Goal: Find contact information: Find contact information

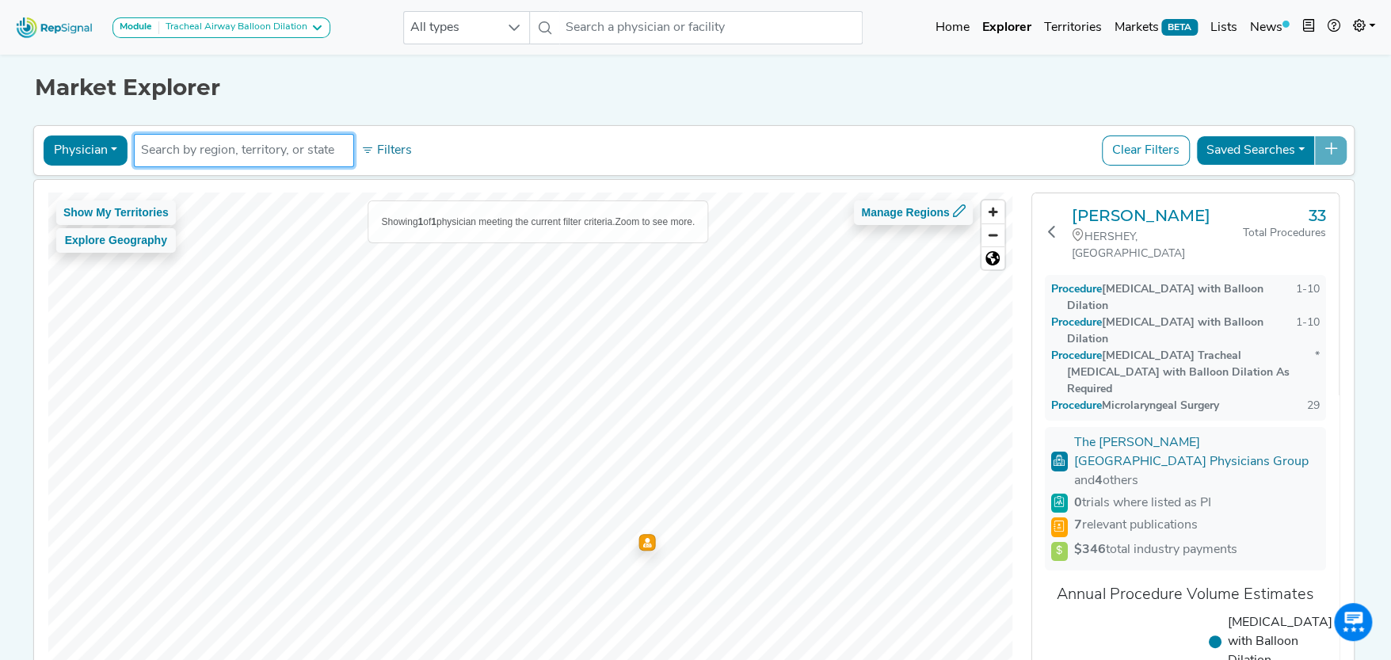
click at [106, 143] on button "Physician" at bounding box center [86, 150] width 84 height 30
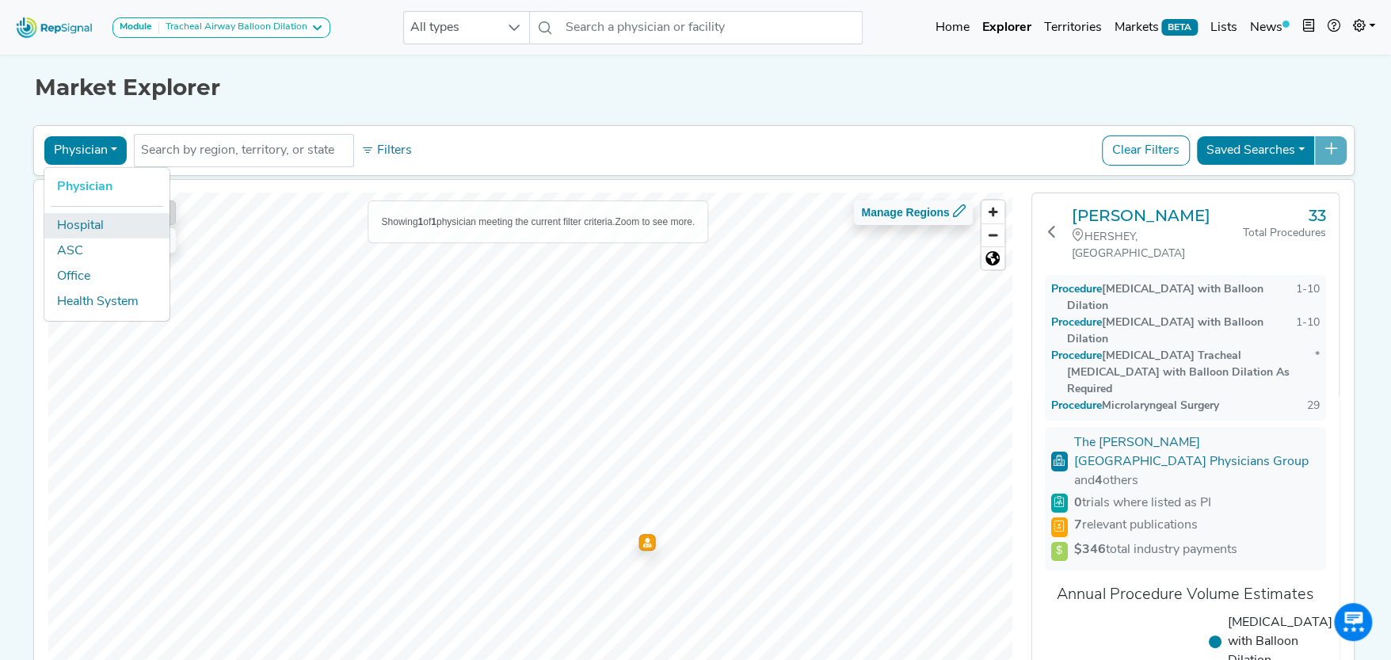
click at [120, 217] on link "Hospital" at bounding box center [106, 224] width 125 height 25
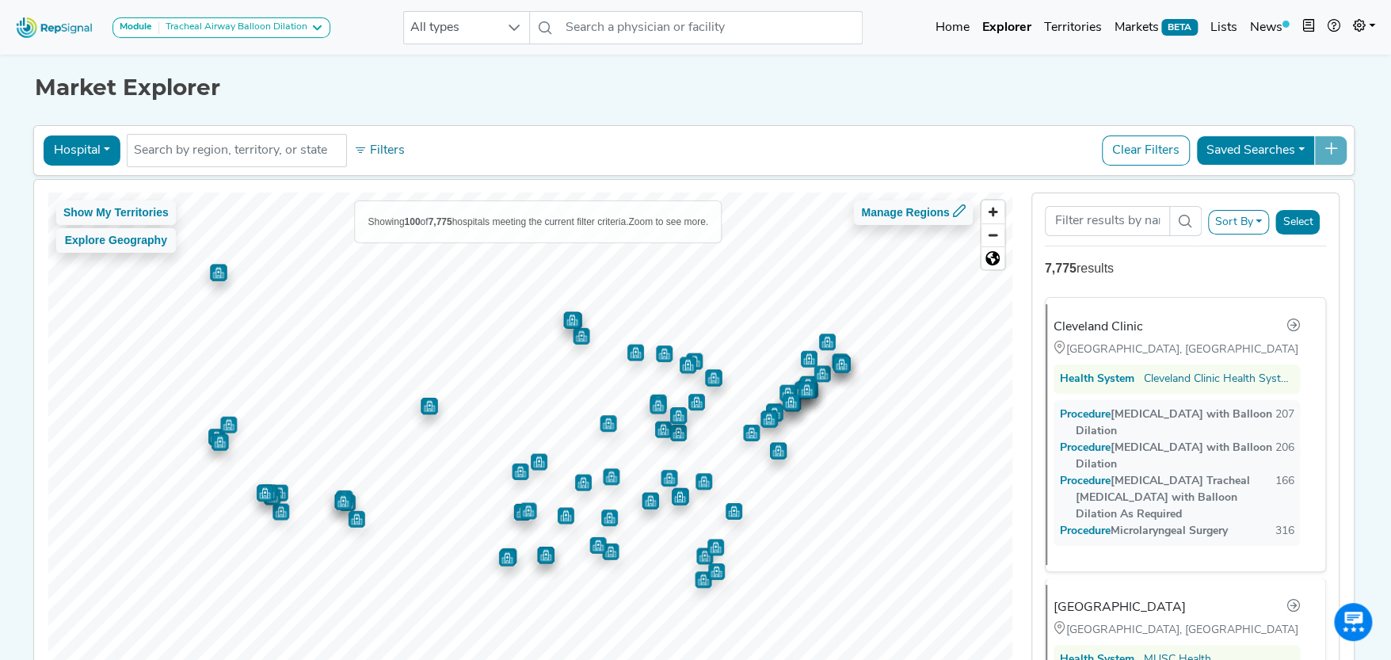
drag, startPoint x: 688, startPoint y: 387, endPoint x: 771, endPoint y: 402, distance: 84.4
click at [774, 403] on img "Map marker" at bounding box center [774, 411] width 17 height 17
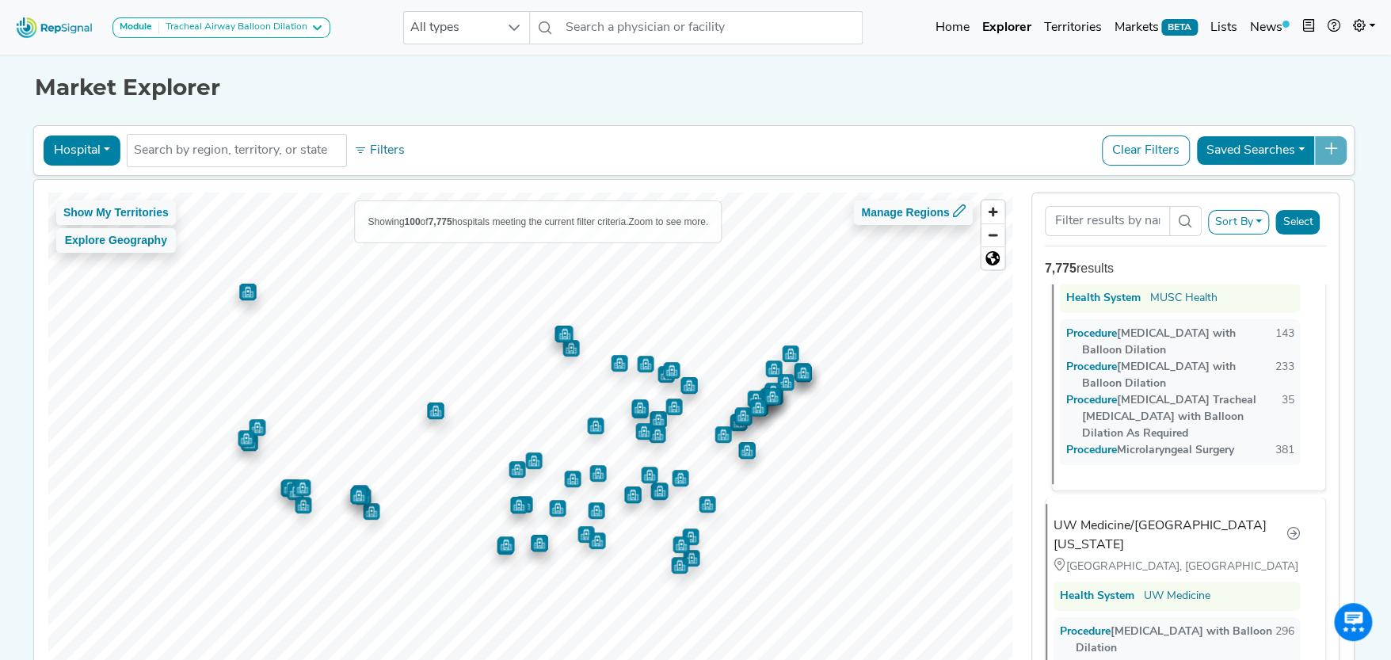
scroll to position [475, 0]
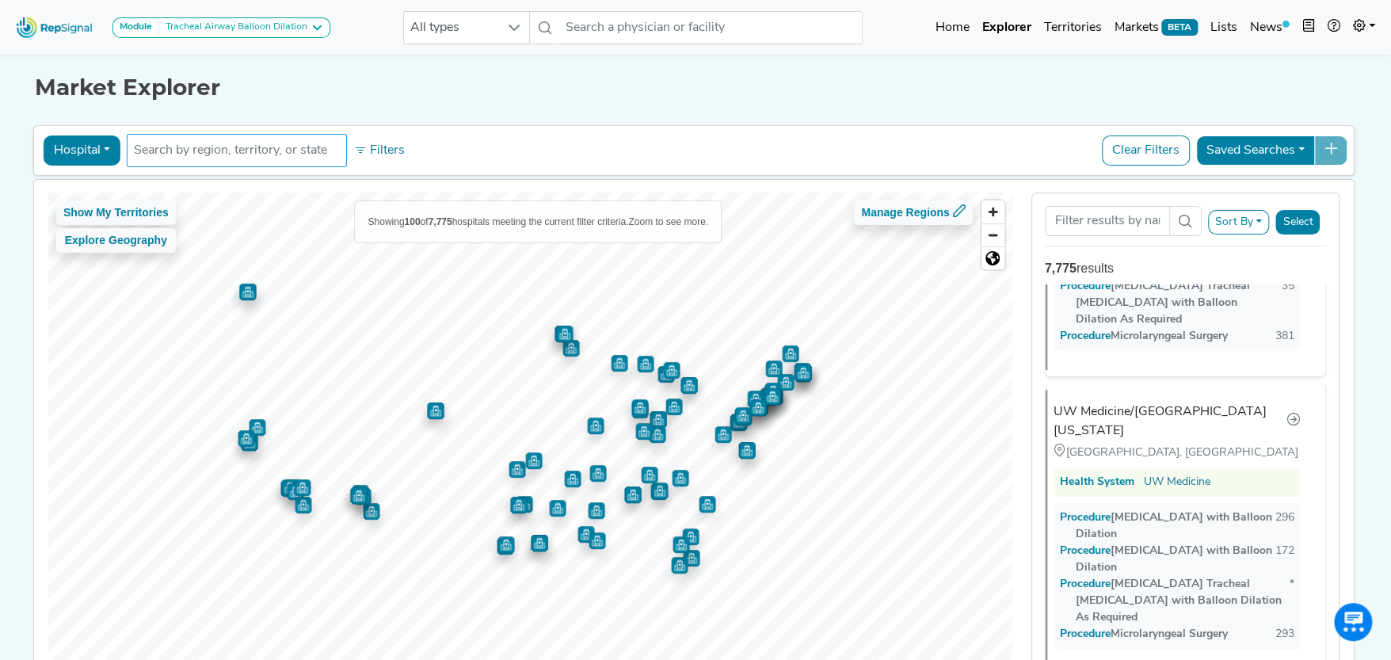
click at [236, 155] on input "text" at bounding box center [237, 150] width 206 height 19
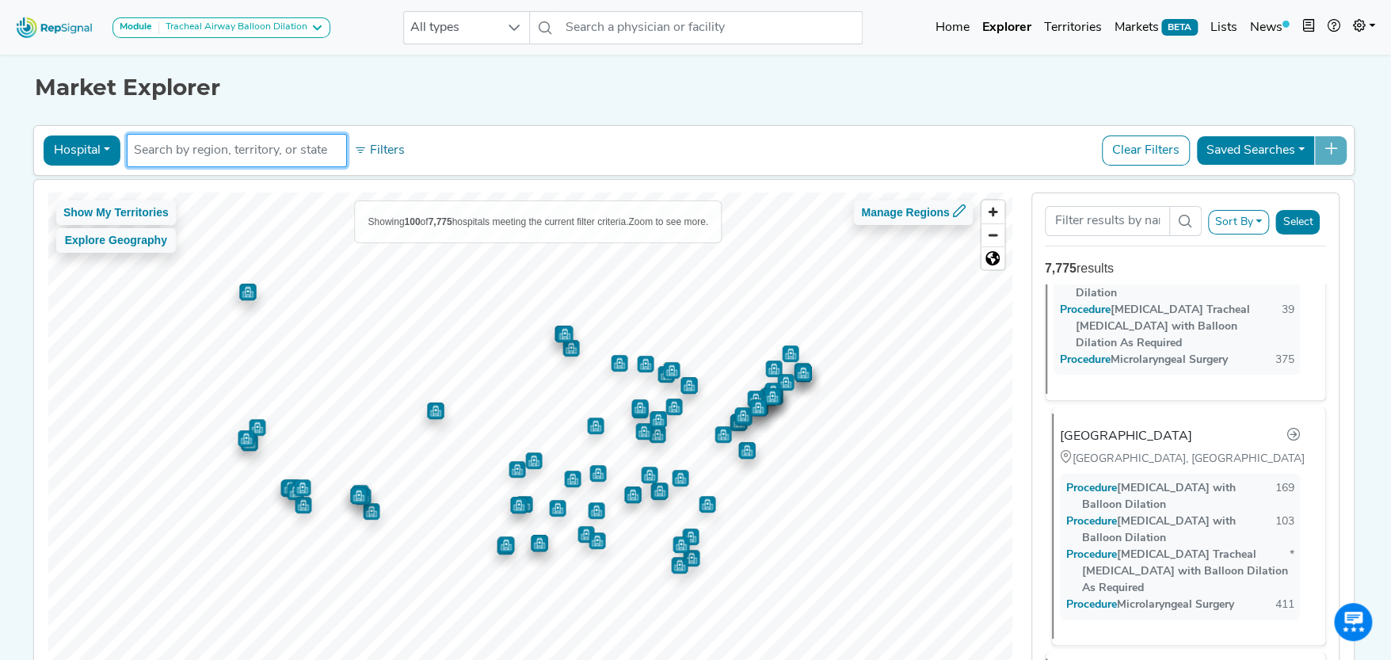
scroll to position [791, 0]
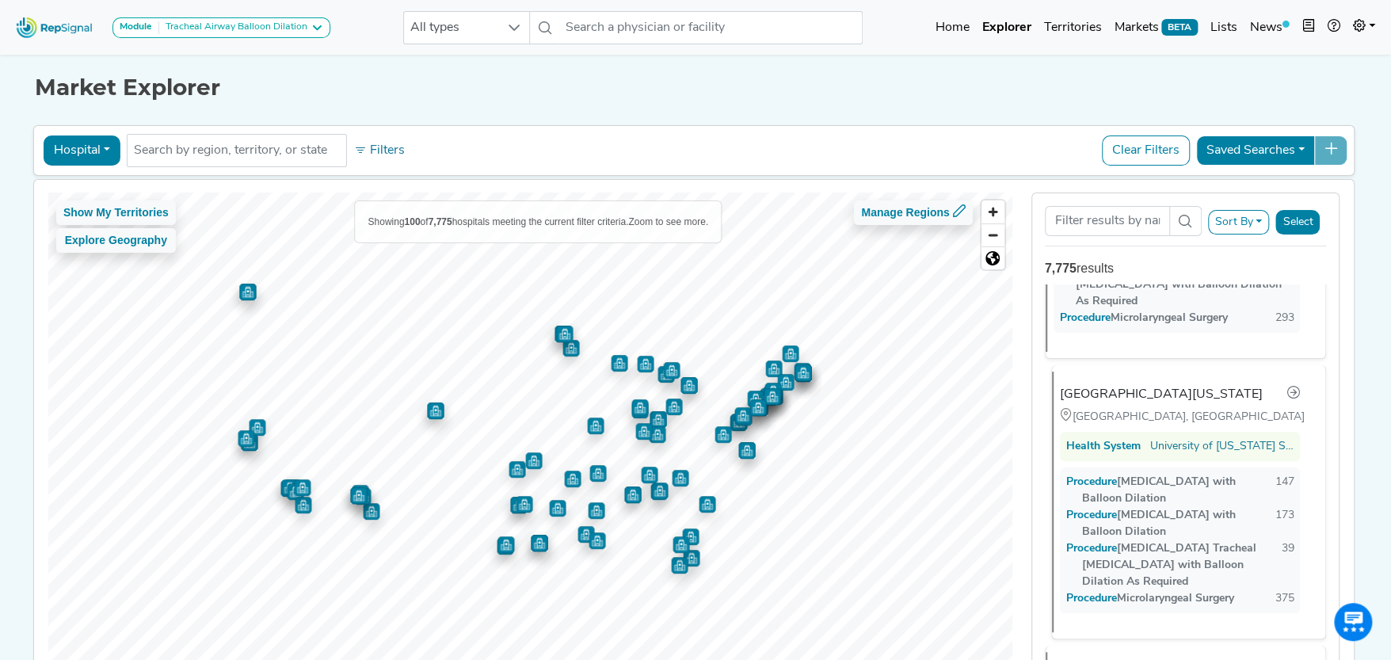
click at [1112, 385] on div "University of Texas Southwestern Medical Center" at bounding box center [1161, 394] width 203 height 19
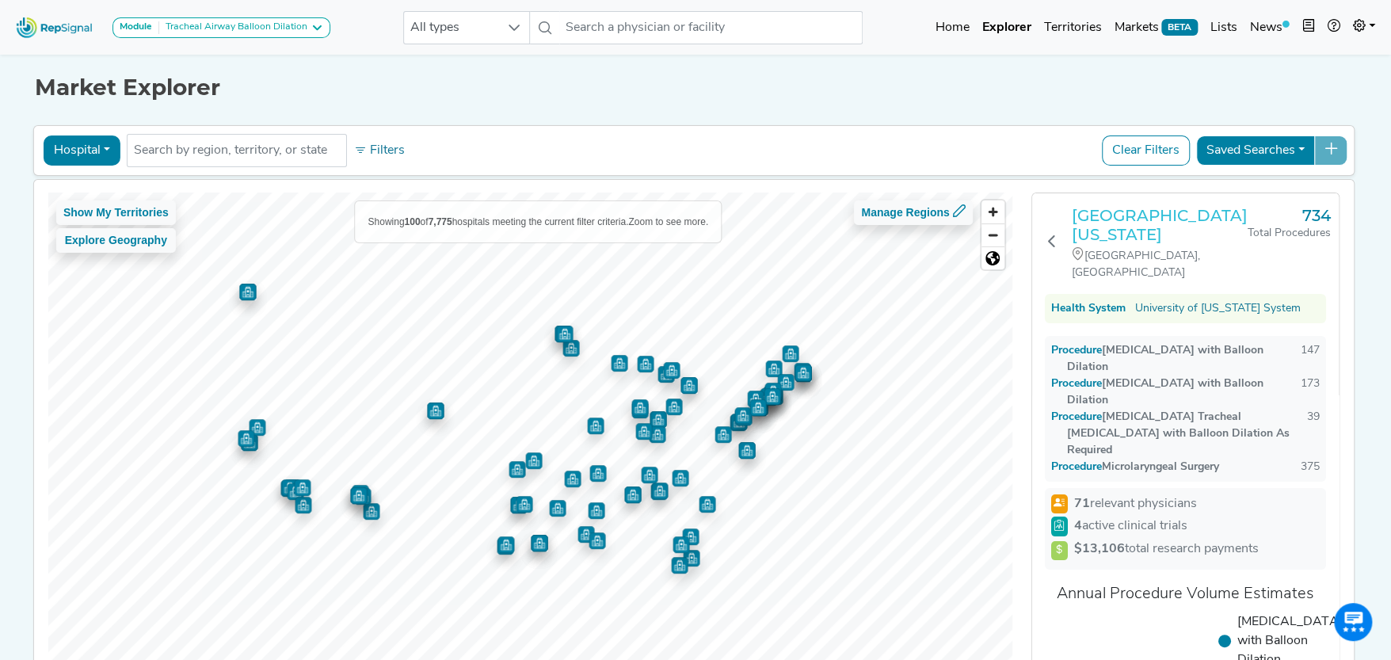
click at [1111, 206] on h3 "University of Texas Southwestern Medical Center" at bounding box center [1160, 225] width 176 height 38
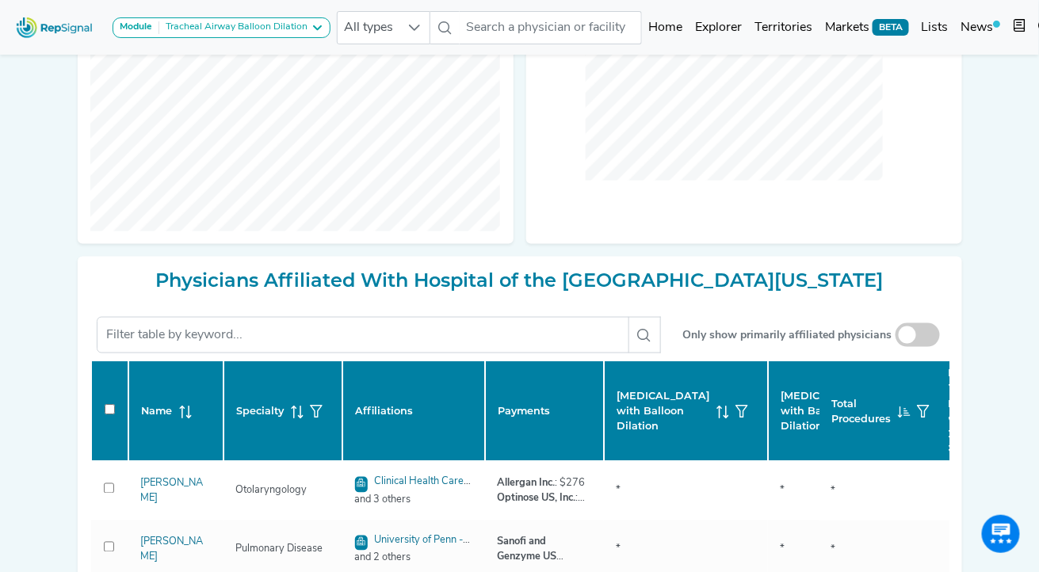
scroll to position [555, 11]
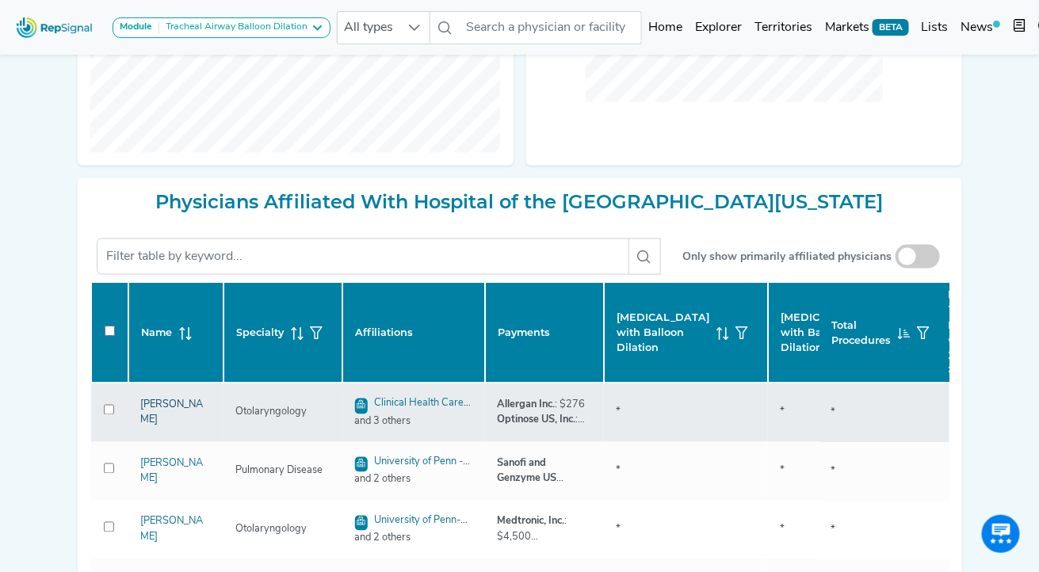
click at [149, 412] on link "[PERSON_NAME]" at bounding box center [172, 412] width 63 height 25
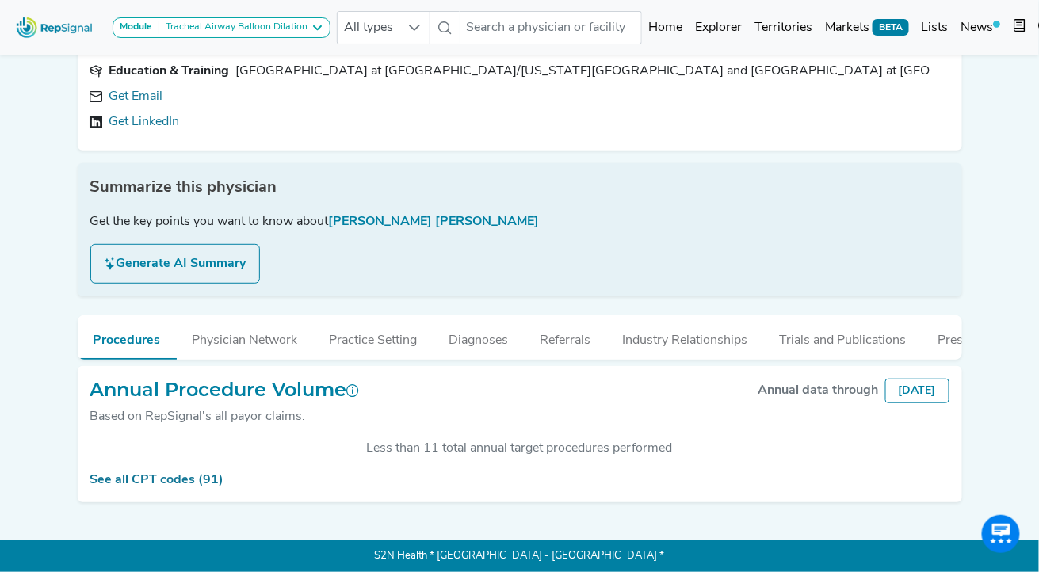
scroll to position [0, 11]
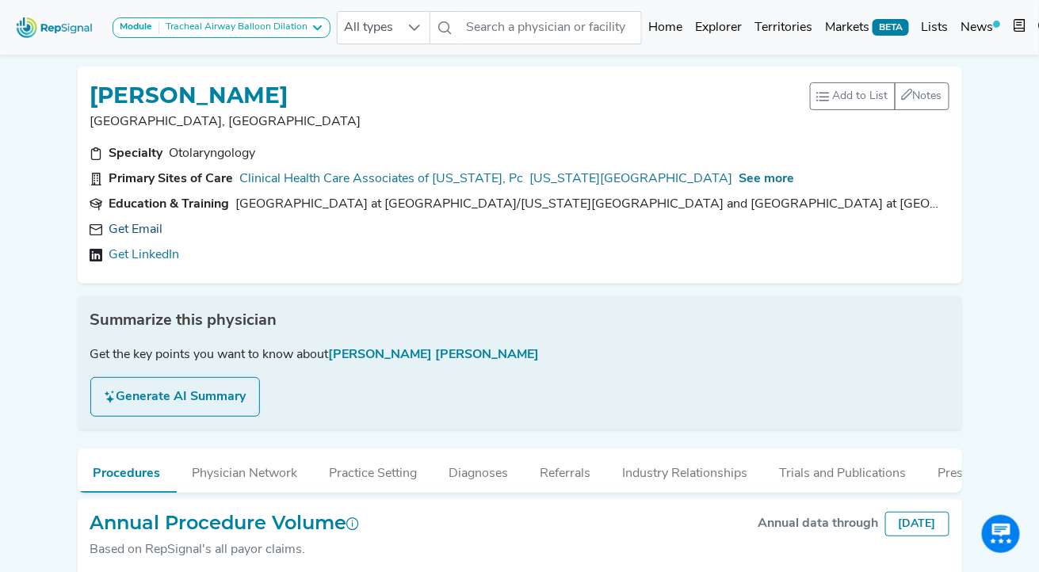
click at [131, 227] on link "Get Email" at bounding box center [136, 229] width 54 height 19
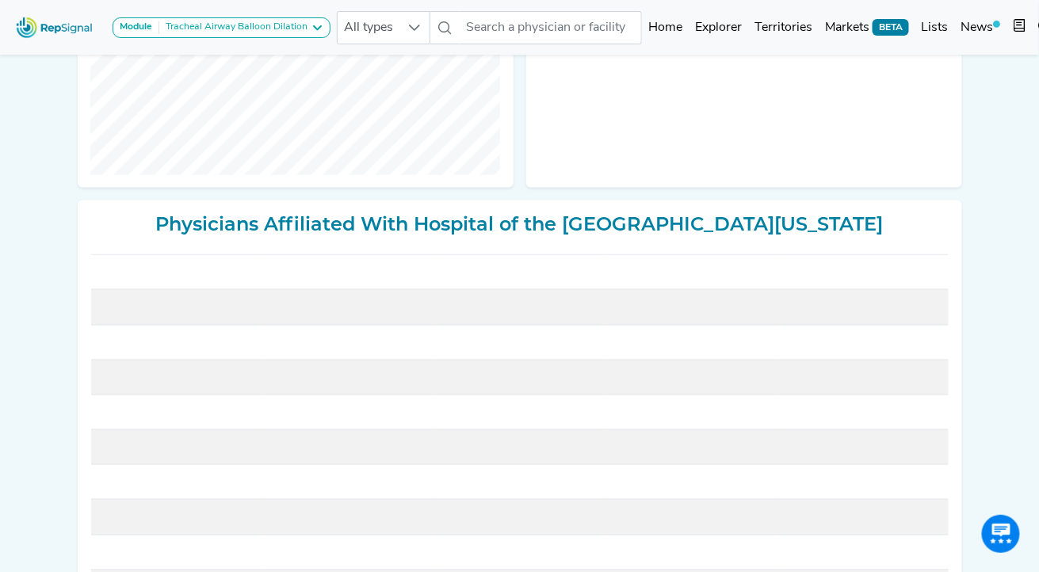
scroll to position [78, 0]
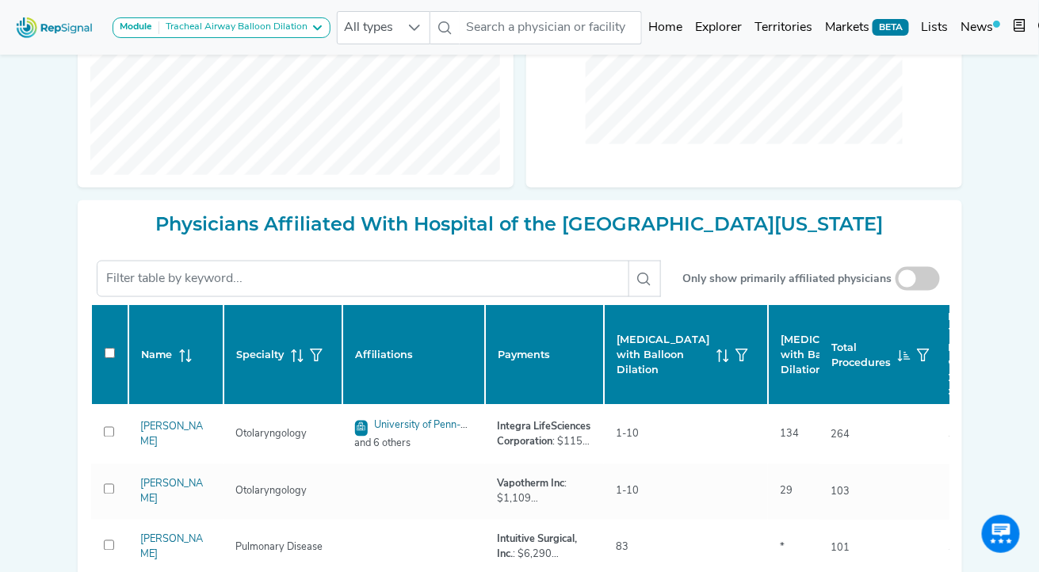
checkbox input "false"
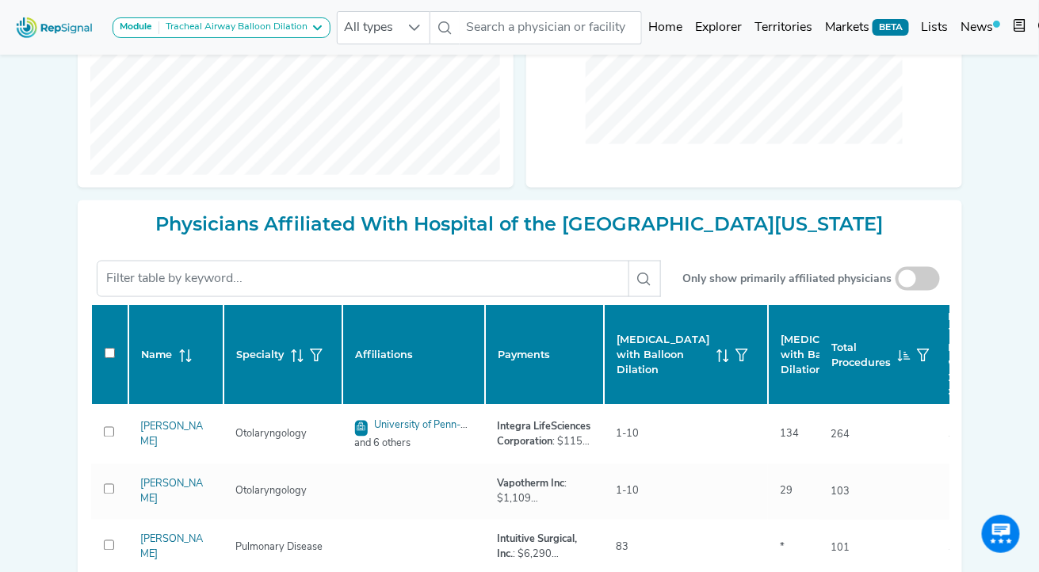
checkbox input "false"
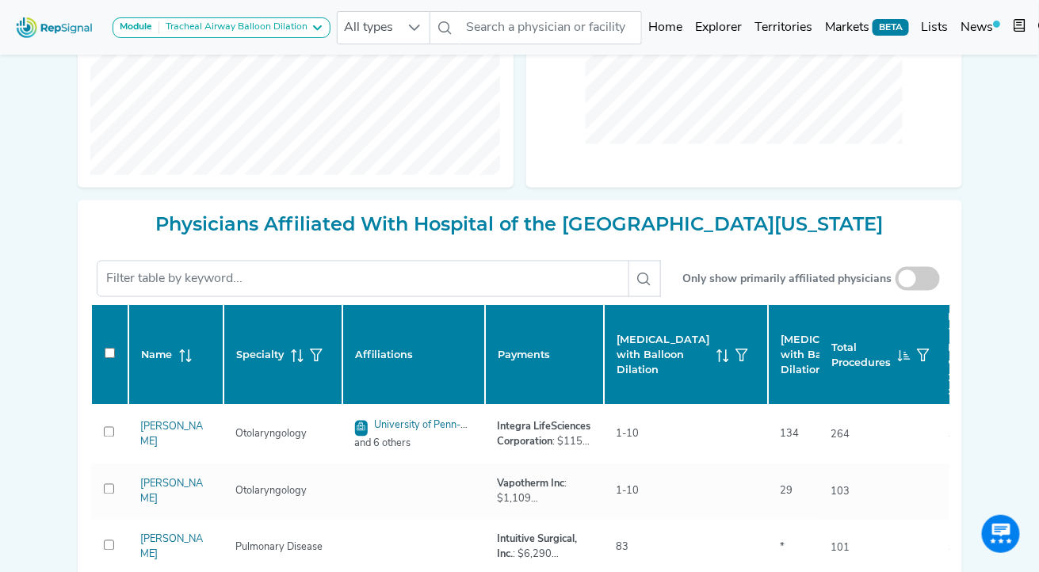
checkbox input "false"
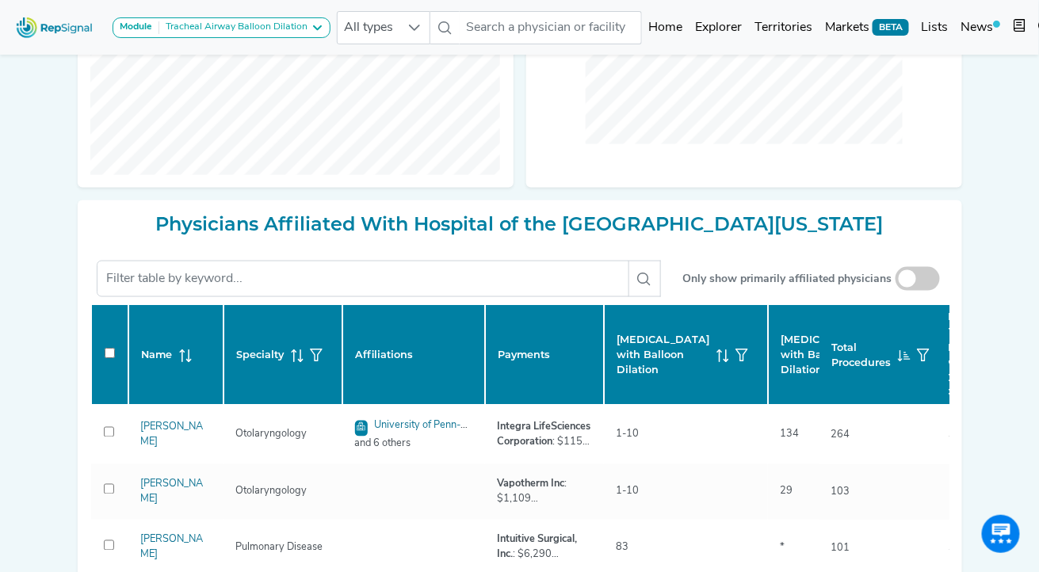
checkbox input "false"
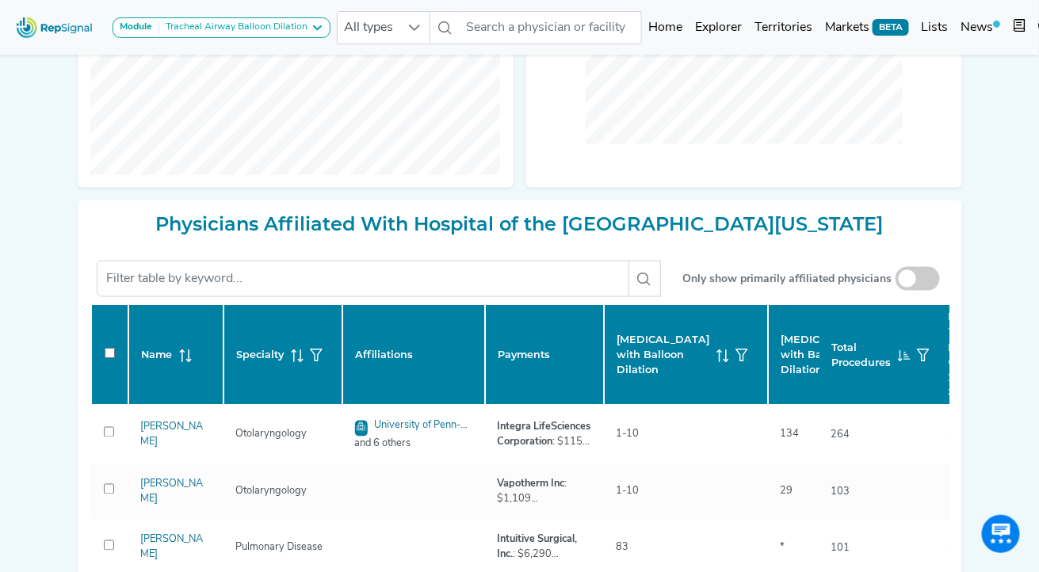
checkbox input "false"
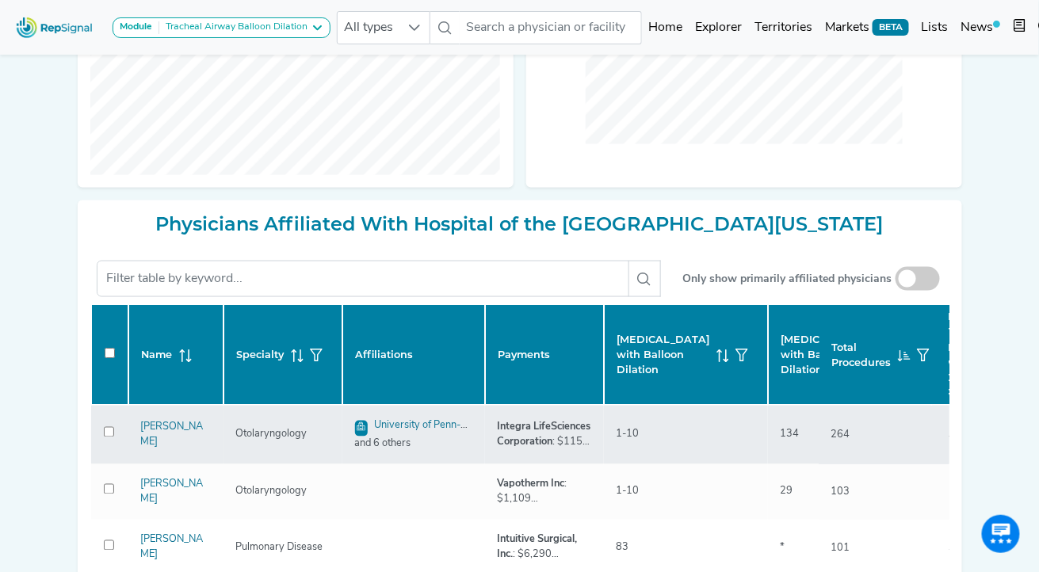
checkbox input "false"
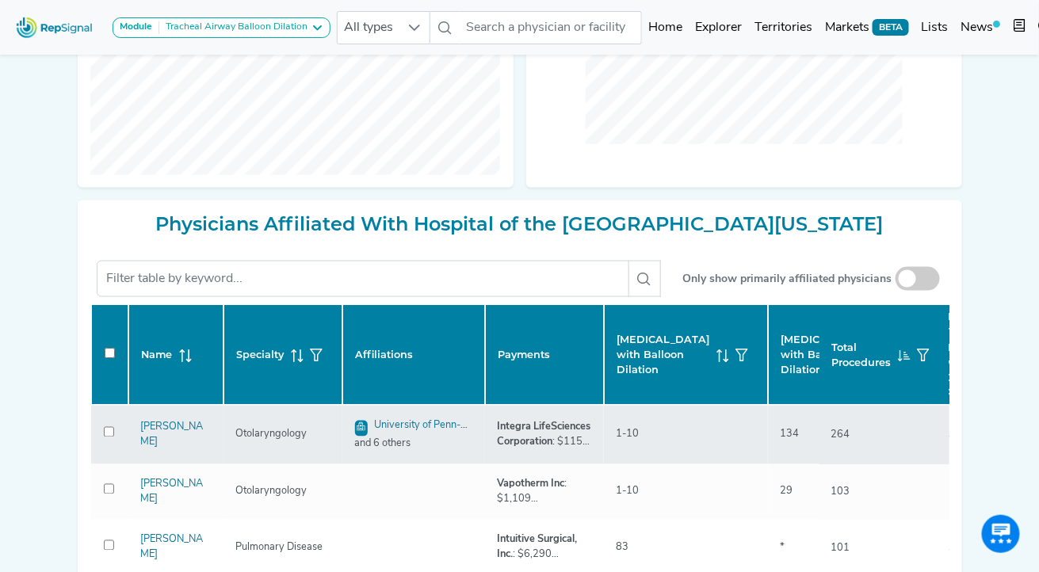
checkbox input "false"
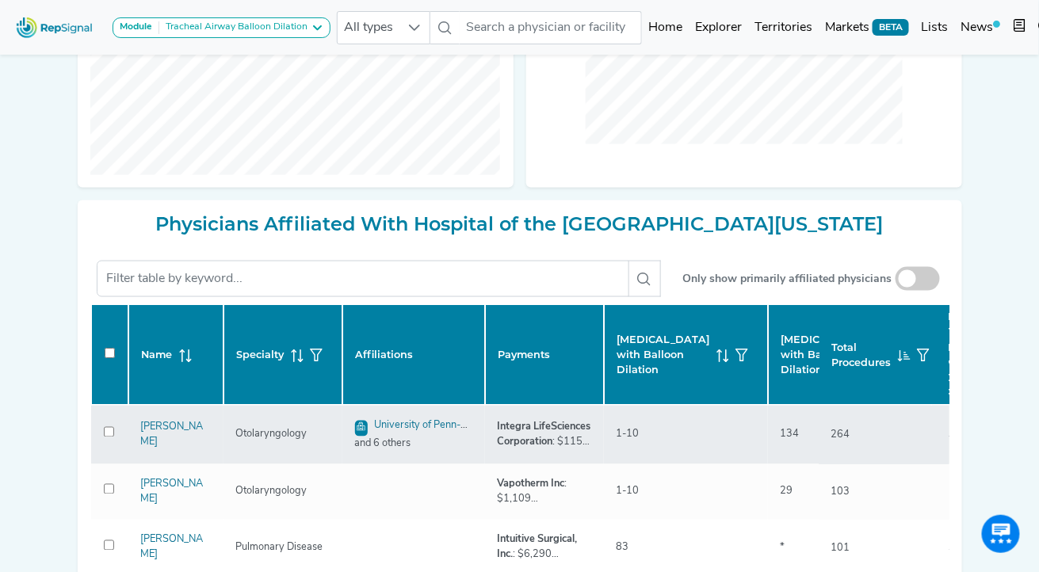
checkbox input "false"
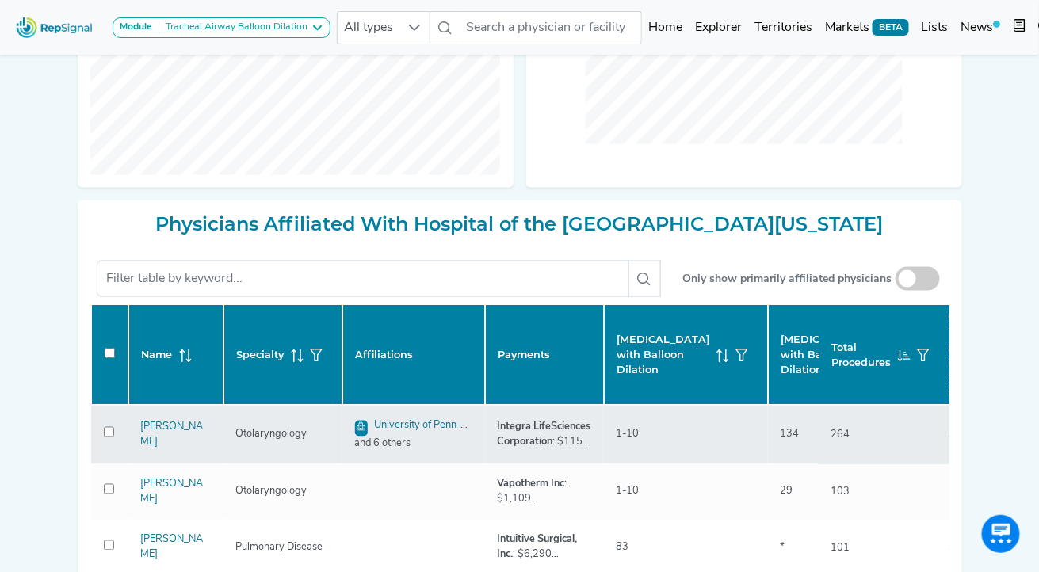
checkbox input "false"
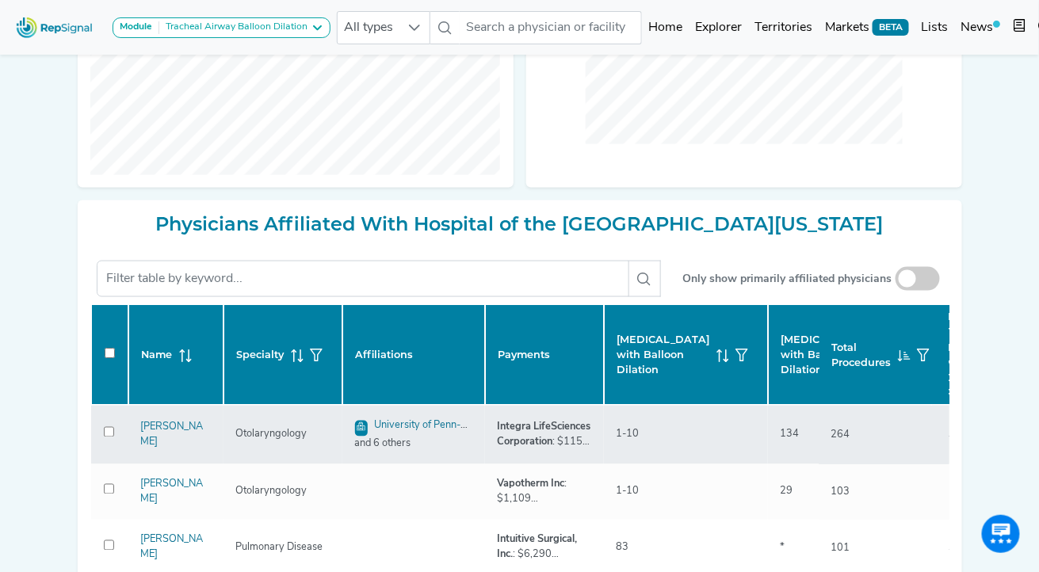
checkbox input "false"
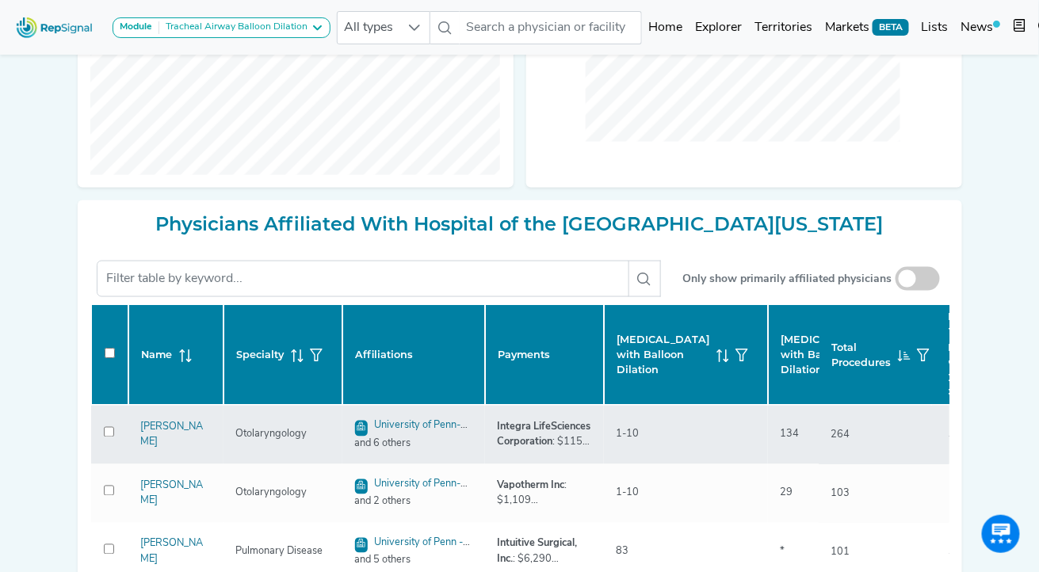
checkbox input "false"
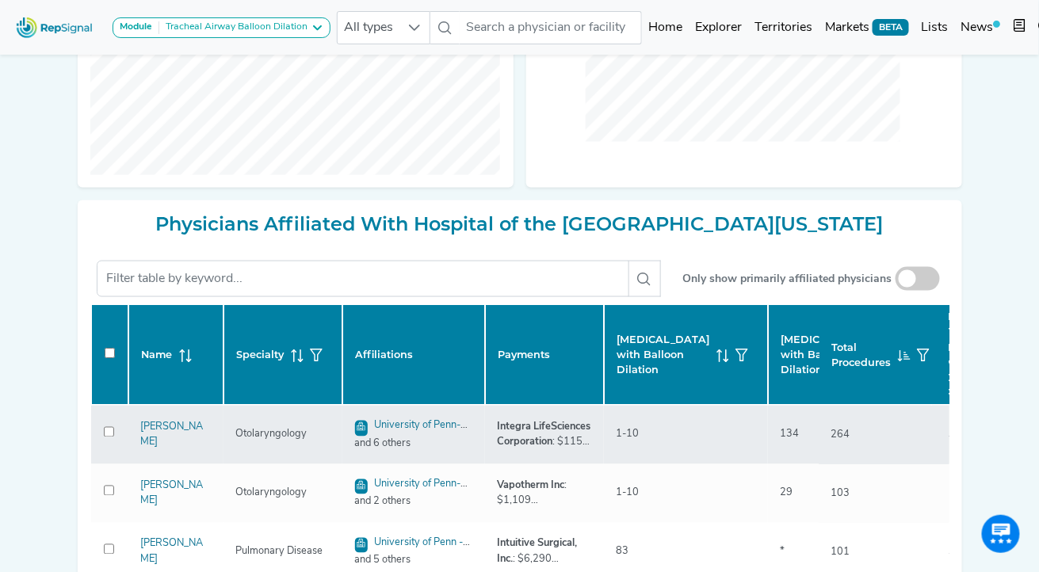
checkbox input "false"
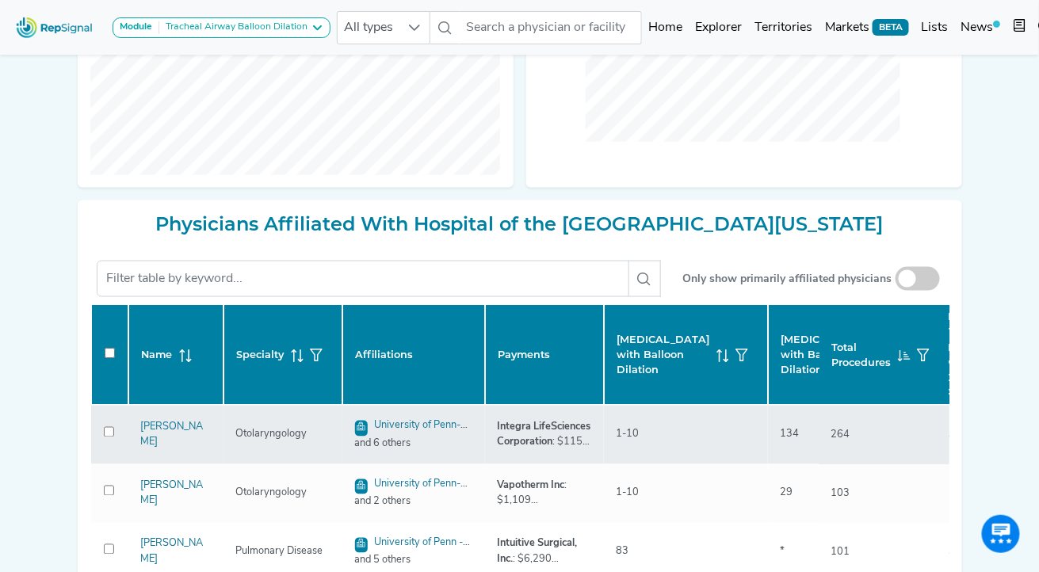
checkbox input "false"
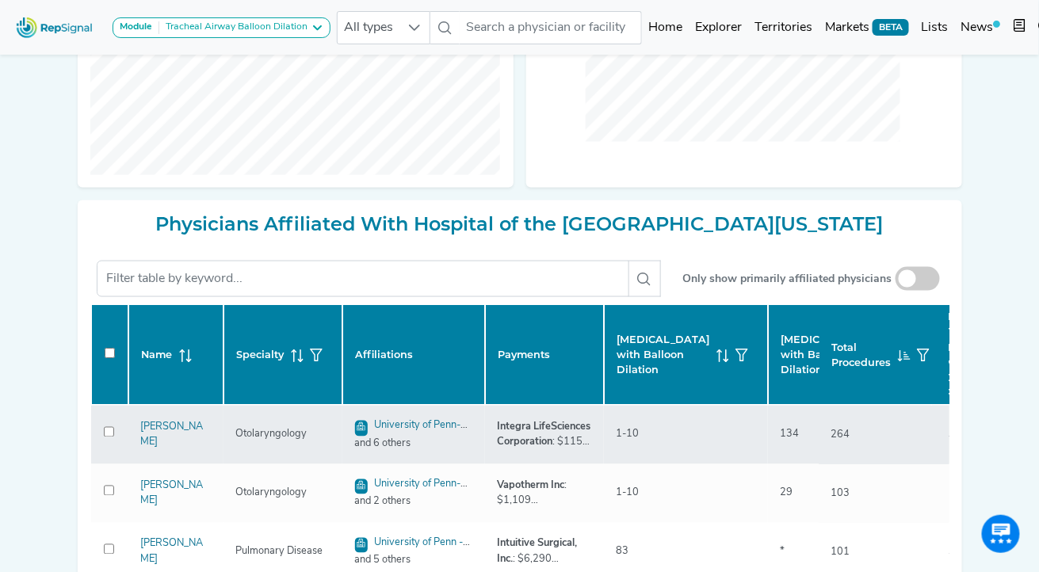
checkbox input "false"
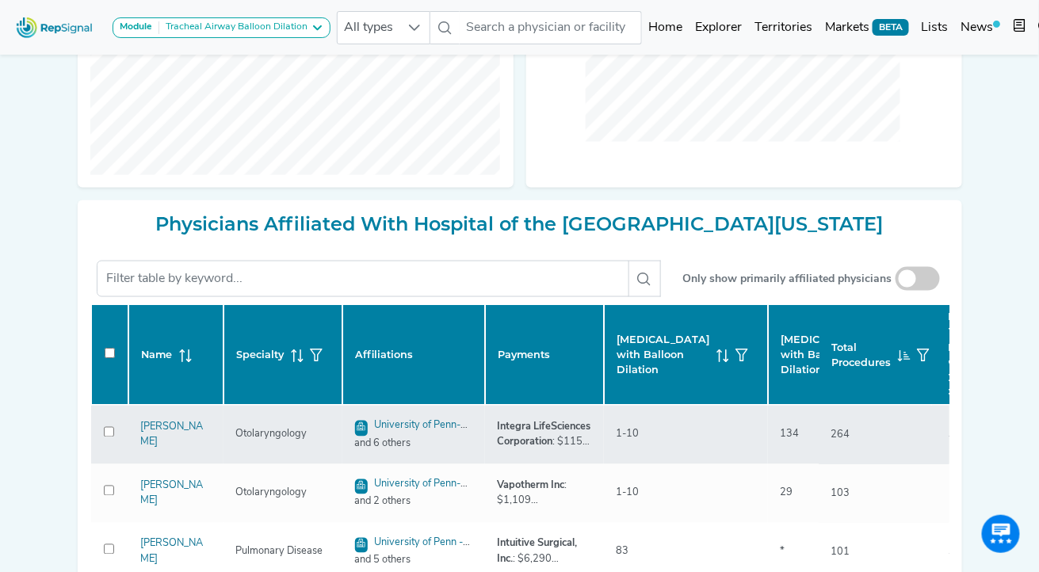
checkbox input "false"
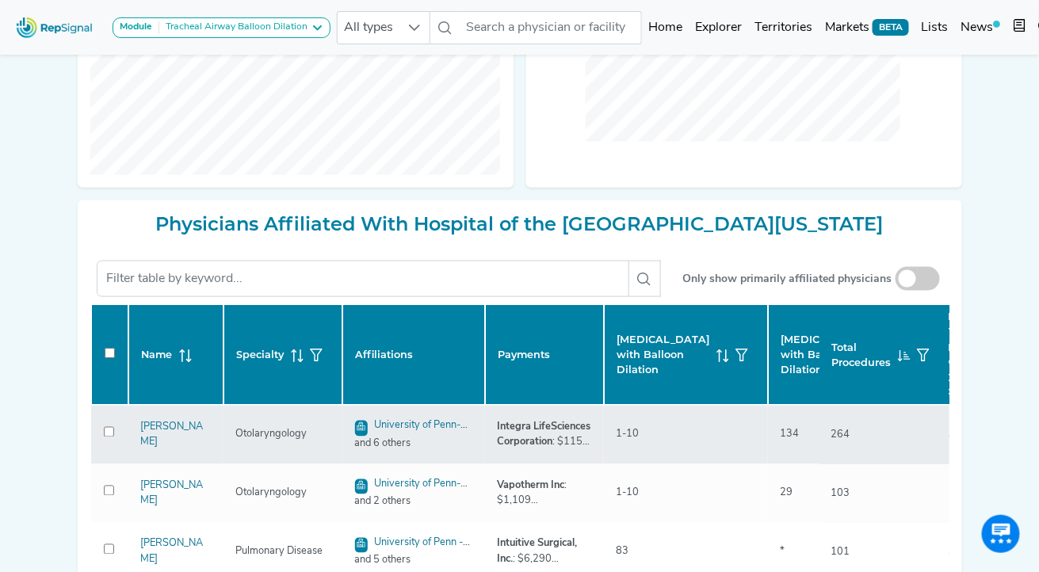
checkbox input "false"
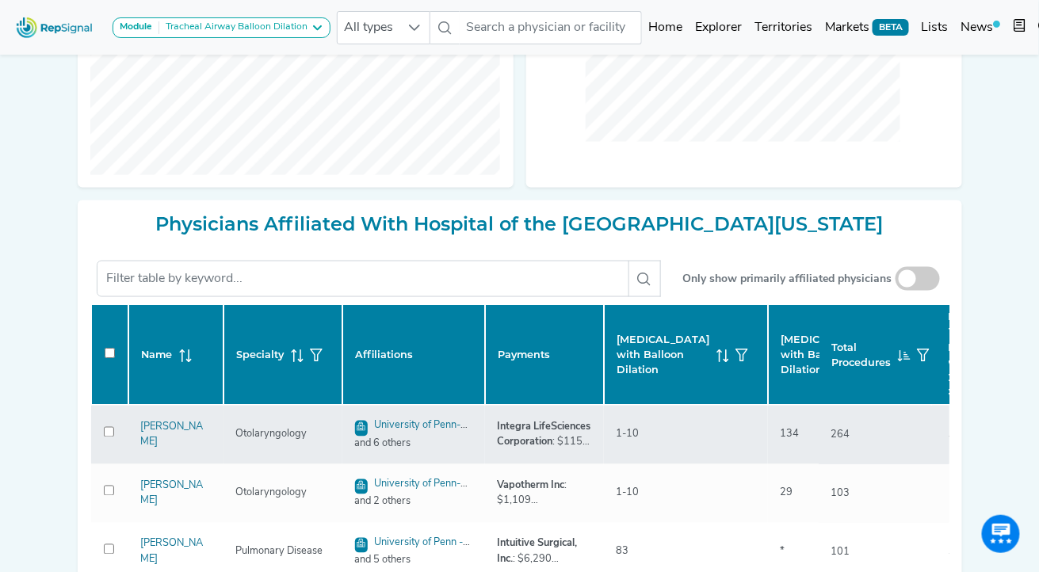
checkbox input "false"
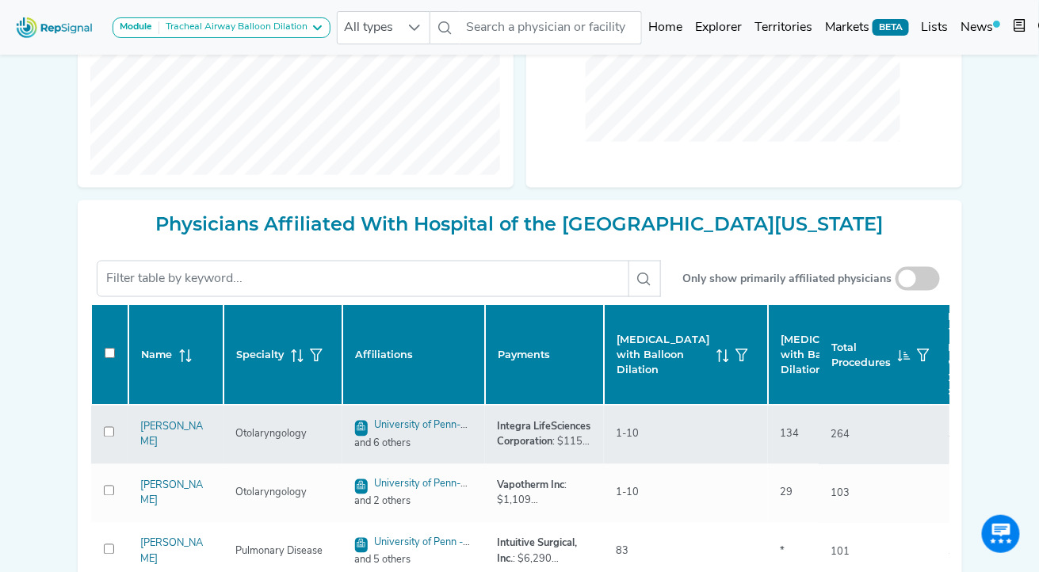
checkbox input "false"
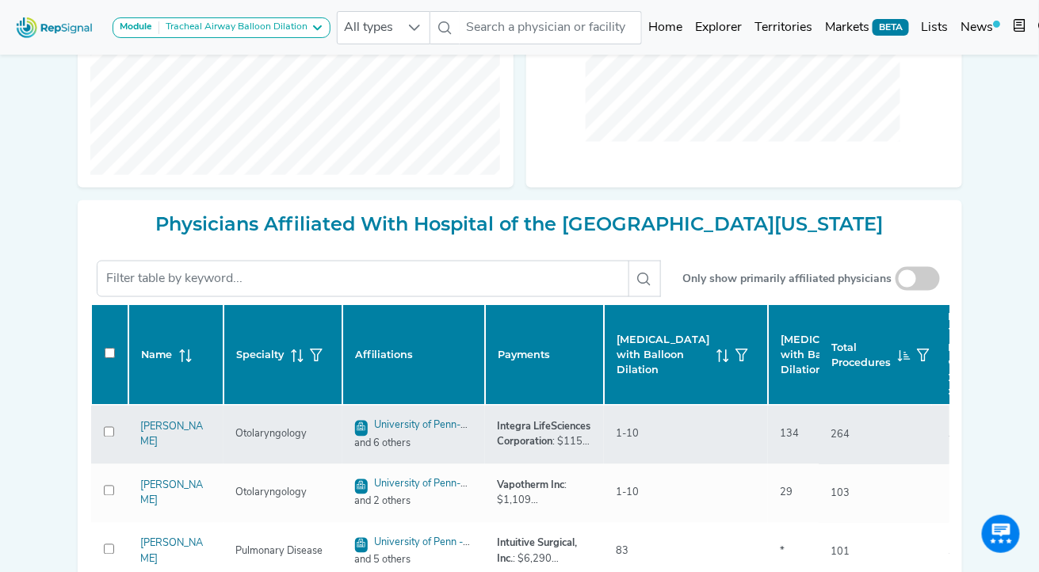
checkbox input "false"
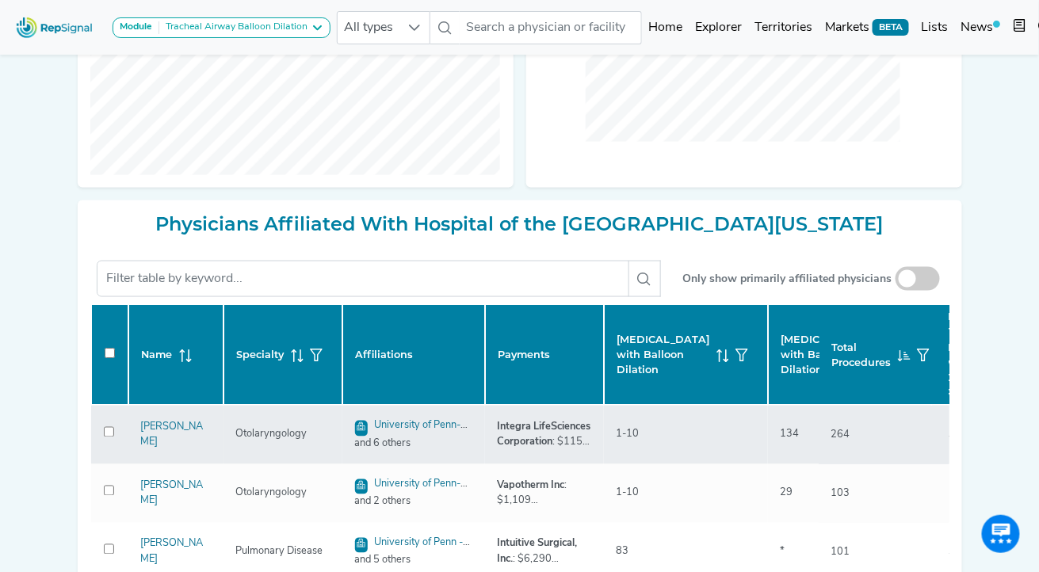
checkbox input "false"
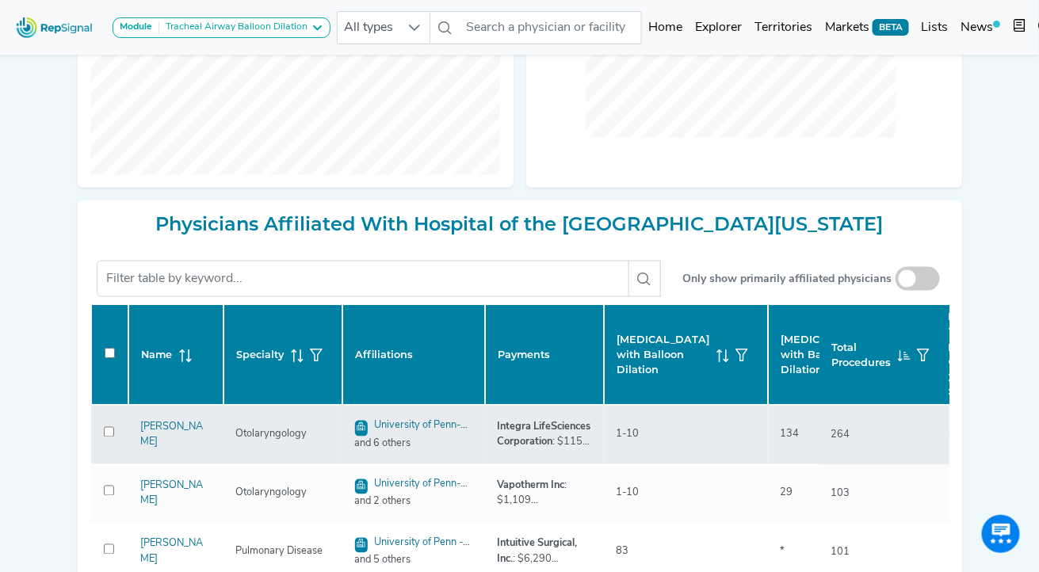
checkbox input "false"
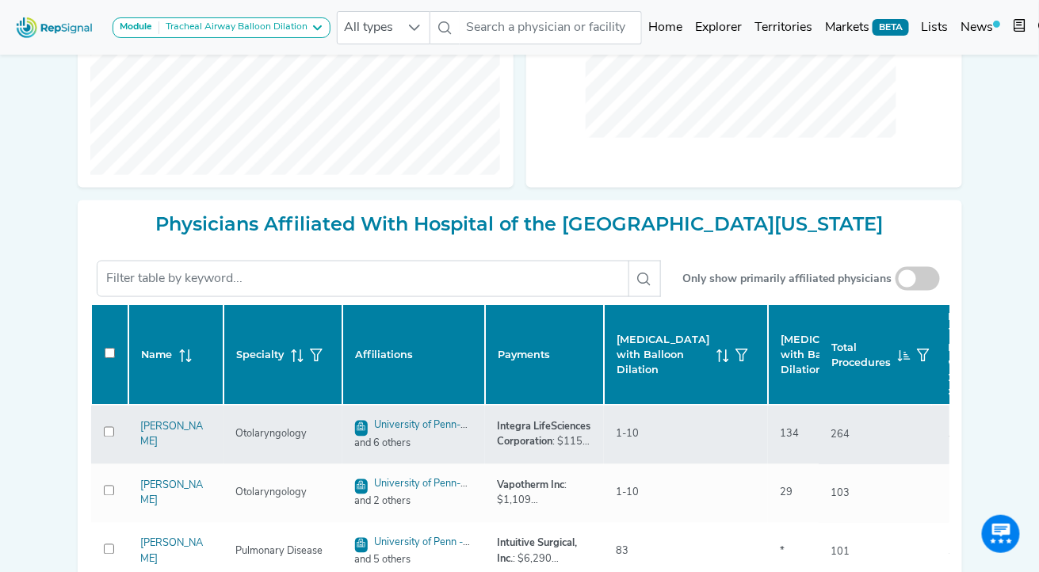
checkbox input "false"
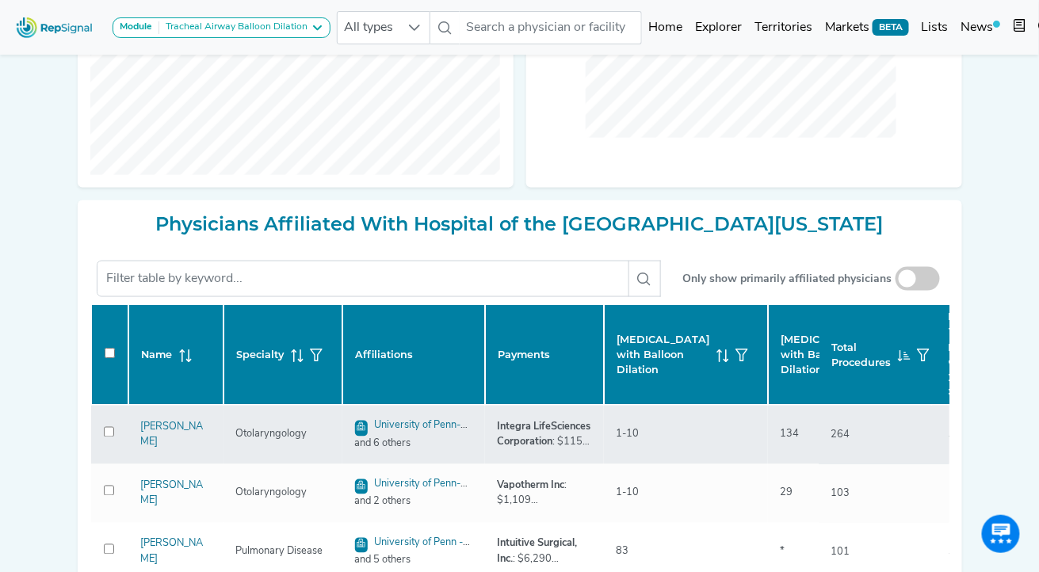
checkbox input "false"
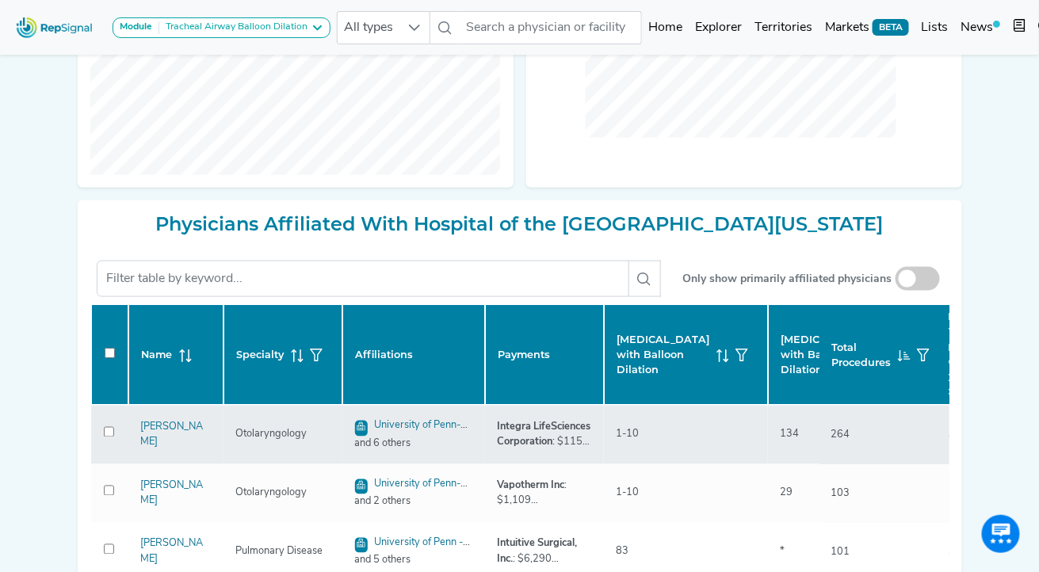
checkbox input "false"
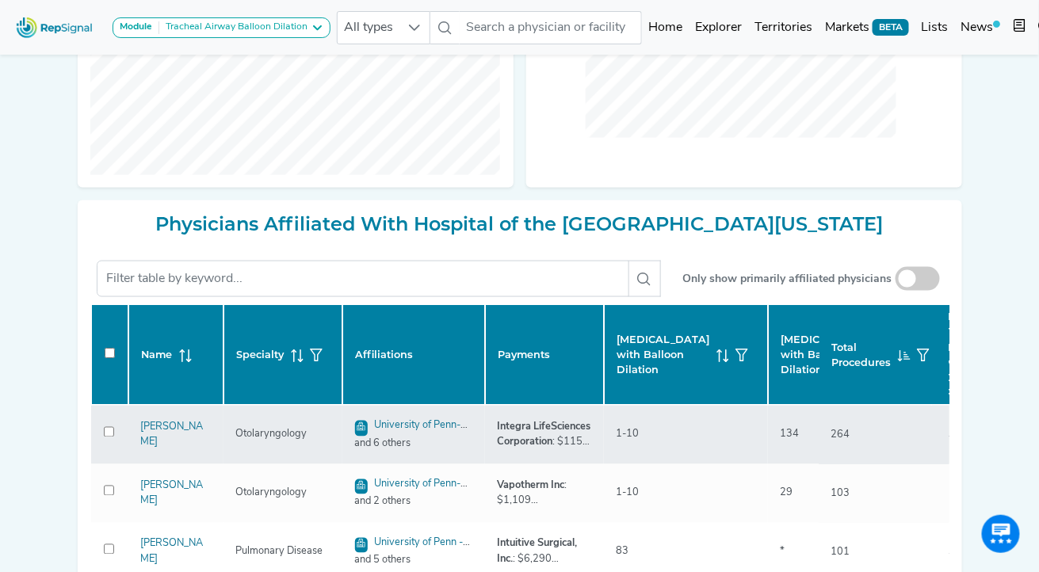
checkbox input "false"
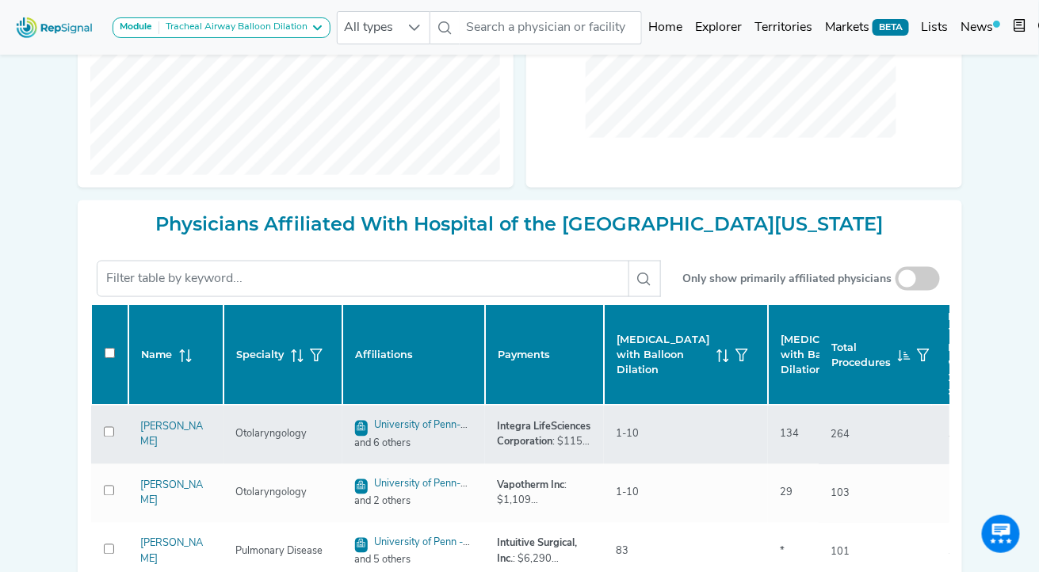
checkbox input "false"
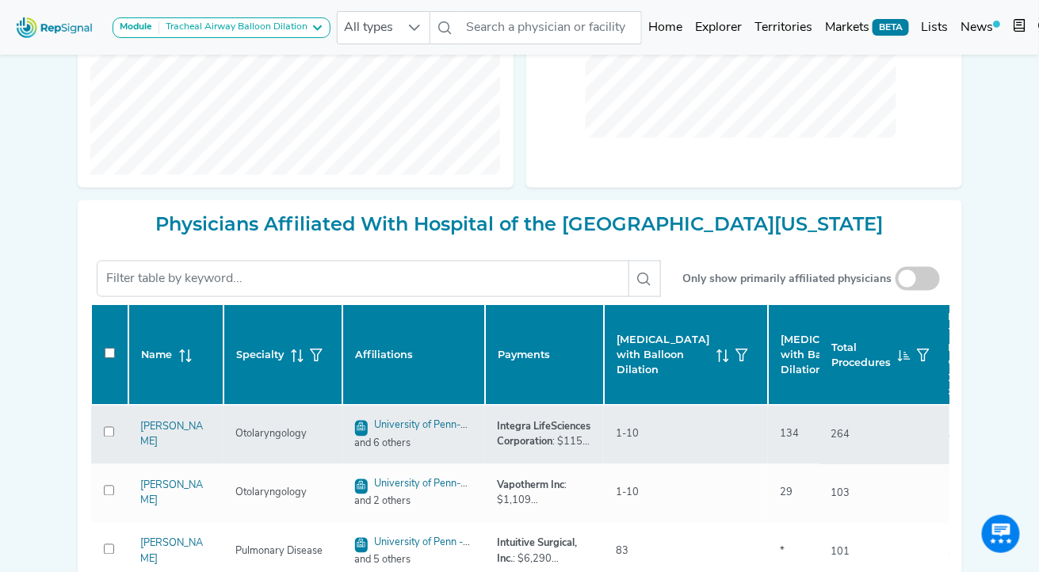
checkbox input "false"
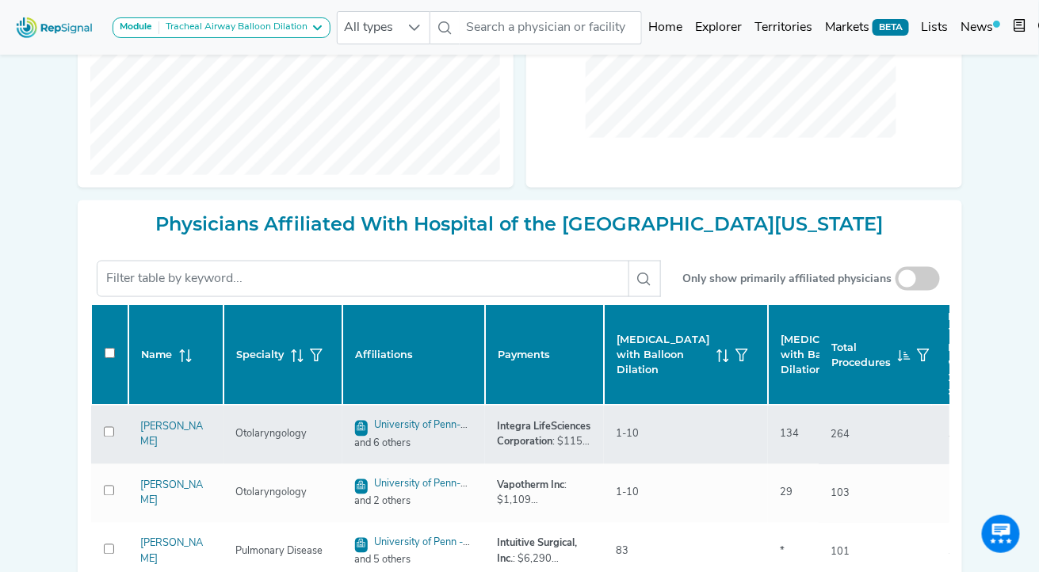
checkbox input "false"
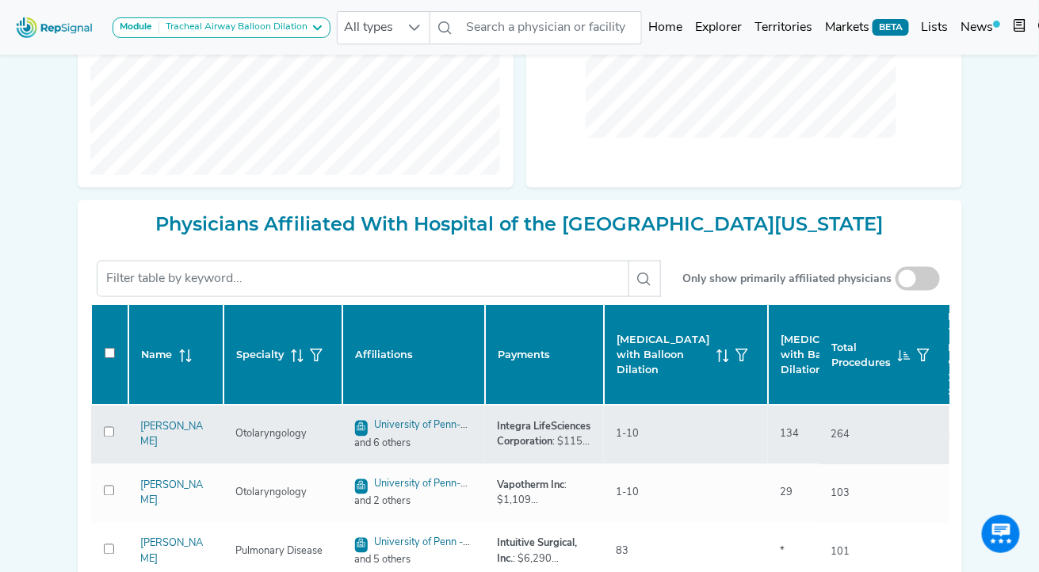
checkbox input "false"
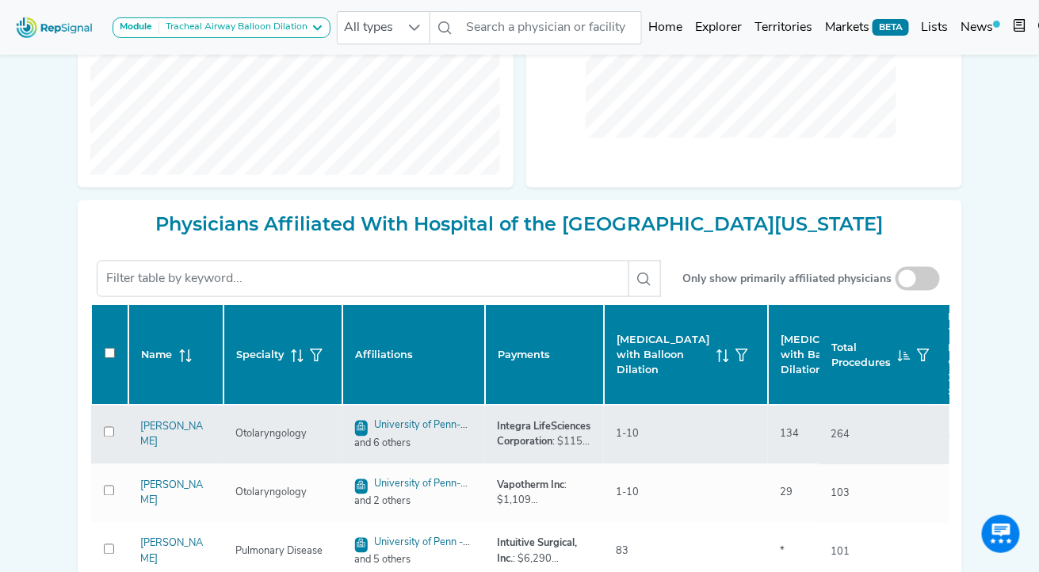
checkbox input "false"
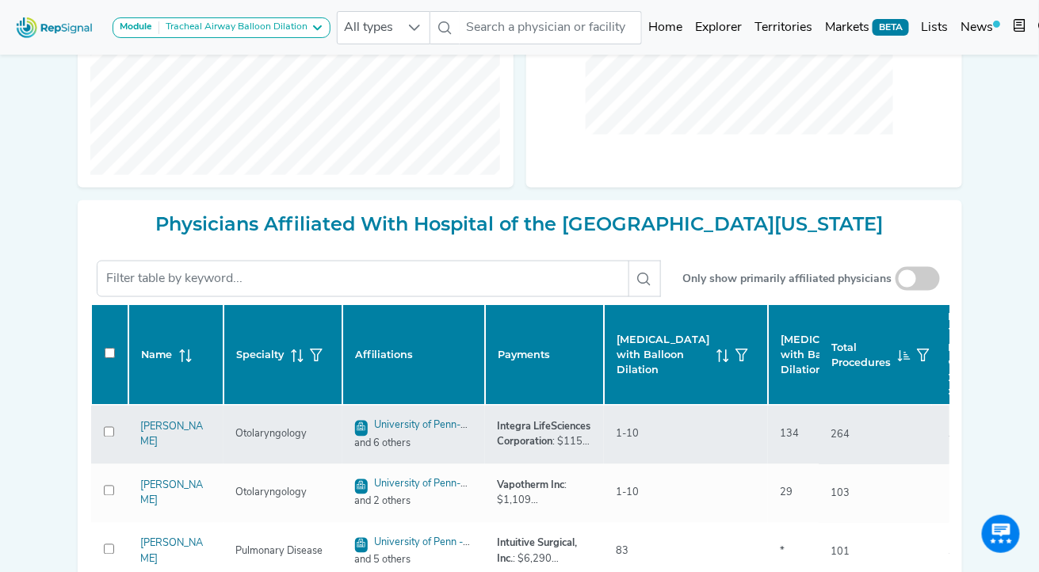
checkbox input "false"
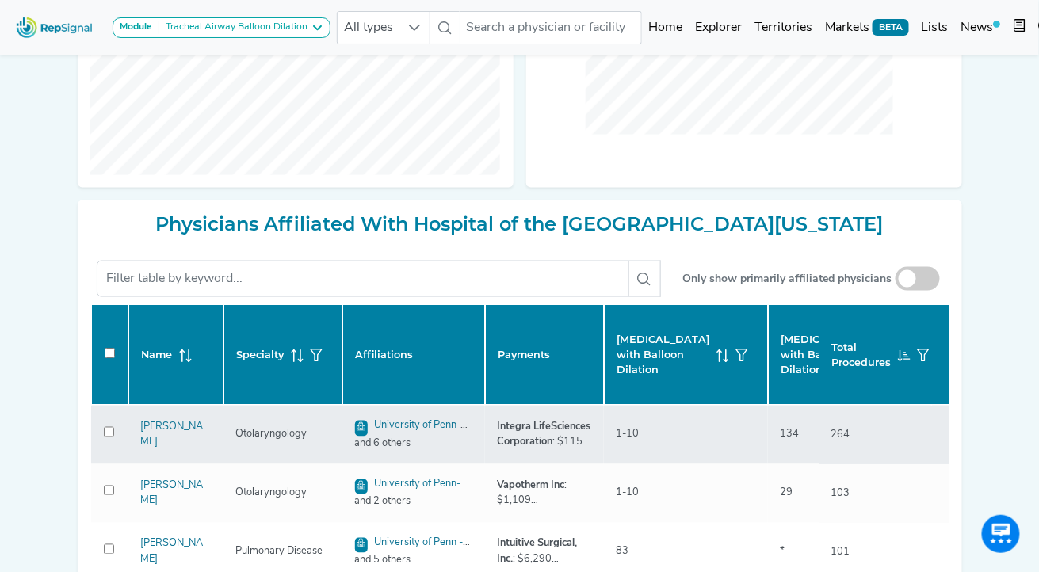
checkbox input "false"
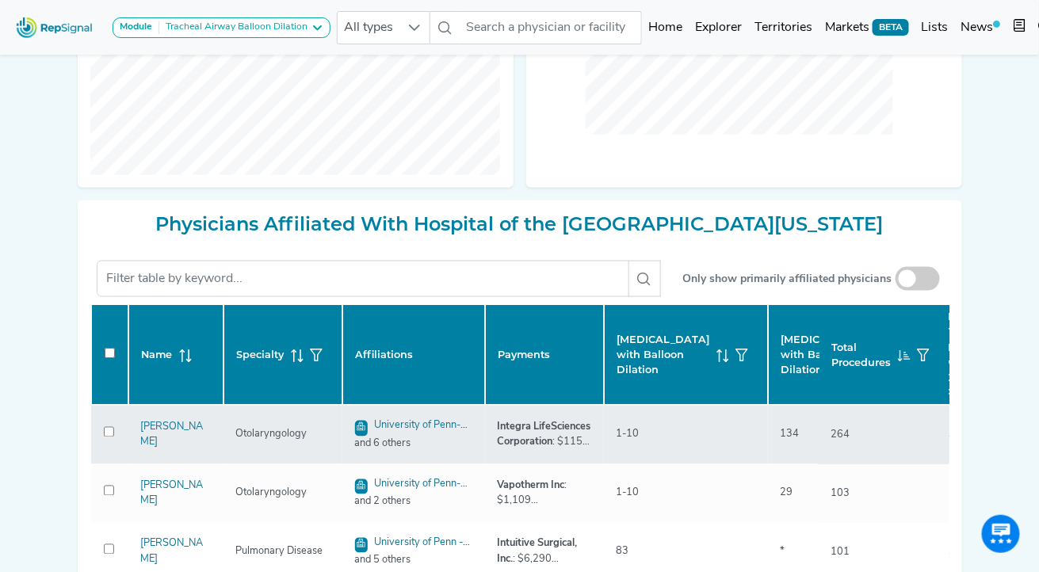
checkbox input "false"
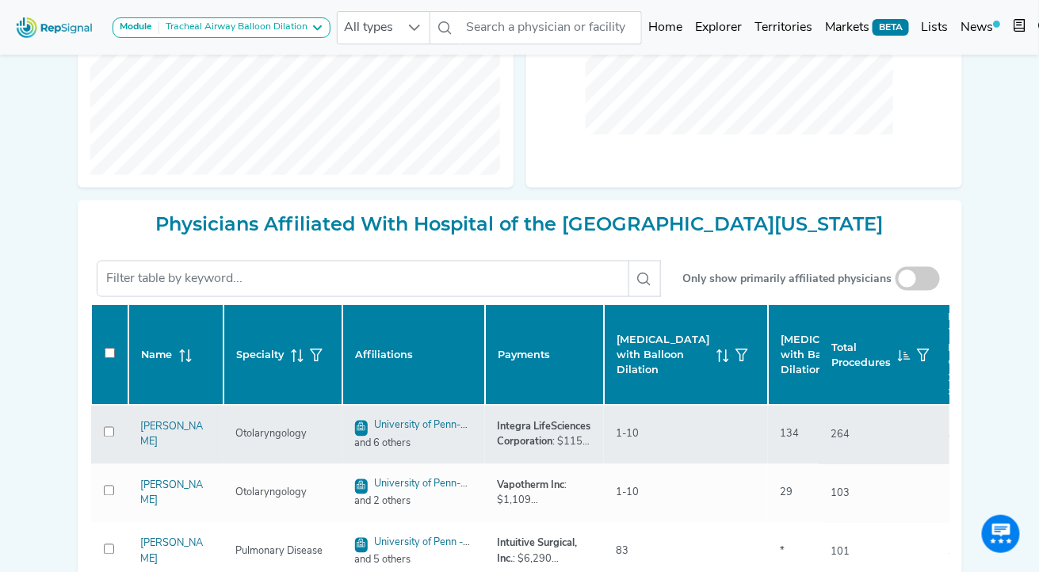
checkbox input "false"
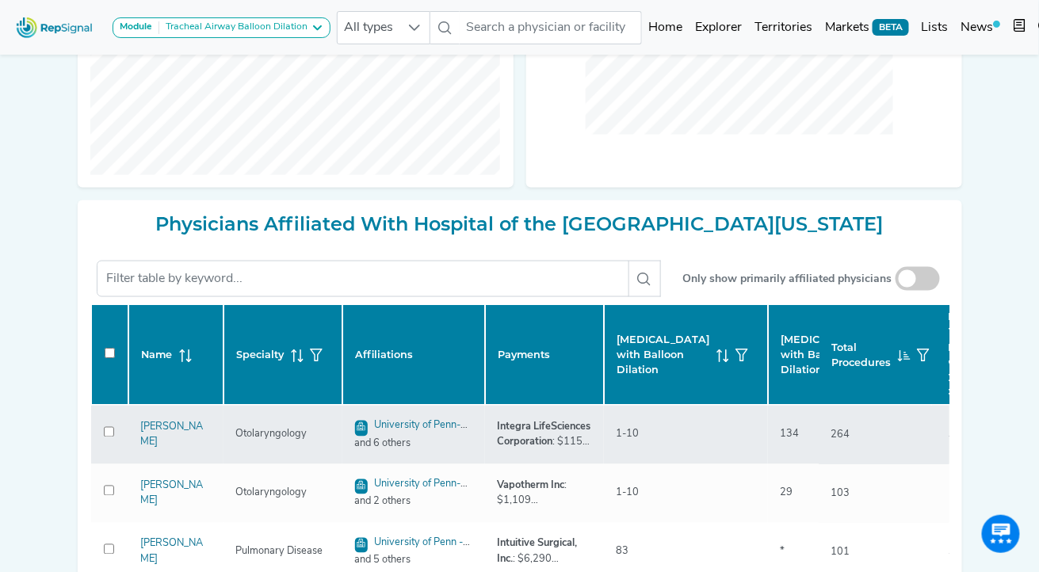
checkbox input "false"
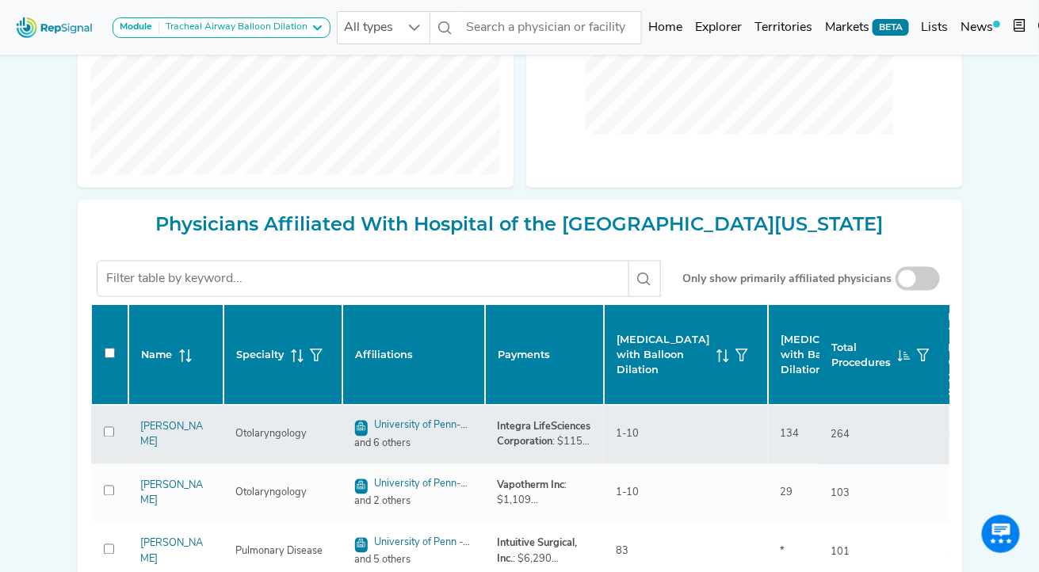
checkbox input "false"
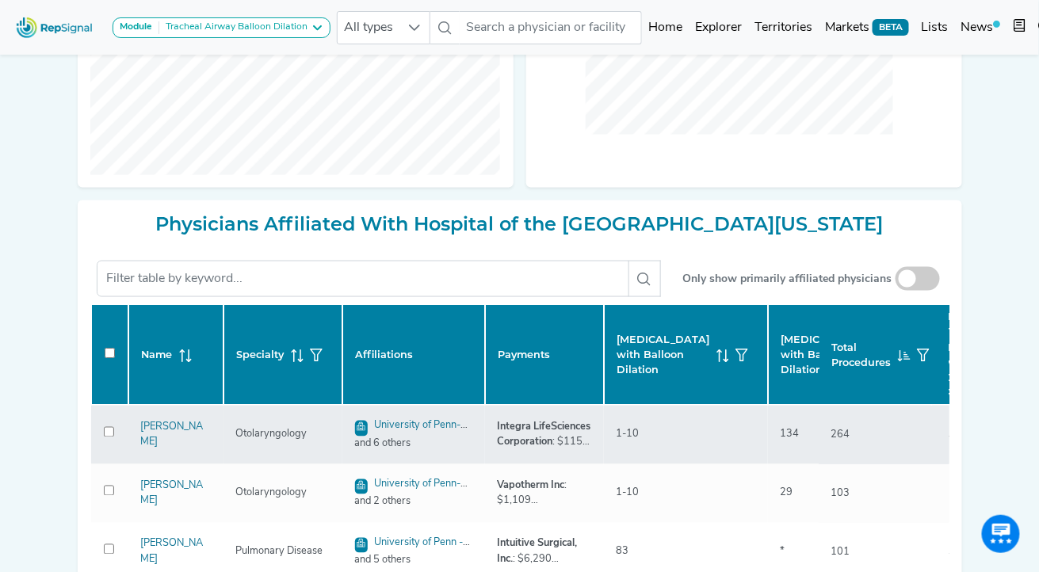
checkbox input "false"
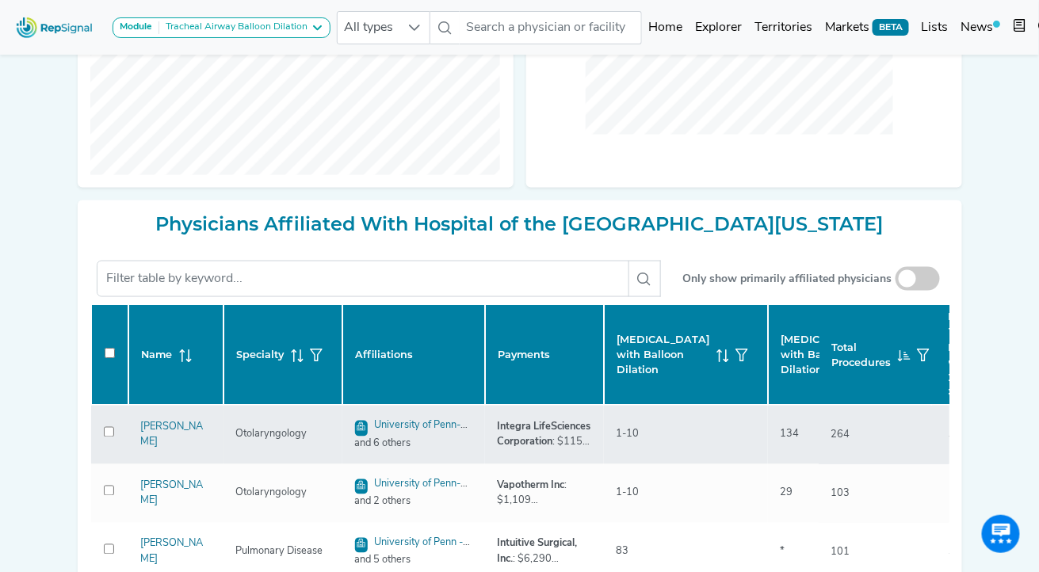
checkbox input "false"
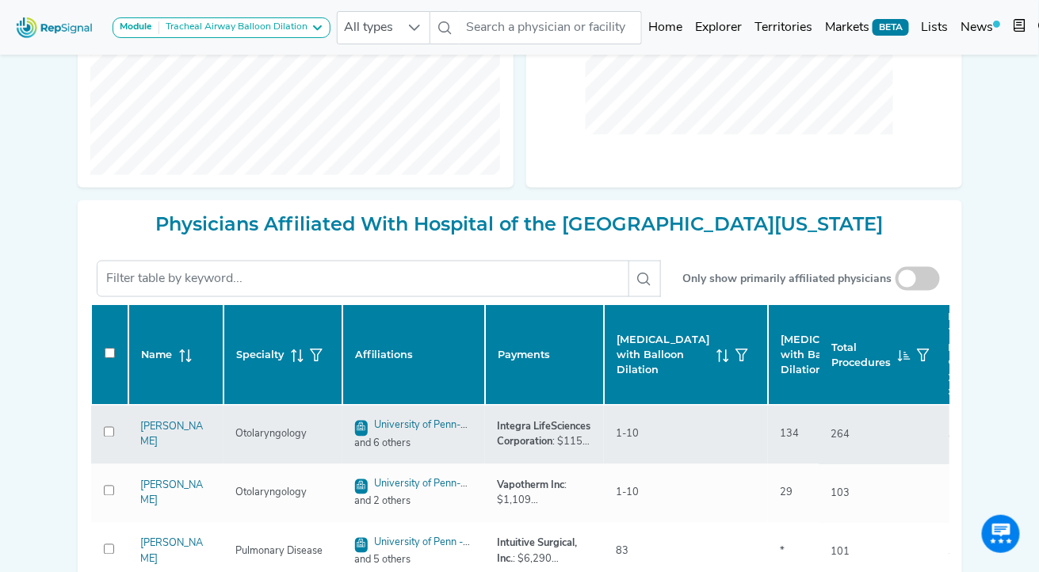
checkbox input "false"
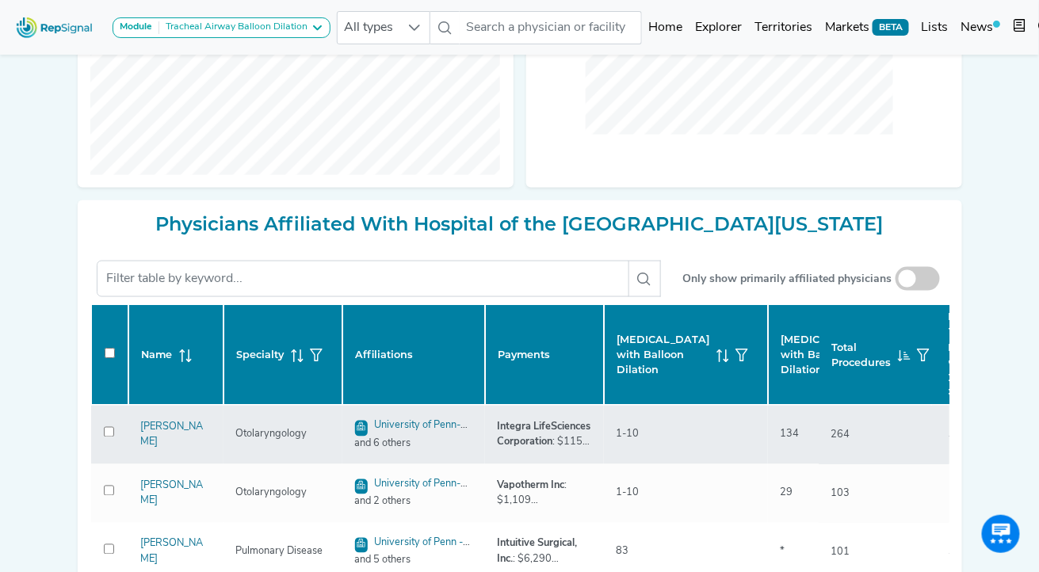
checkbox input "false"
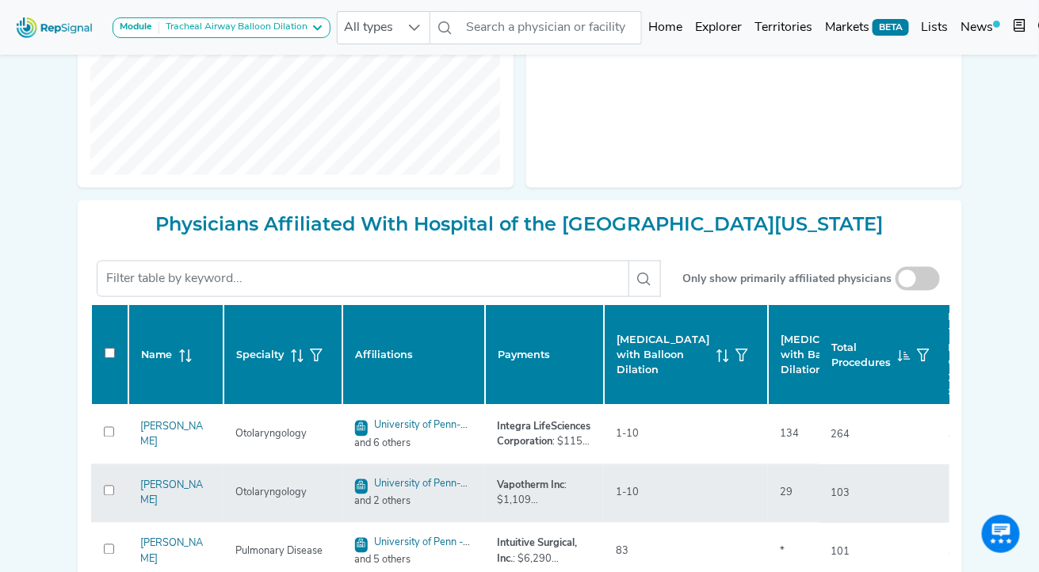
scroll to position [681, 11]
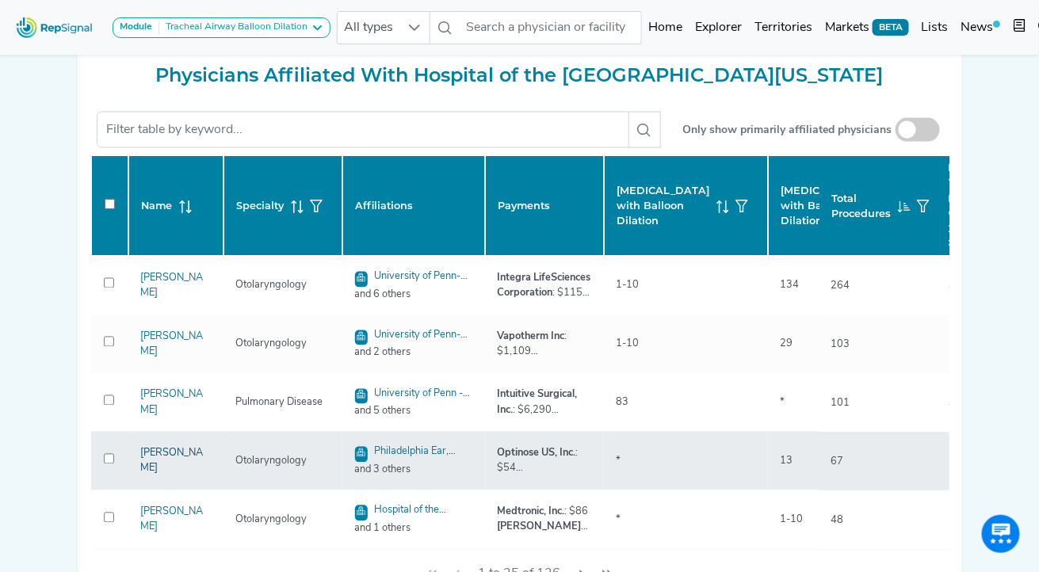
click at [177, 465] on link "[PERSON_NAME]" at bounding box center [172, 460] width 63 height 25
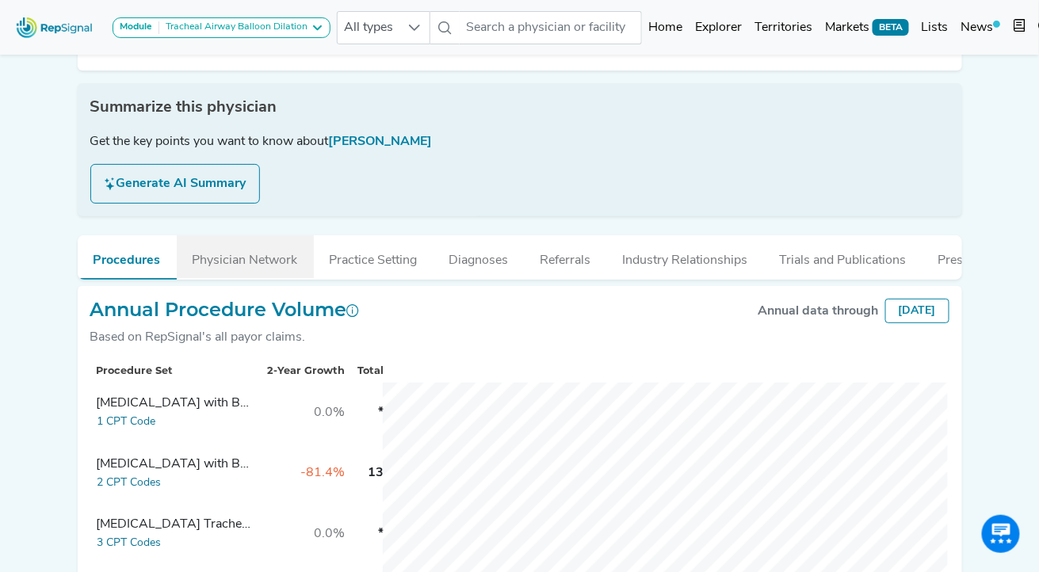
scroll to position [0, 11]
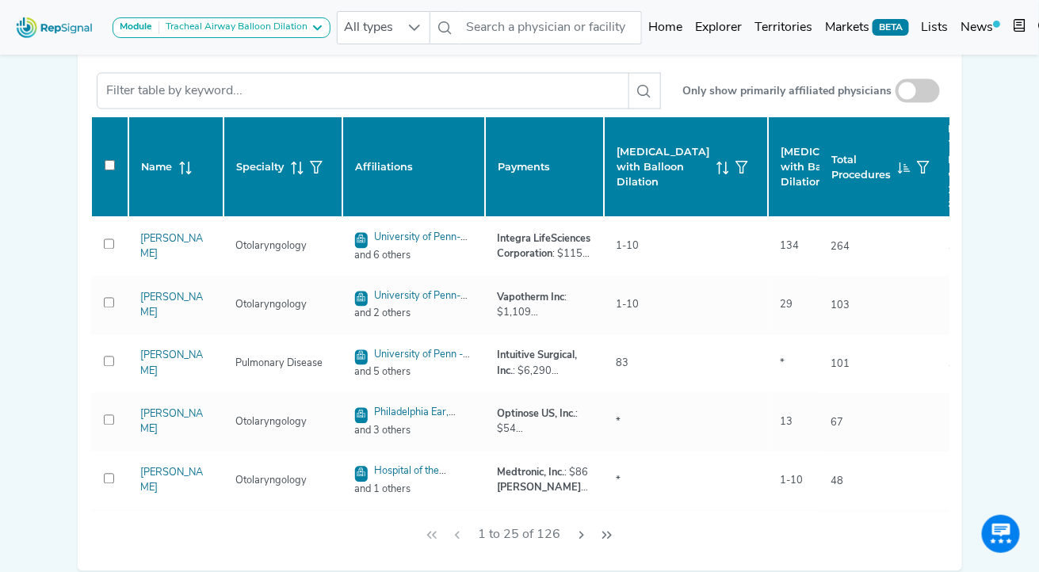
scroll to position [799, 11]
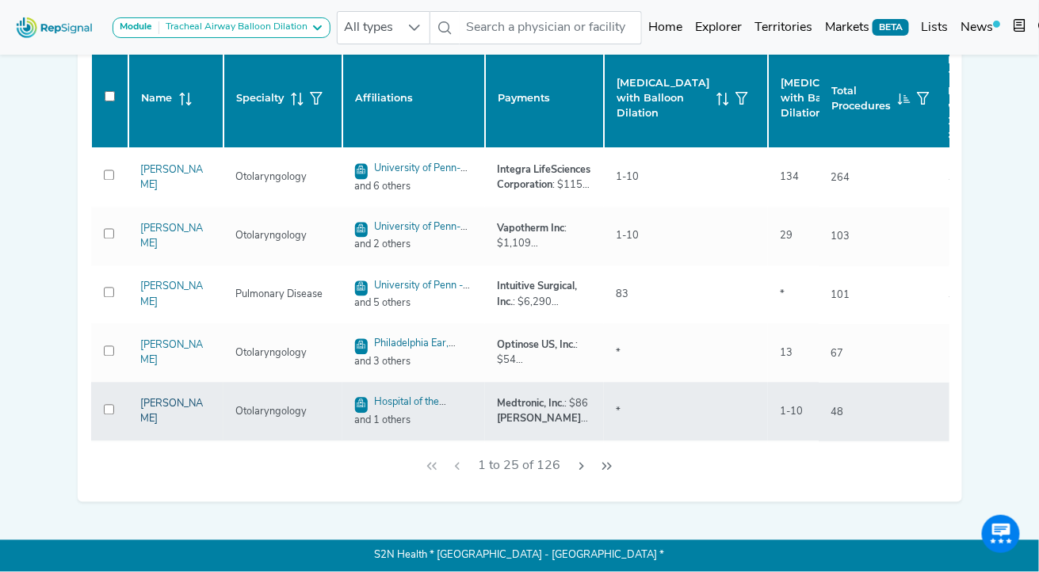
click at [161, 408] on link "[PERSON_NAME]" at bounding box center [172, 411] width 63 height 25
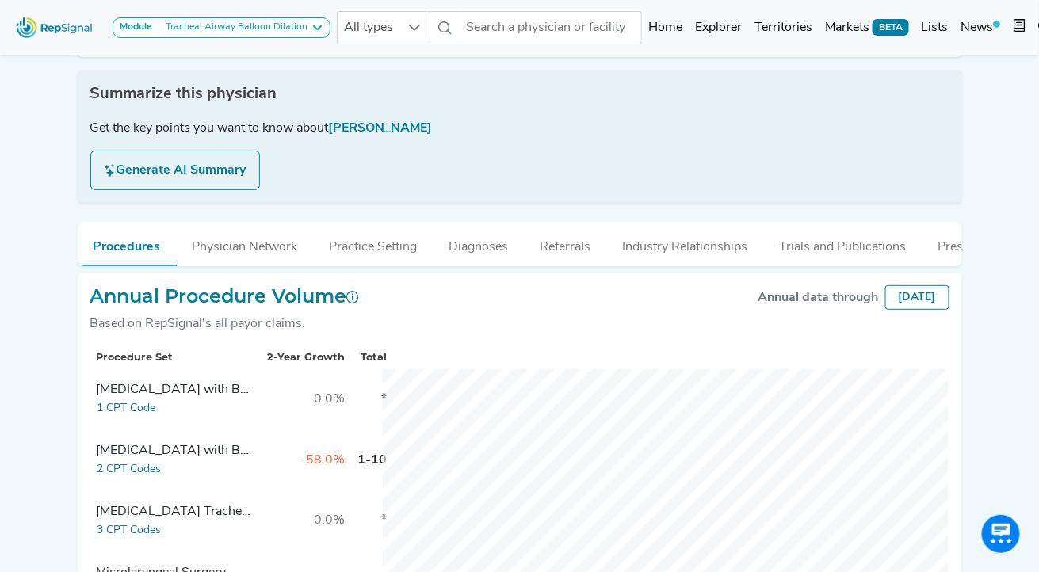
scroll to position [0, 11]
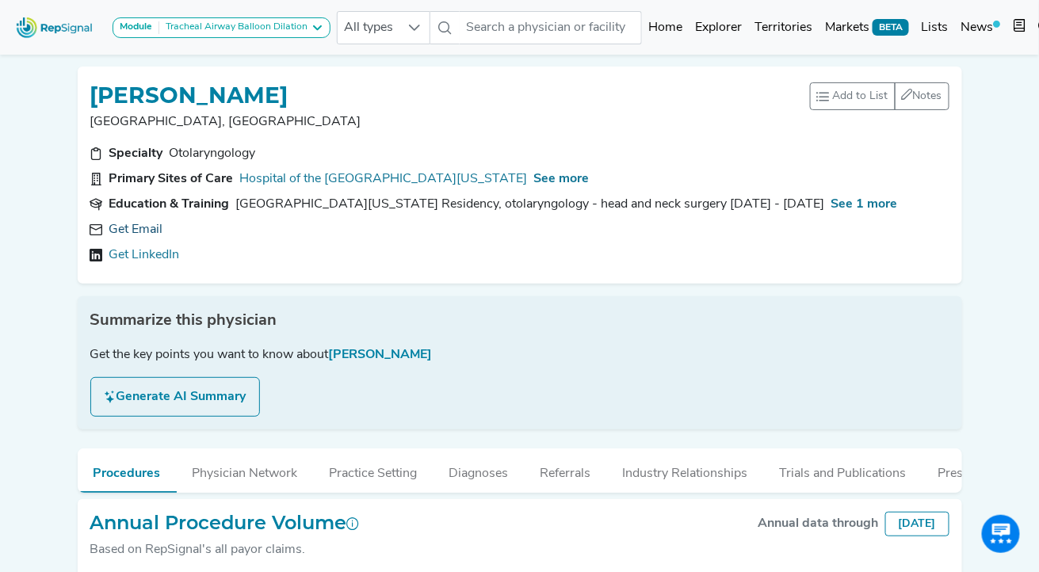
click at [141, 231] on link "Get Email" at bounding box center [136, 229] width 54 height 19
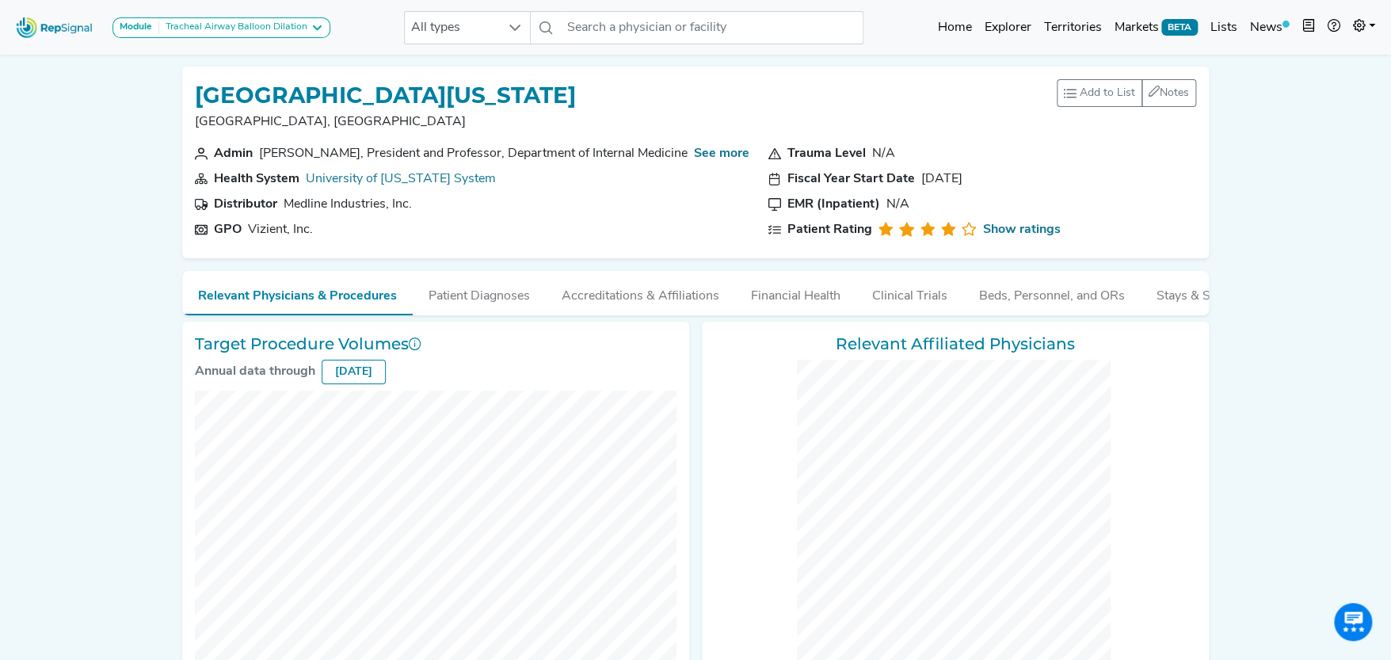
checkbox input "false"
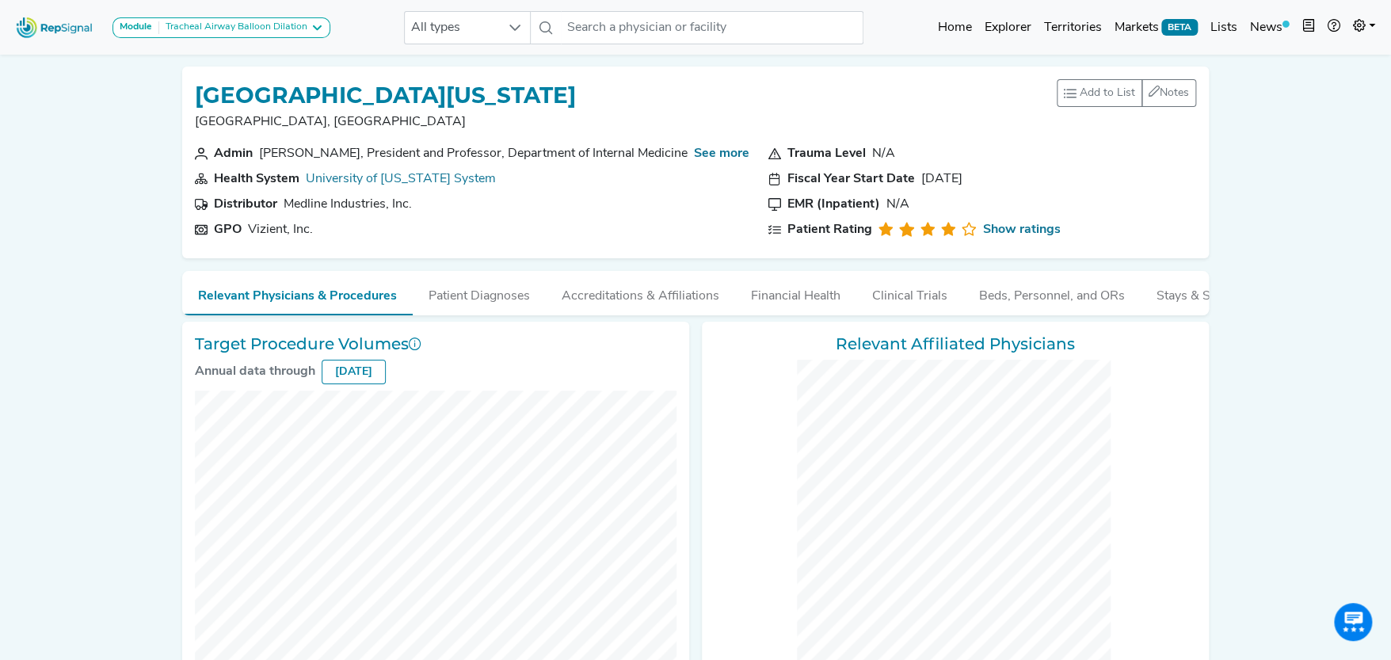
checkbox input "false"
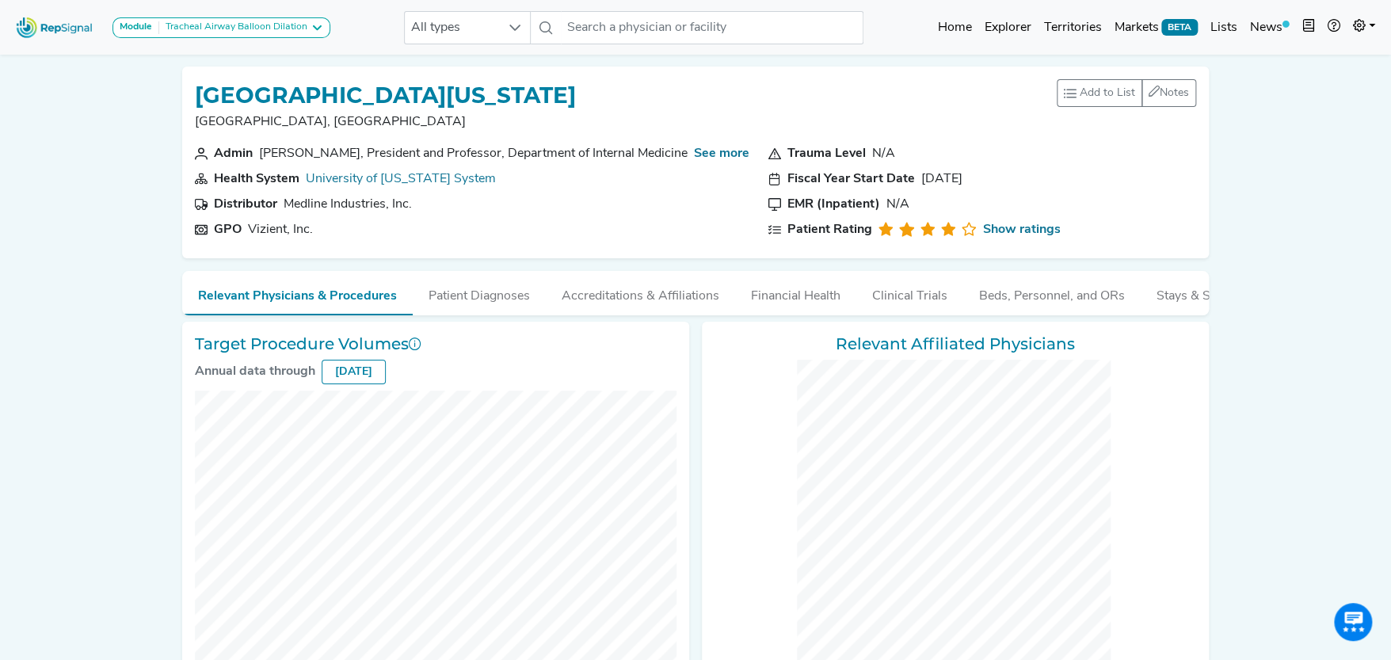
checkbox input "false"
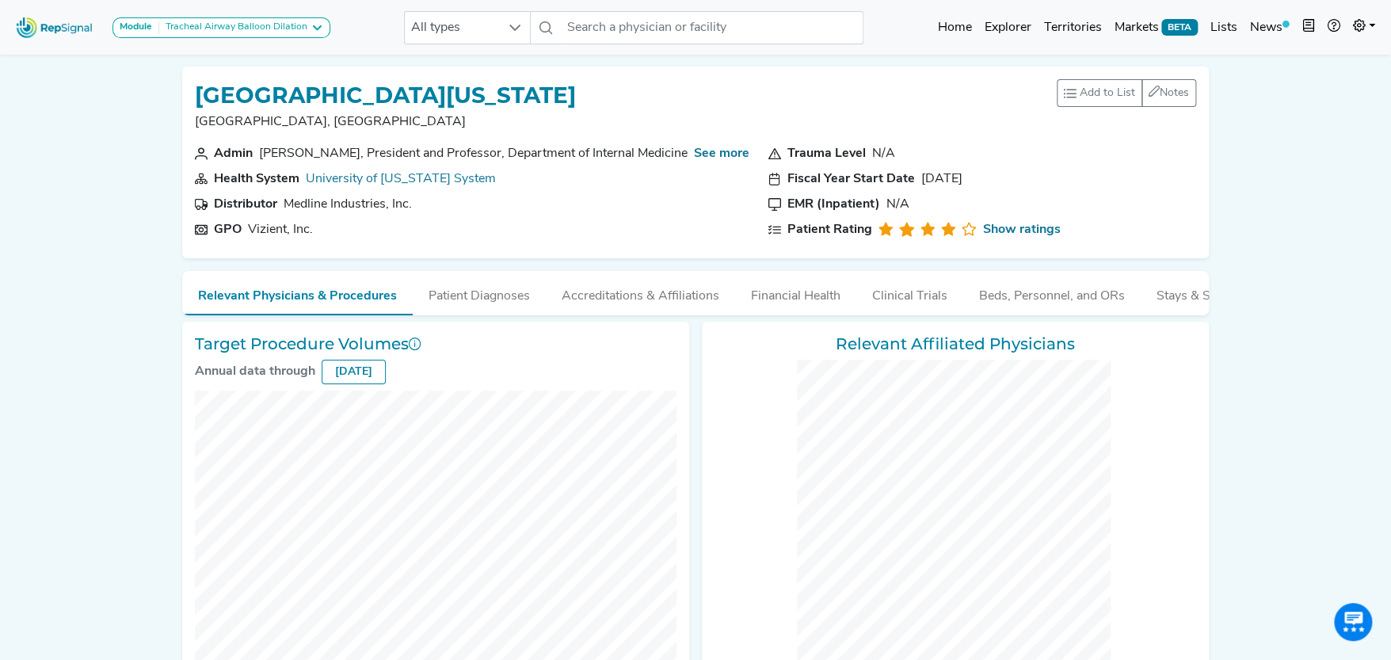
checkbox input "false"
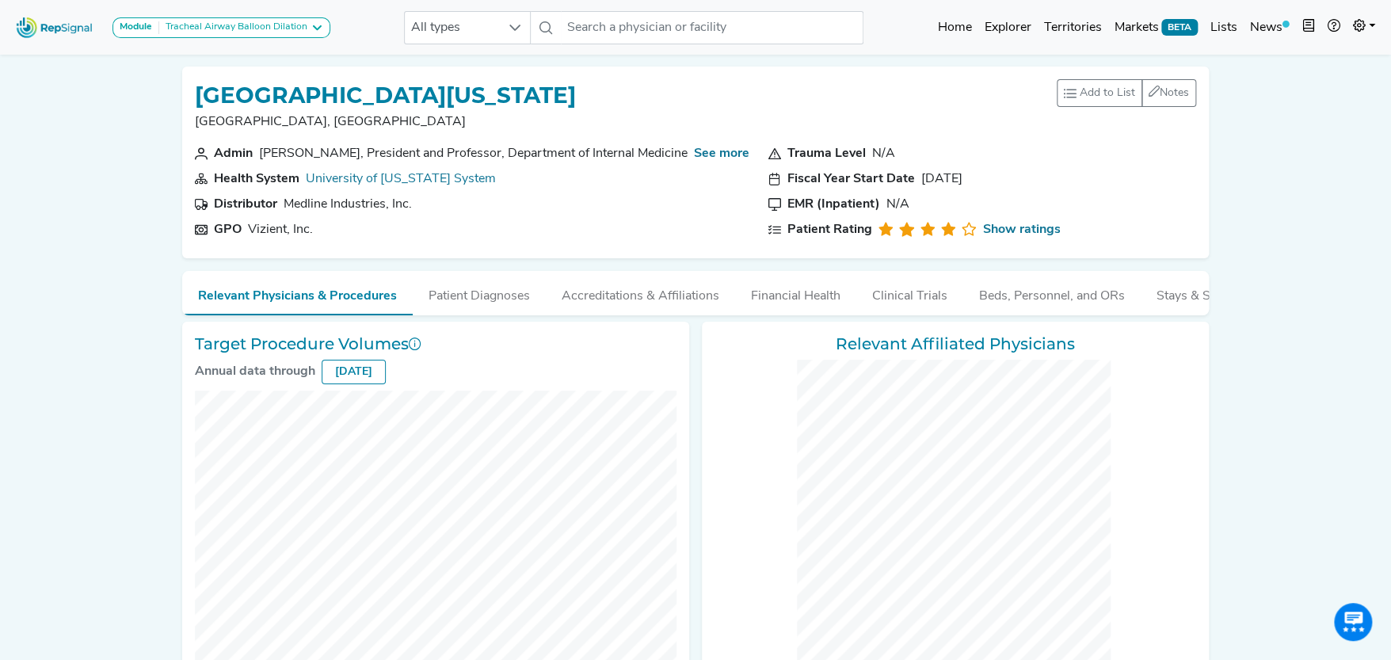
checkbox input "false"
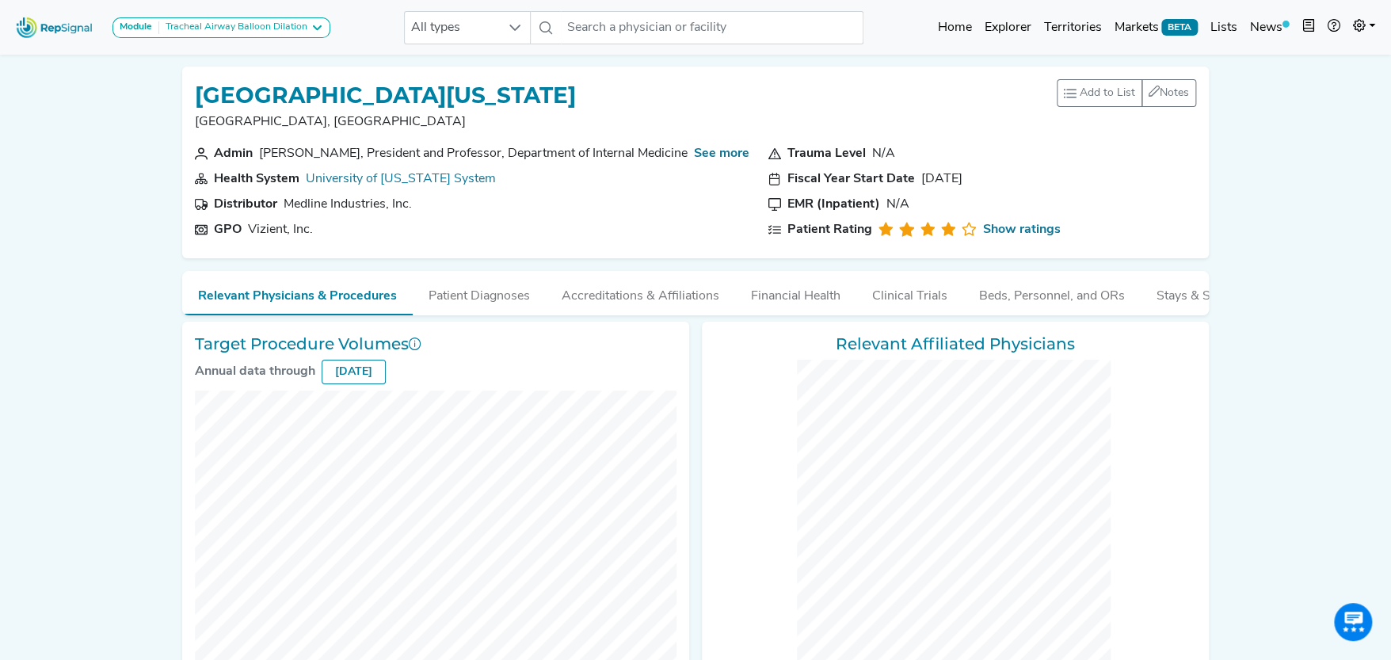
checkbox input "false"
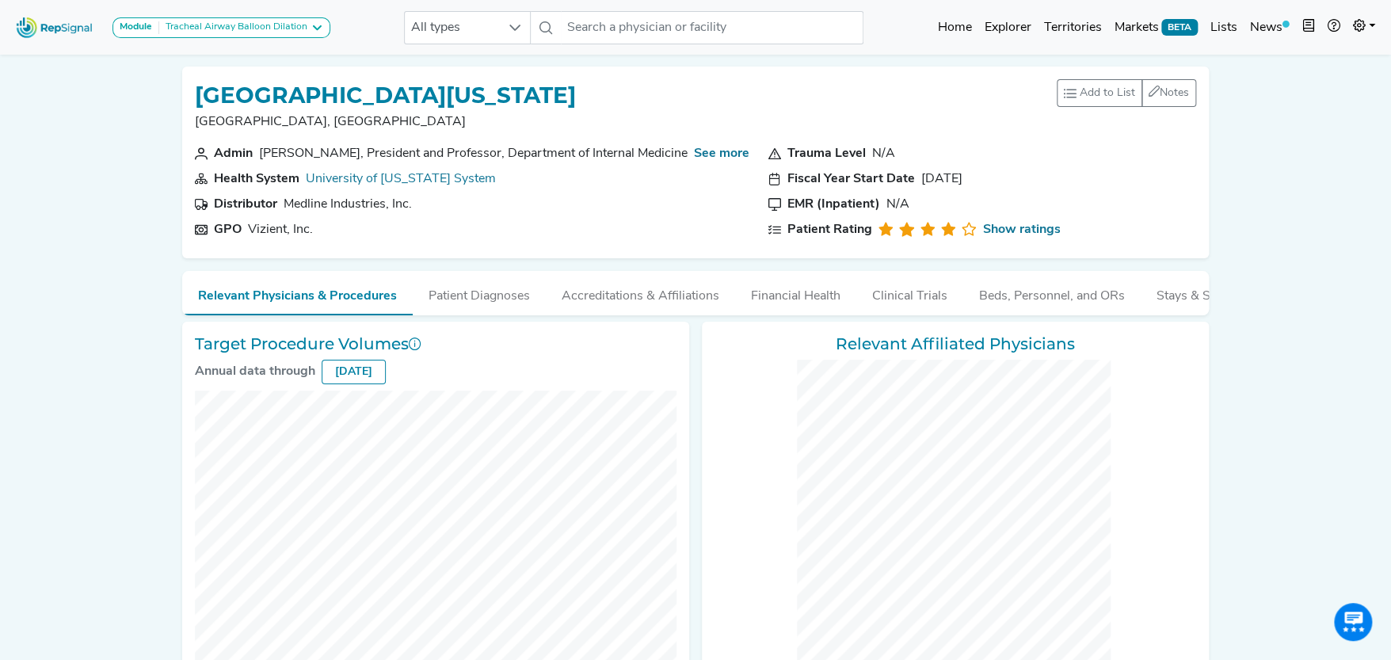
checkbox input "false"
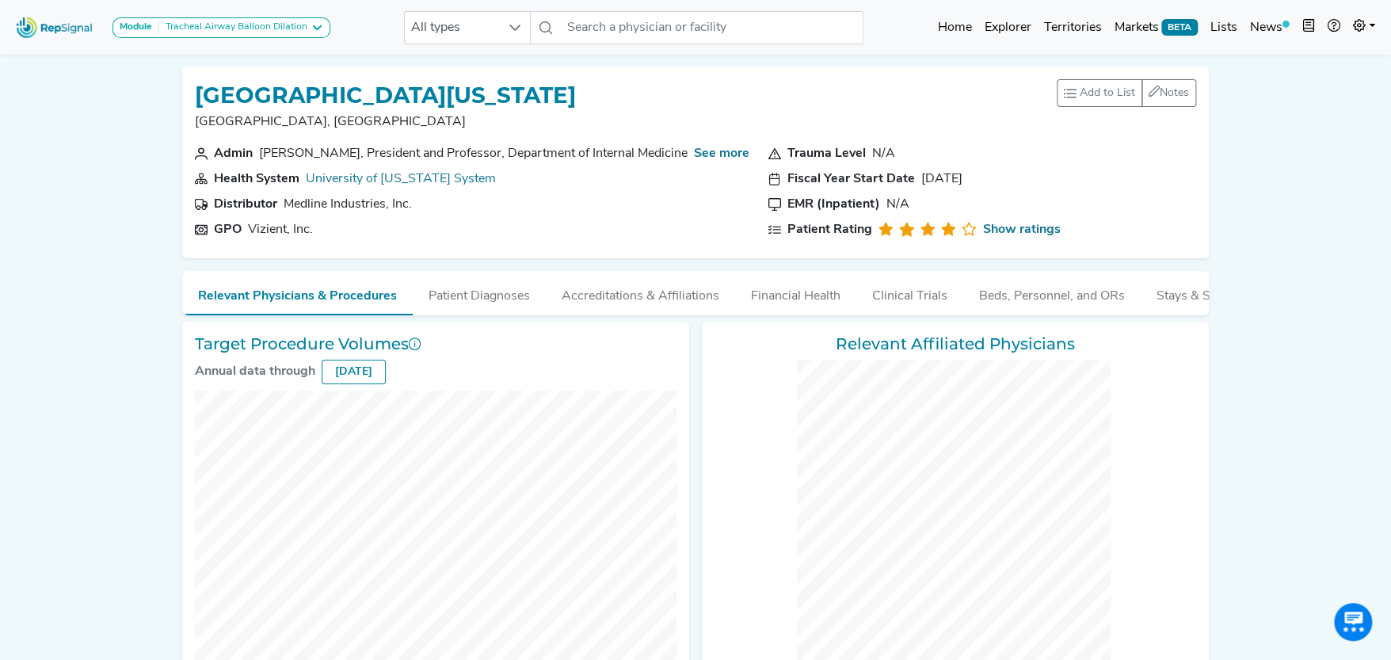
checkbox input "false"
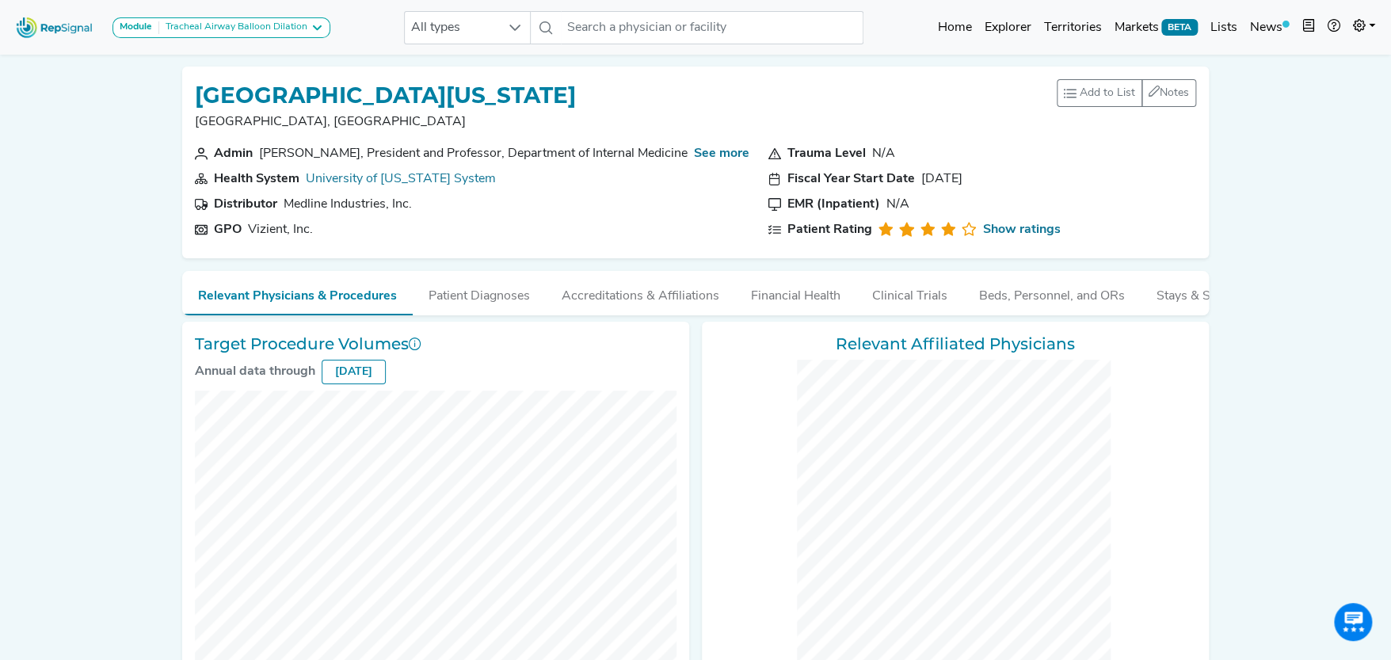
checkbox input "false"
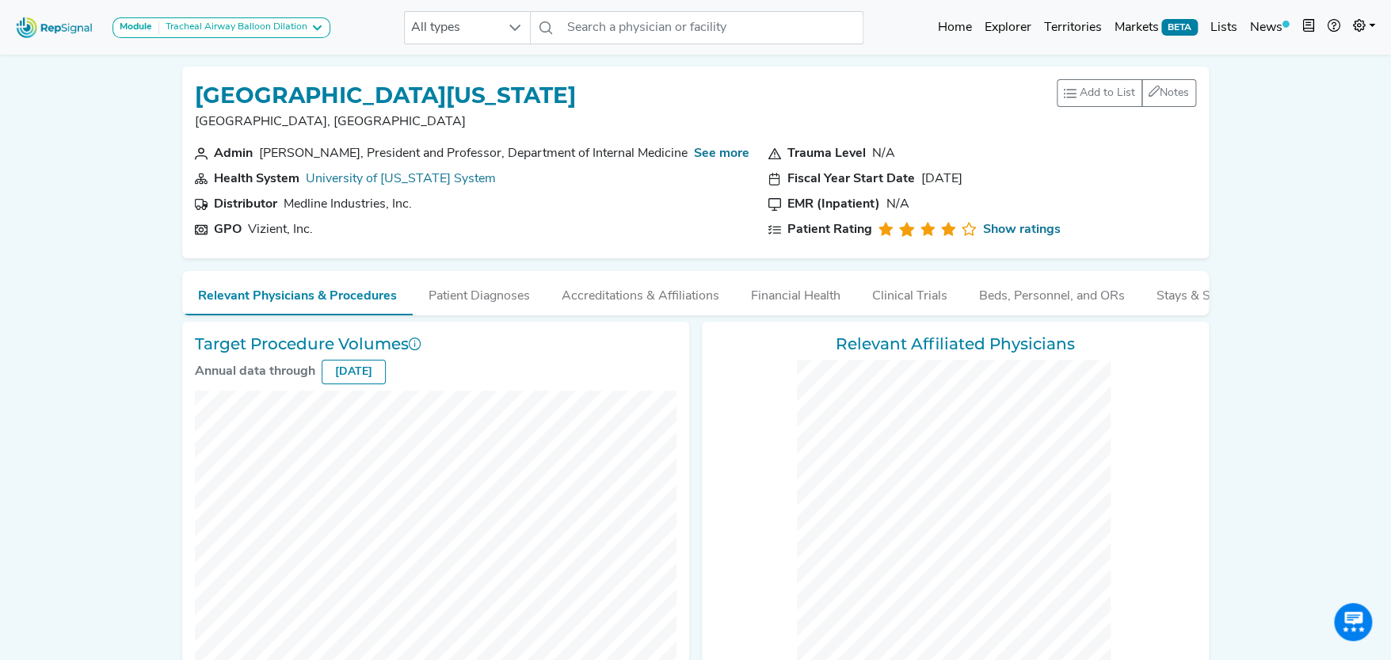
checkbox input "false"
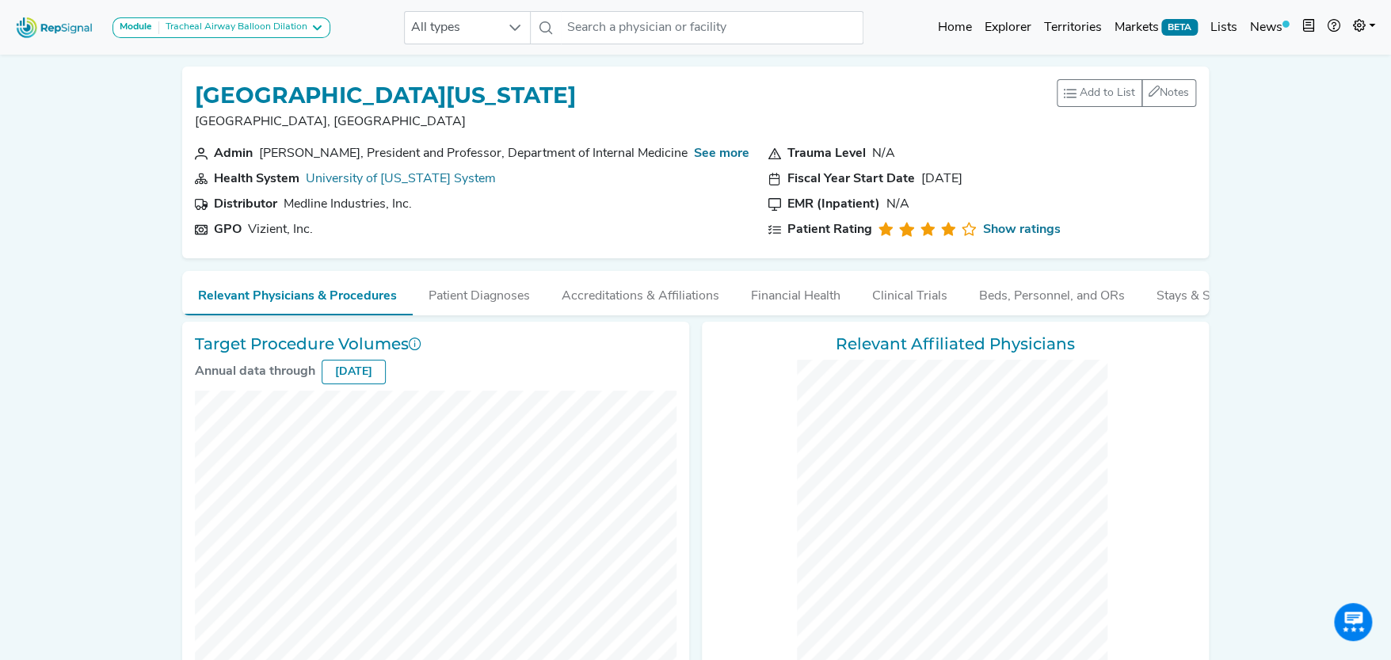
checkbox input "false"
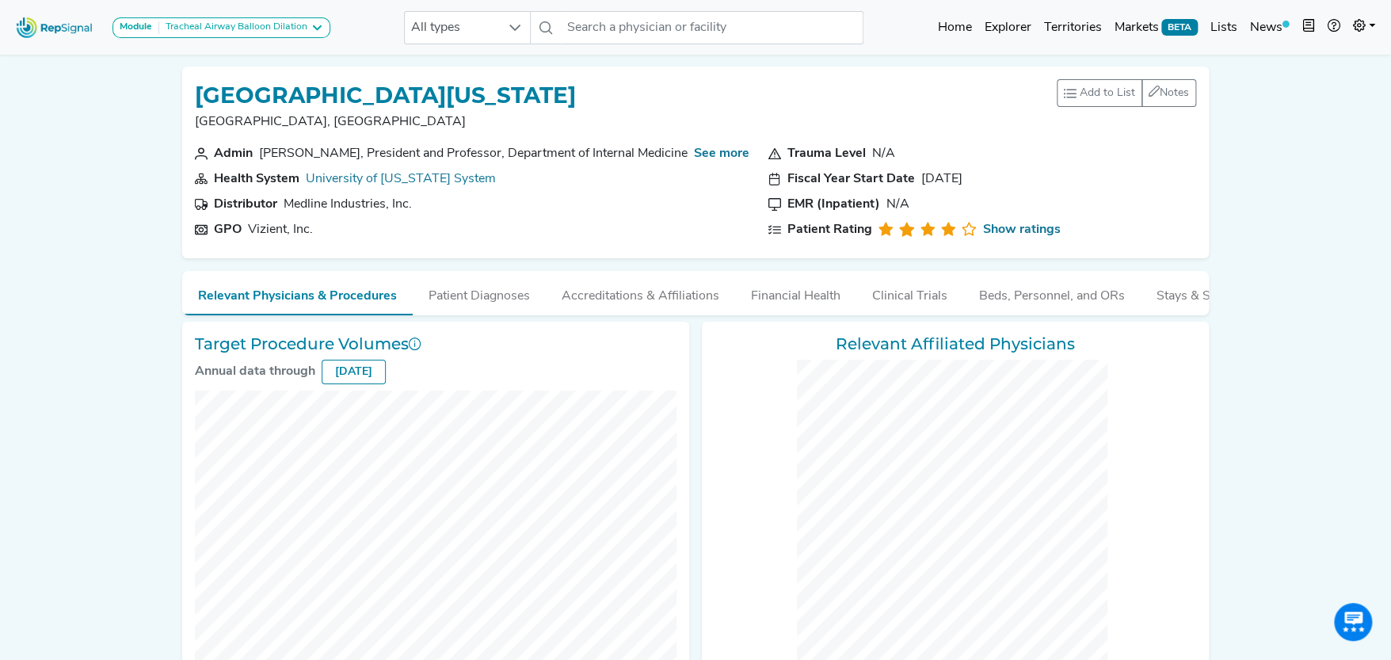
checkbox input "false"
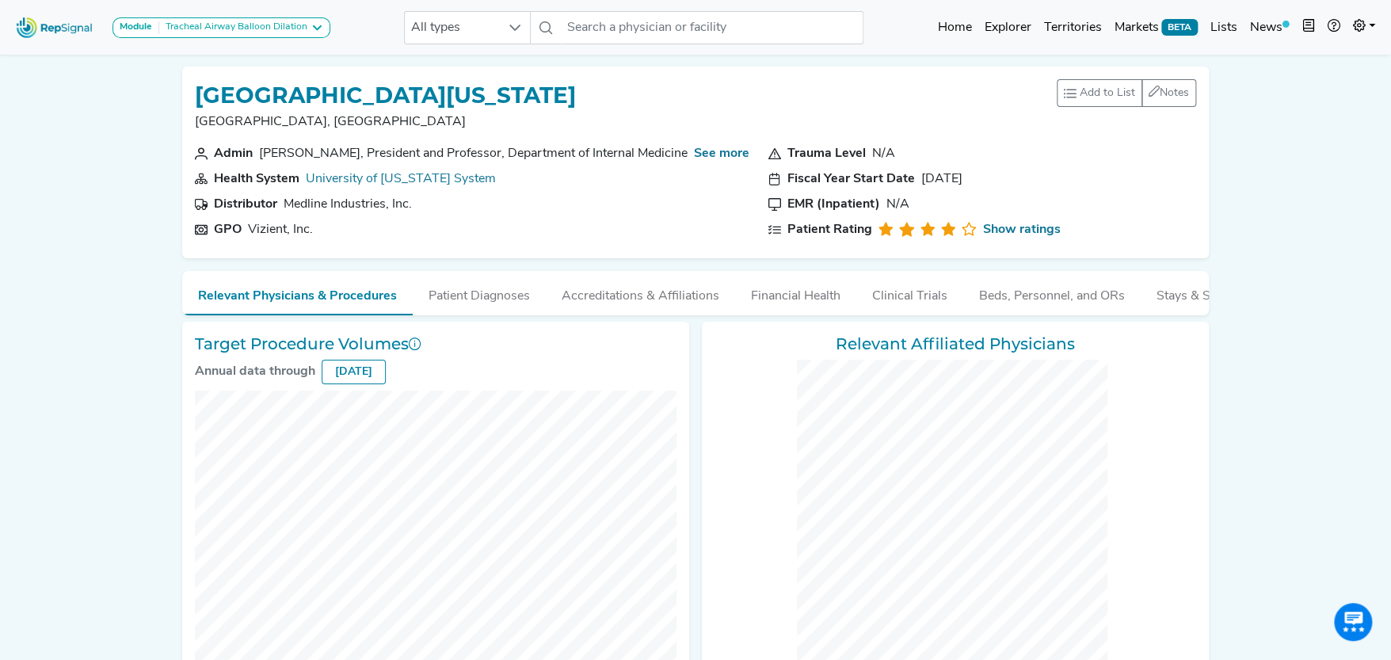
checkbox input "false"
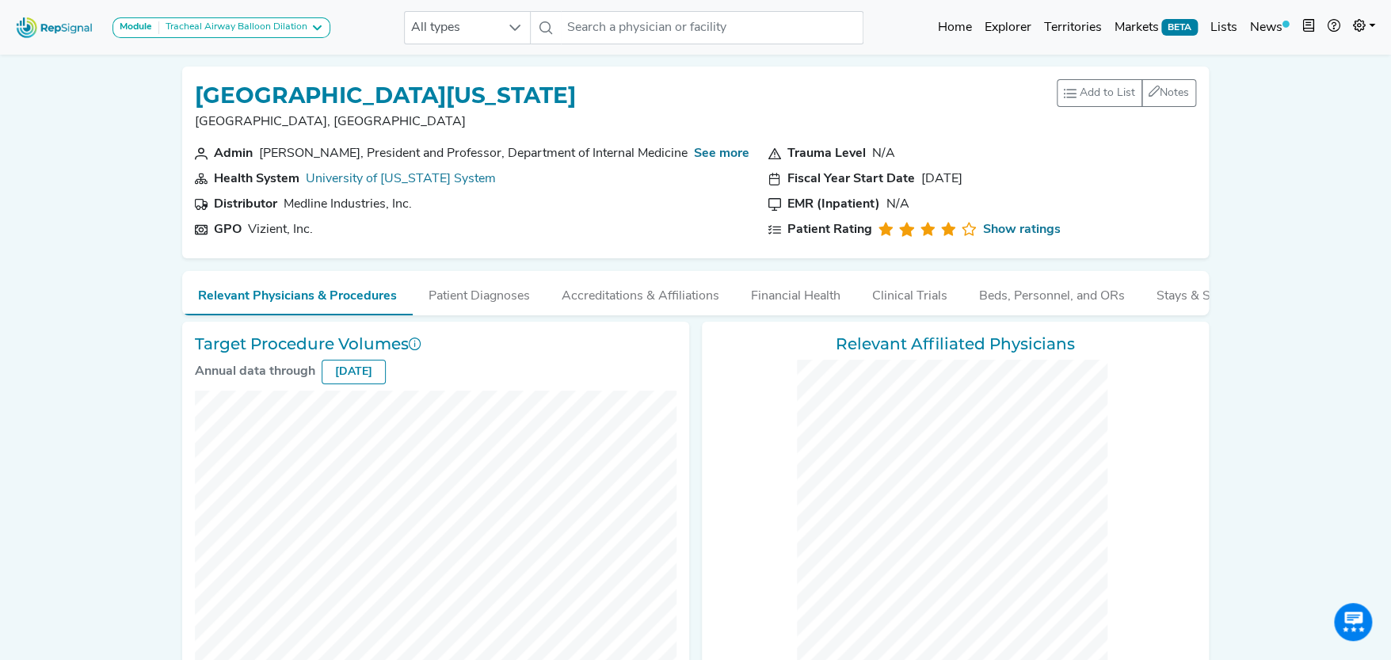
checkbox input "false"
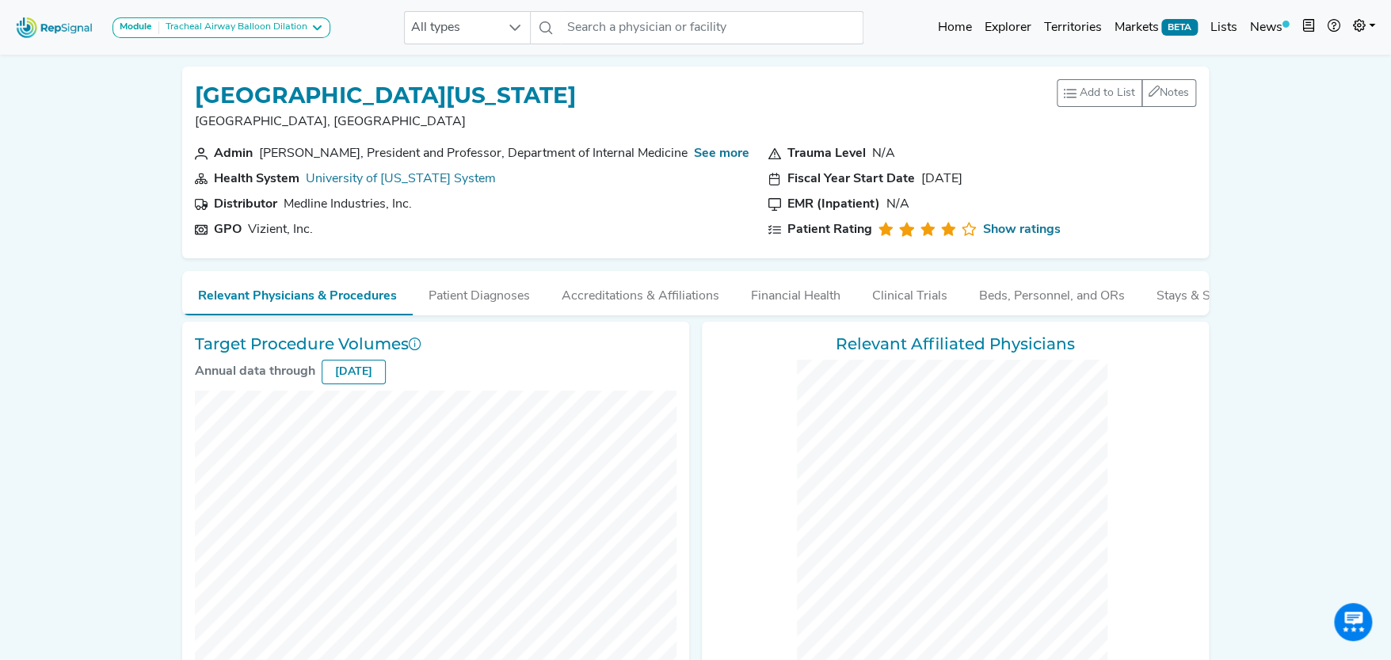
checkbox input "false"
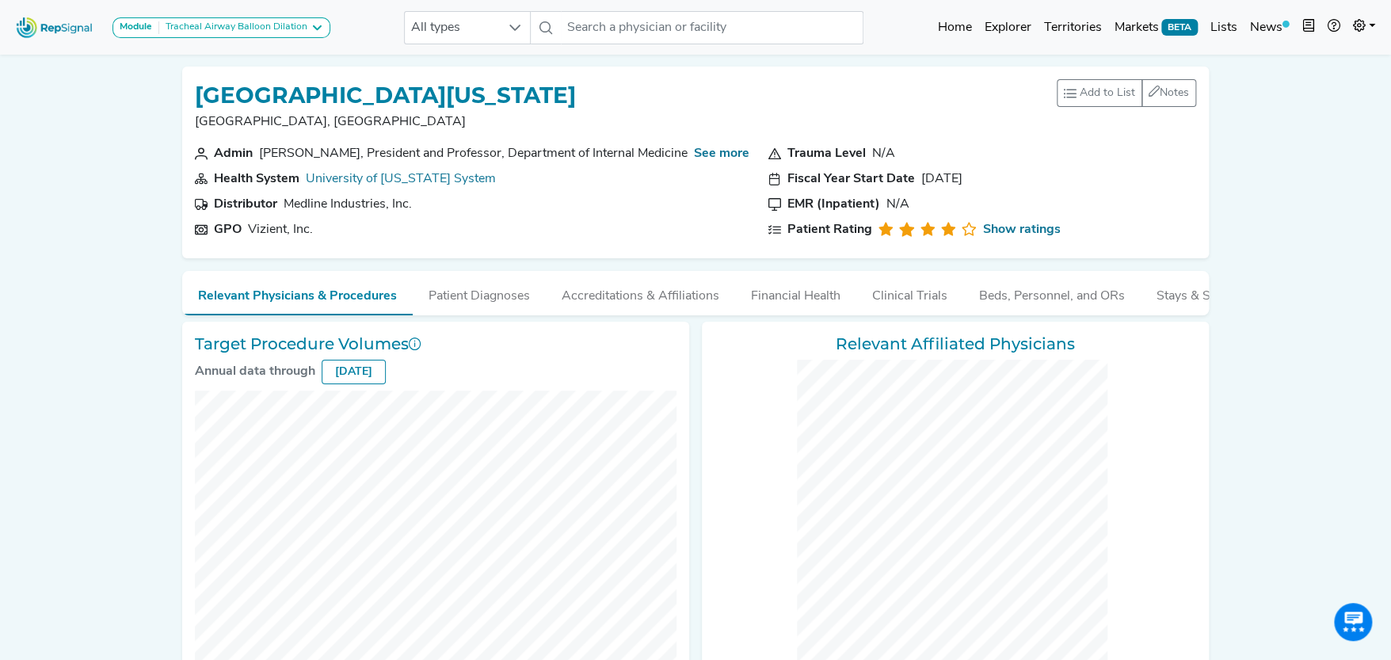
checkbox input "false"
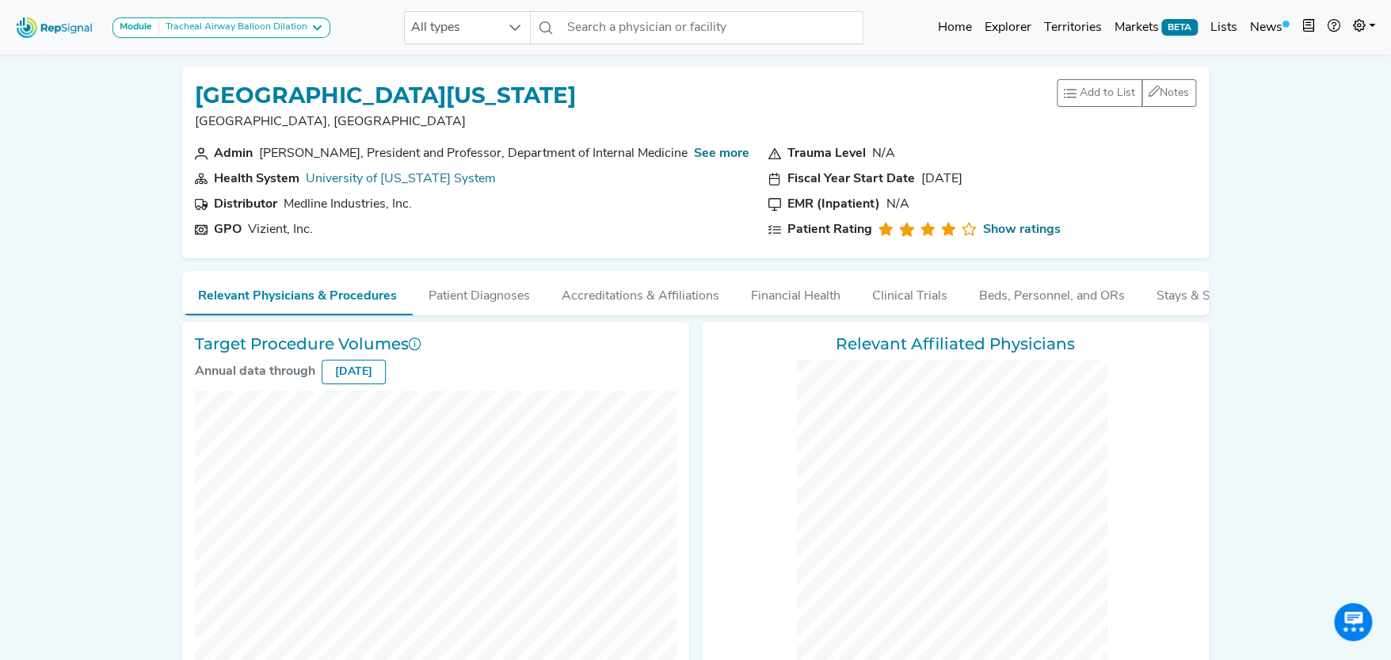
checkbox input "false"
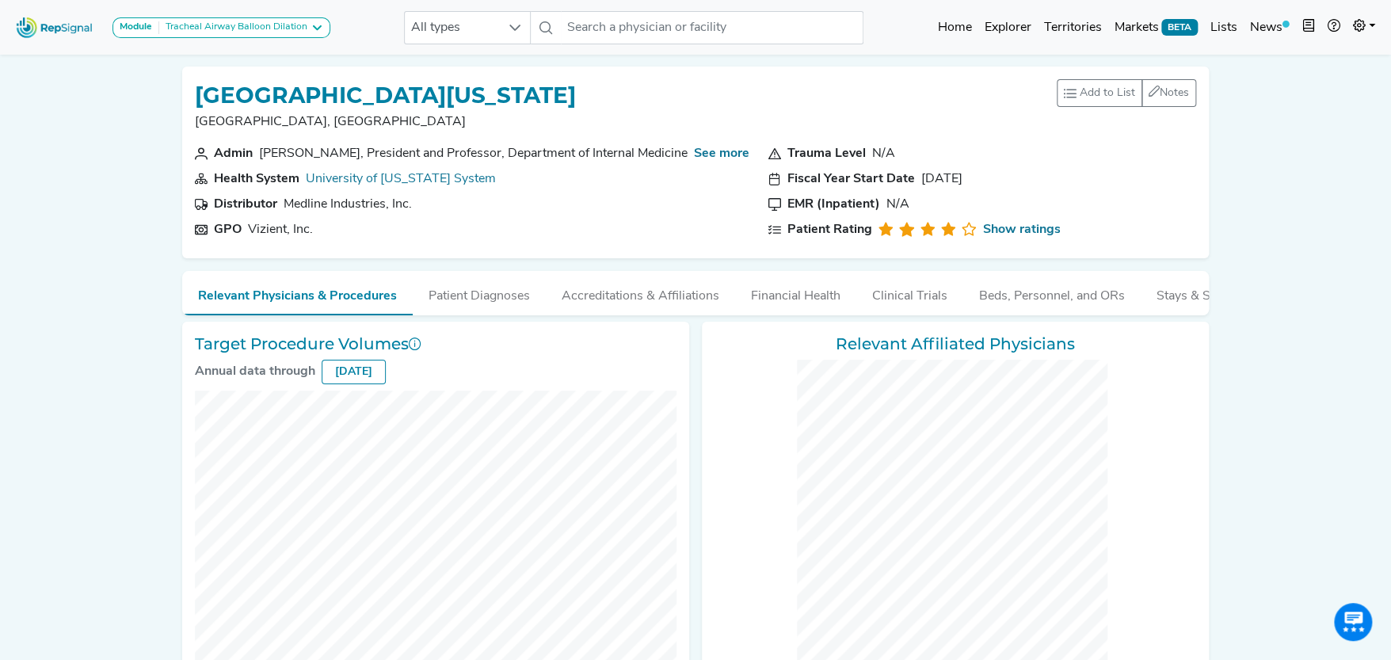
checkbox input "false"
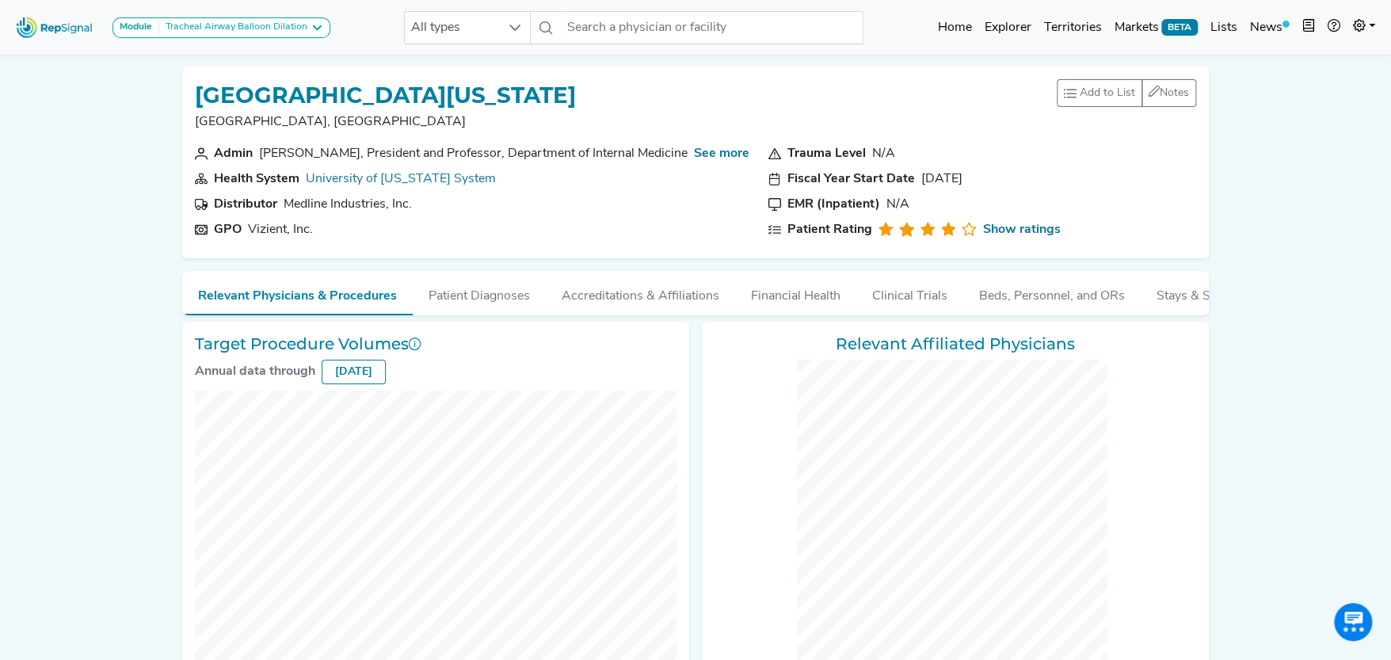
checkbox input "false"
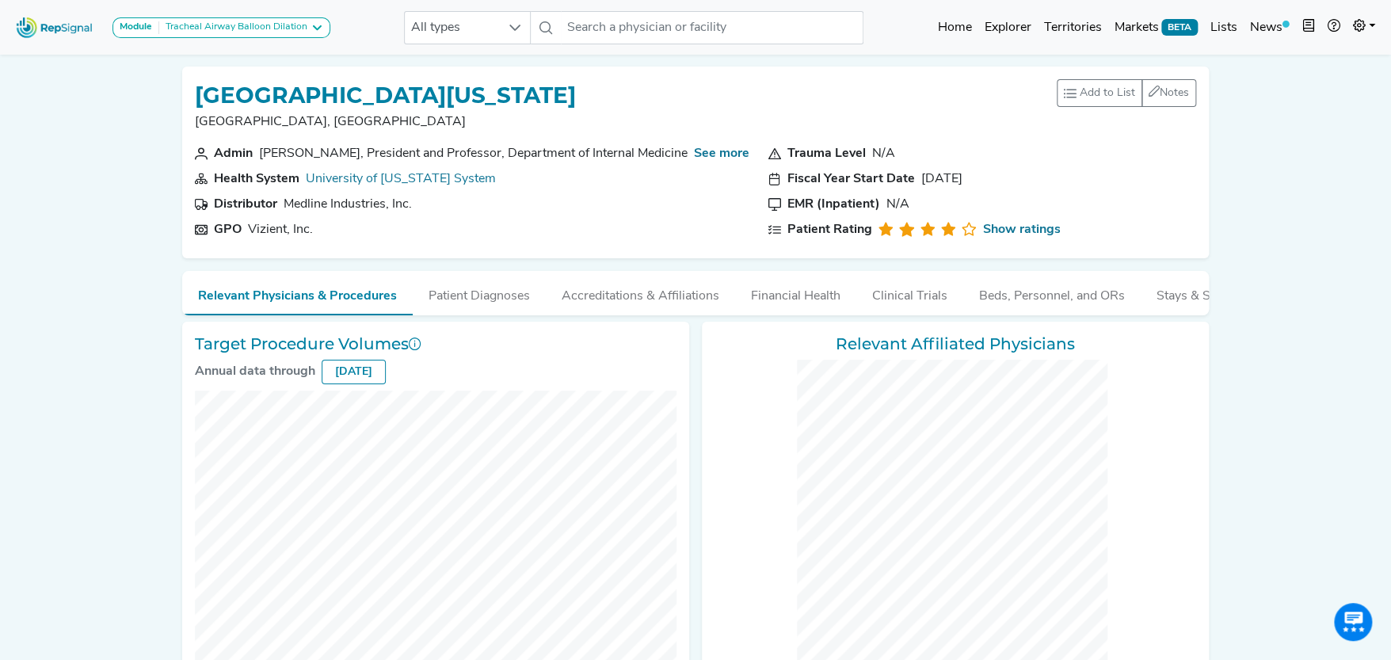
checkbox input "false"
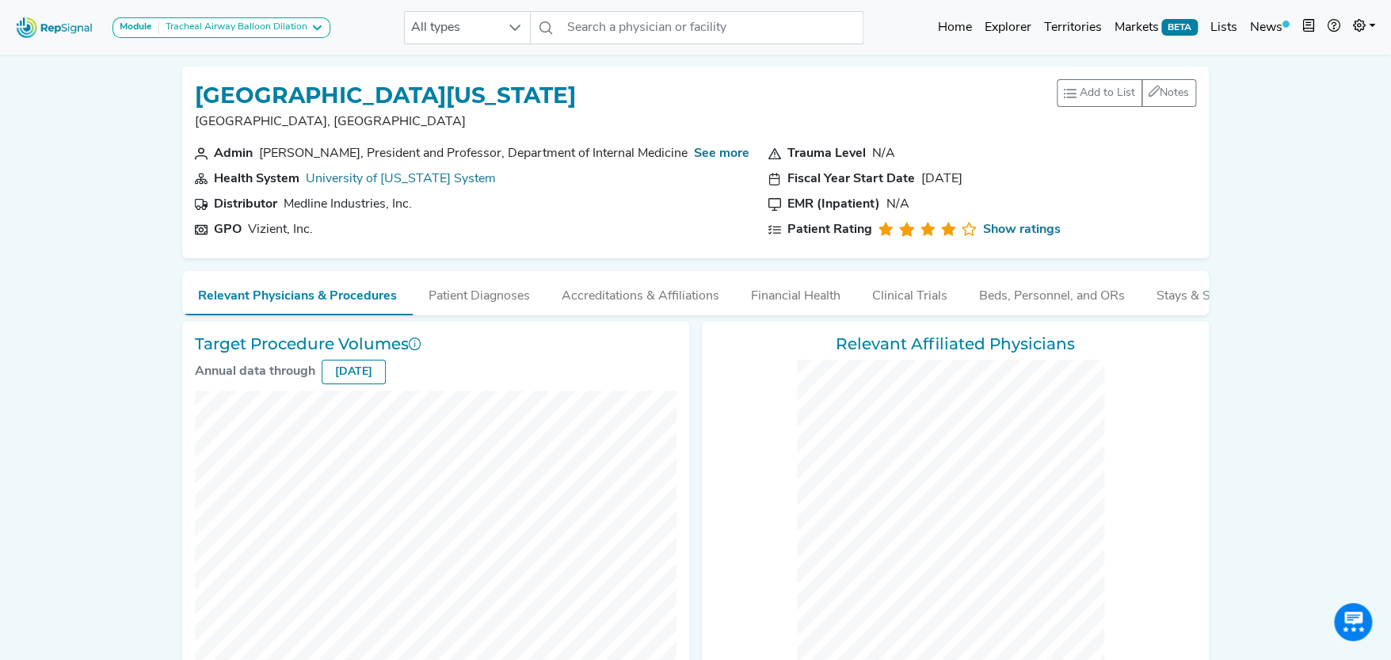
checkbox input "false"
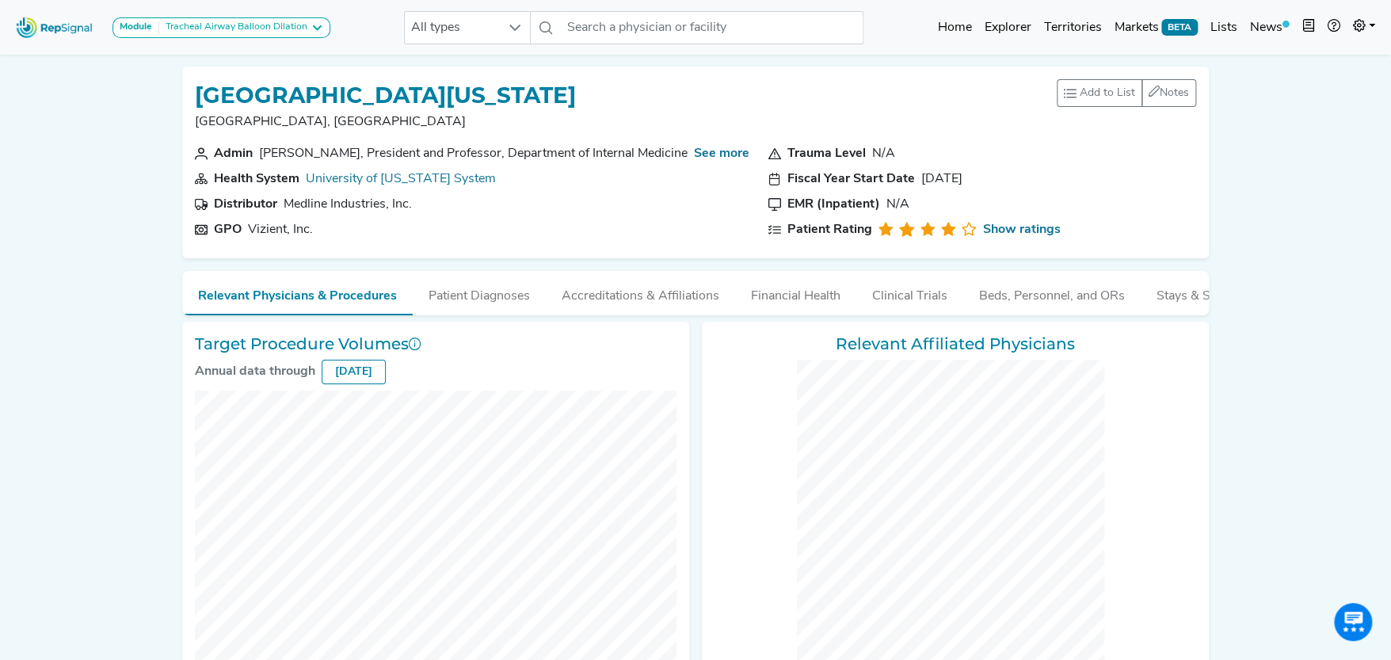
checkbox input "false"
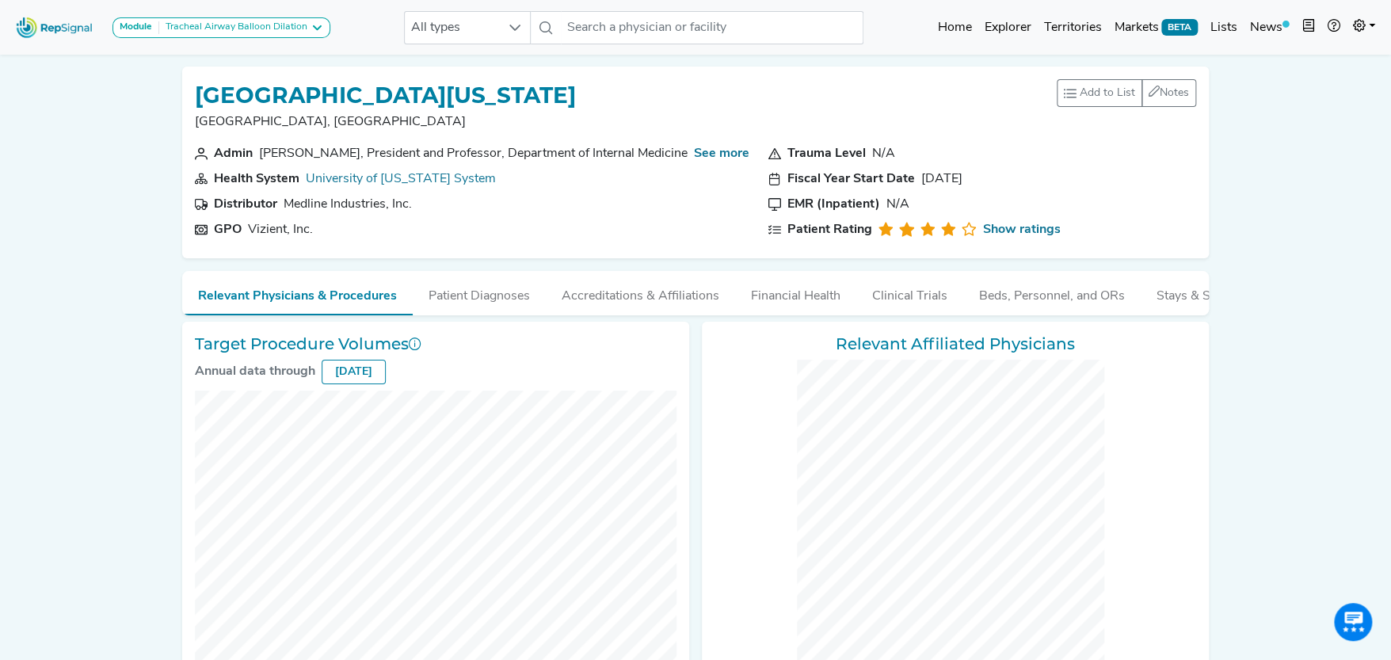
checkbox input "false"
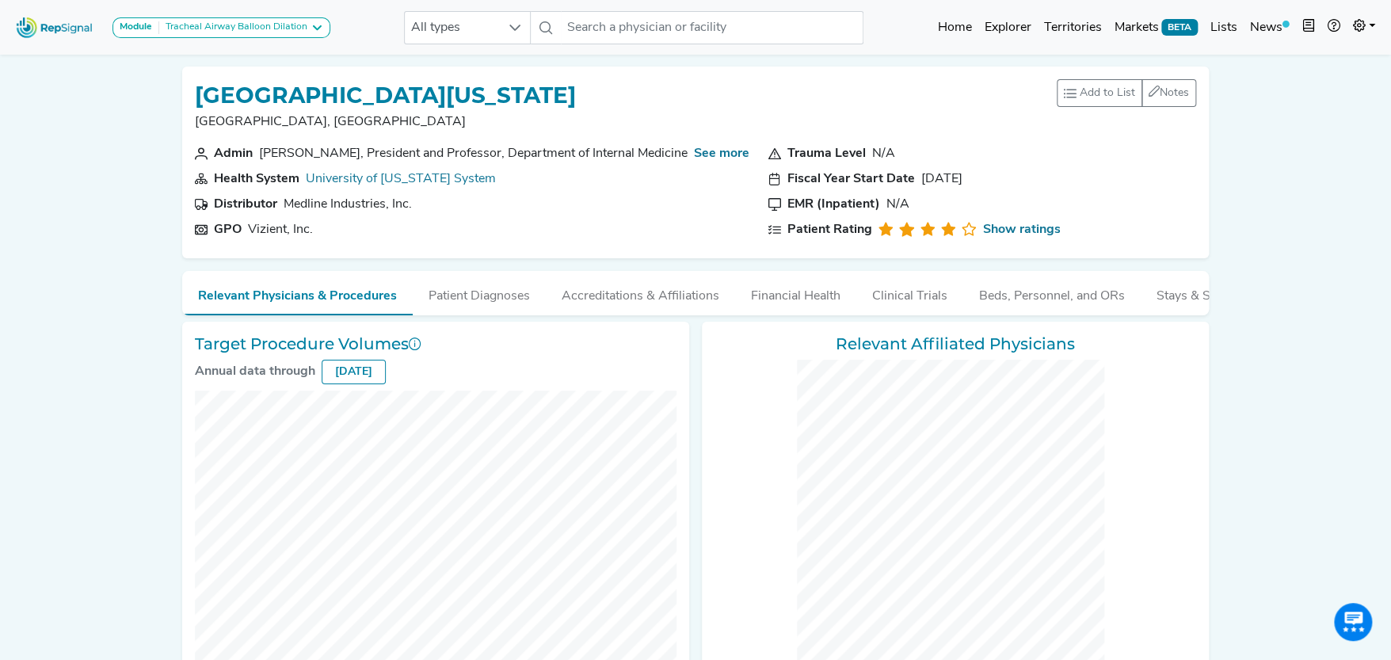
checkbox input "false"
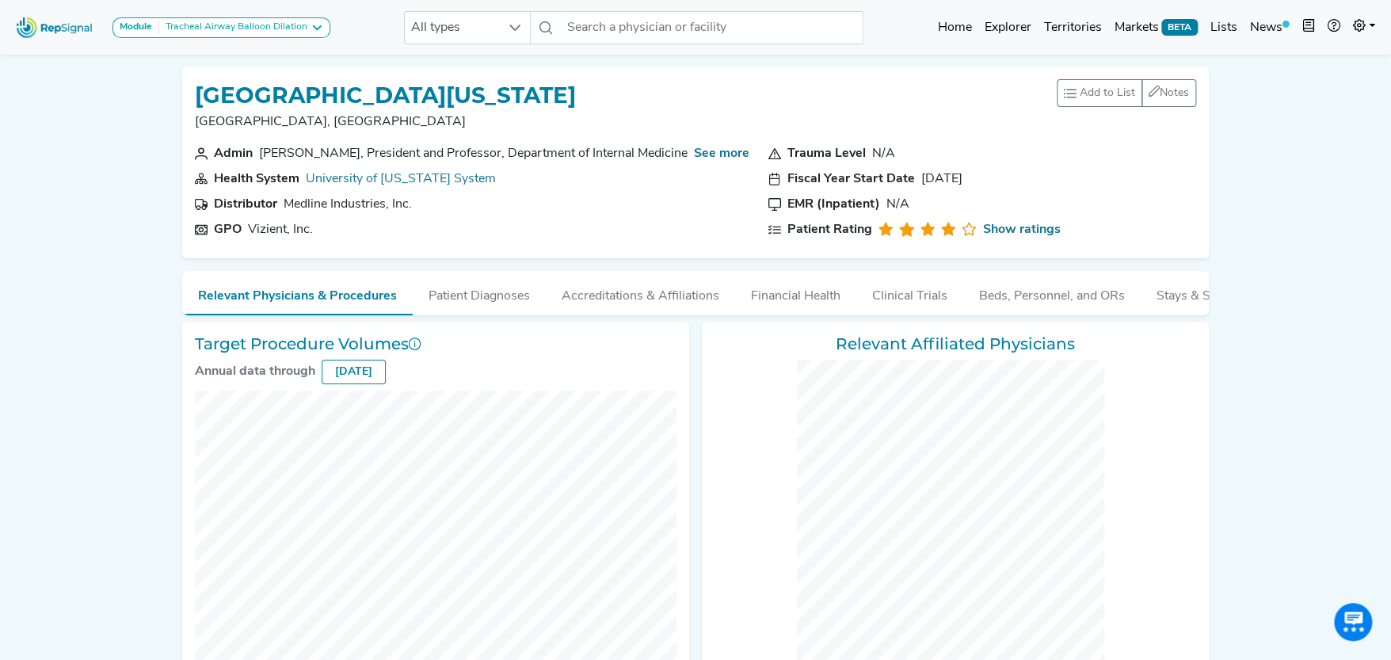
checkbox input "false"
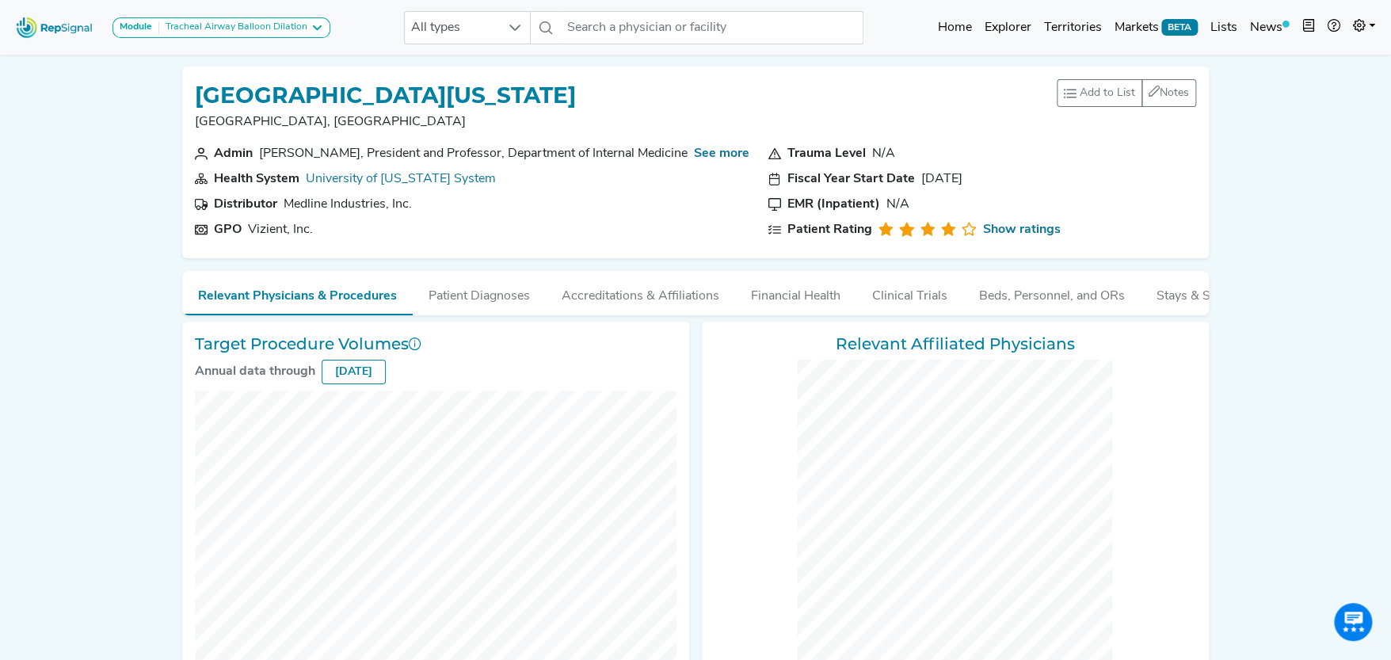
checkbox input "false"
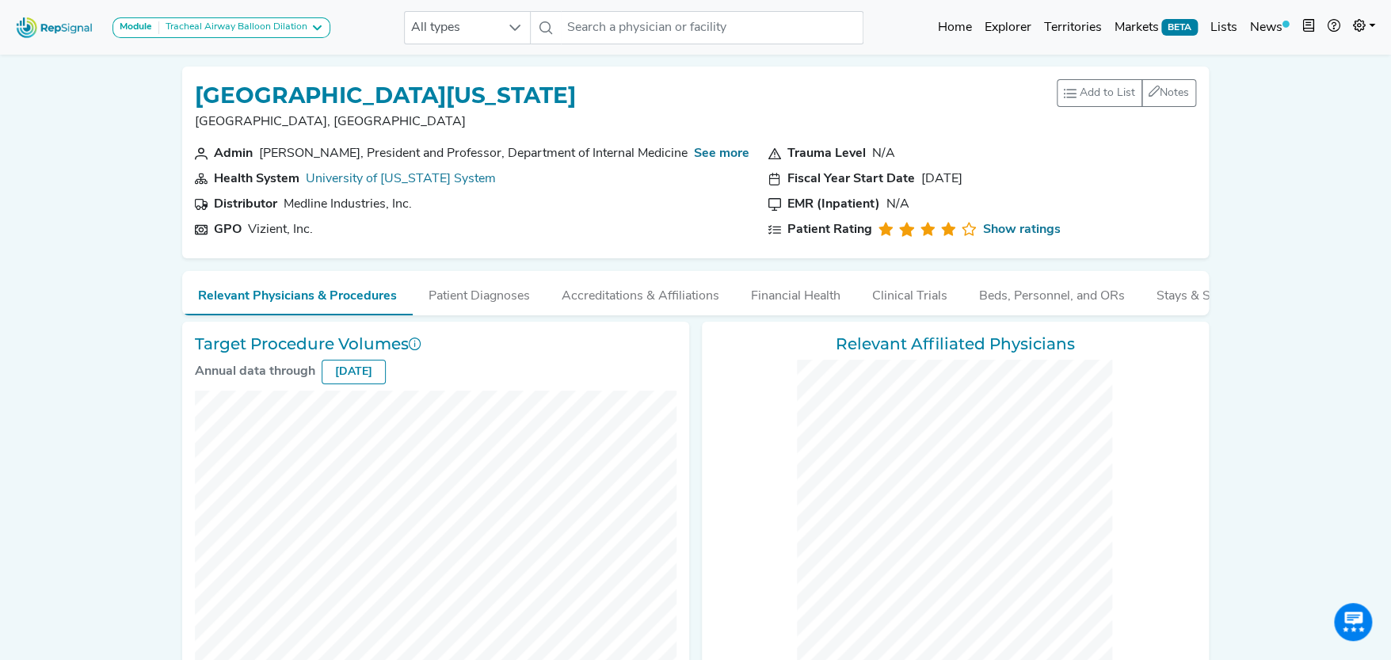
checkbox input "false"
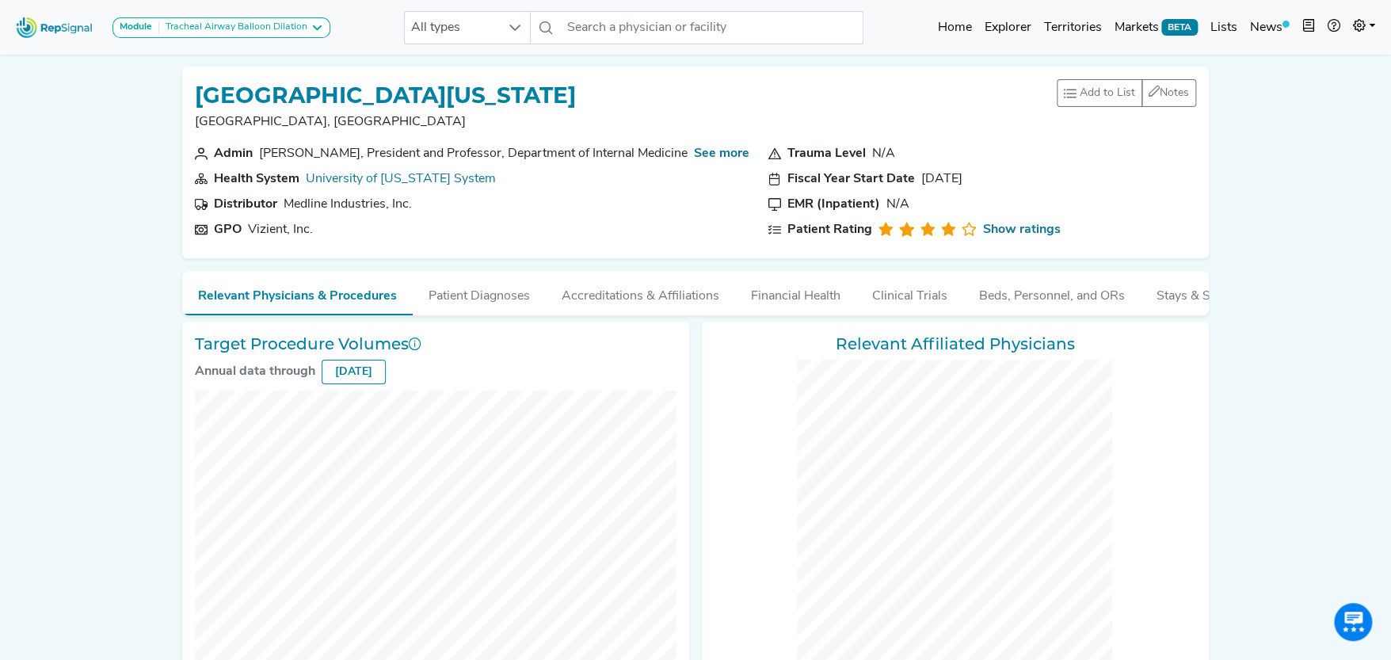
checkbox input "false"
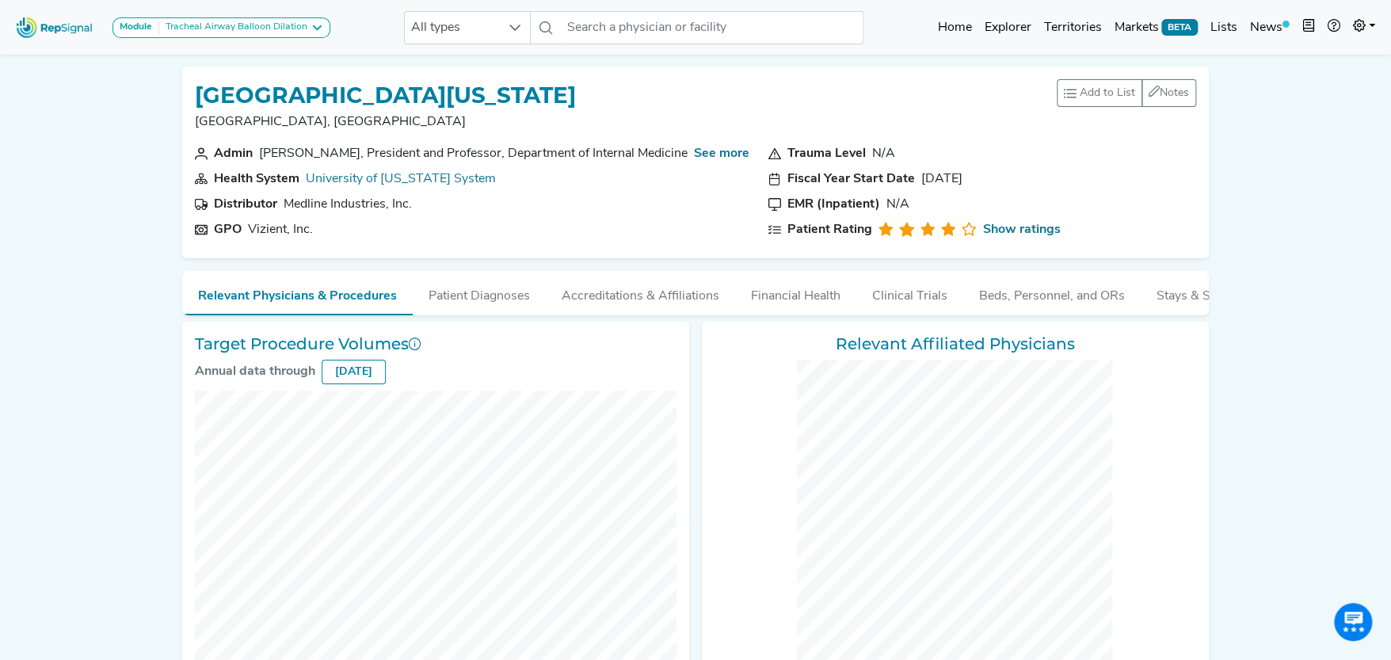
checkbox input "false"
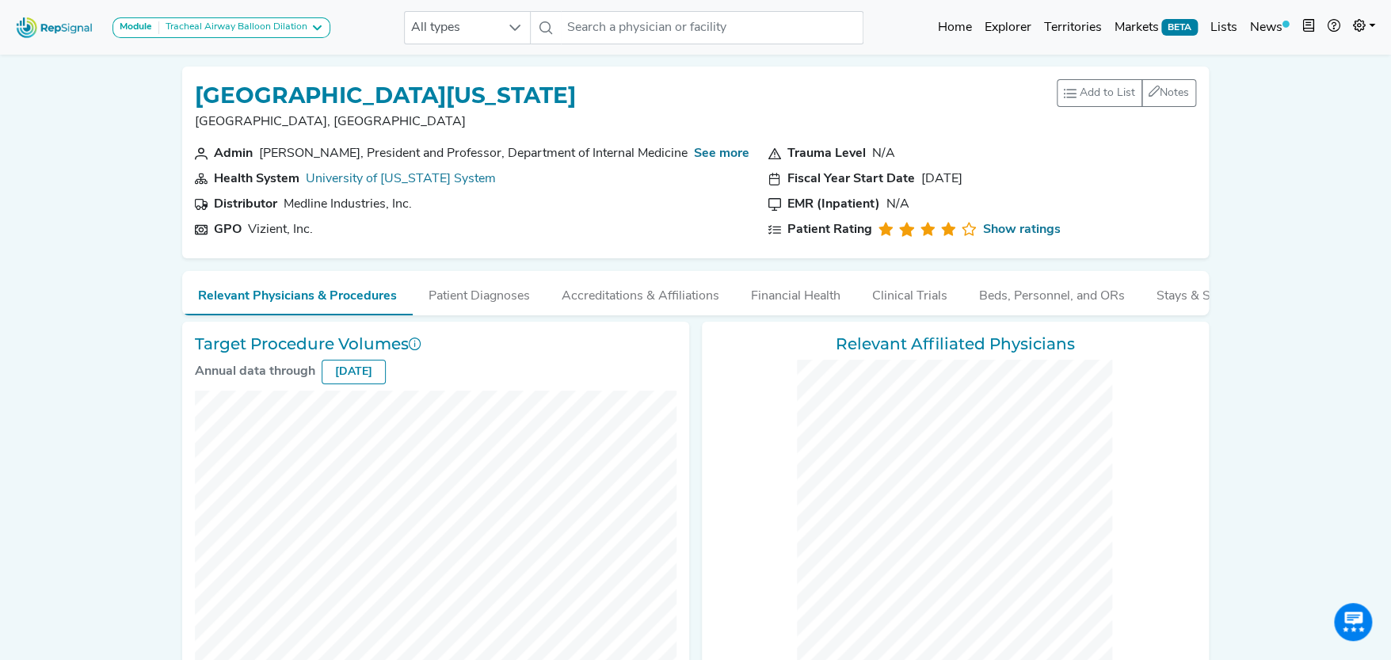
checkbox input "false"
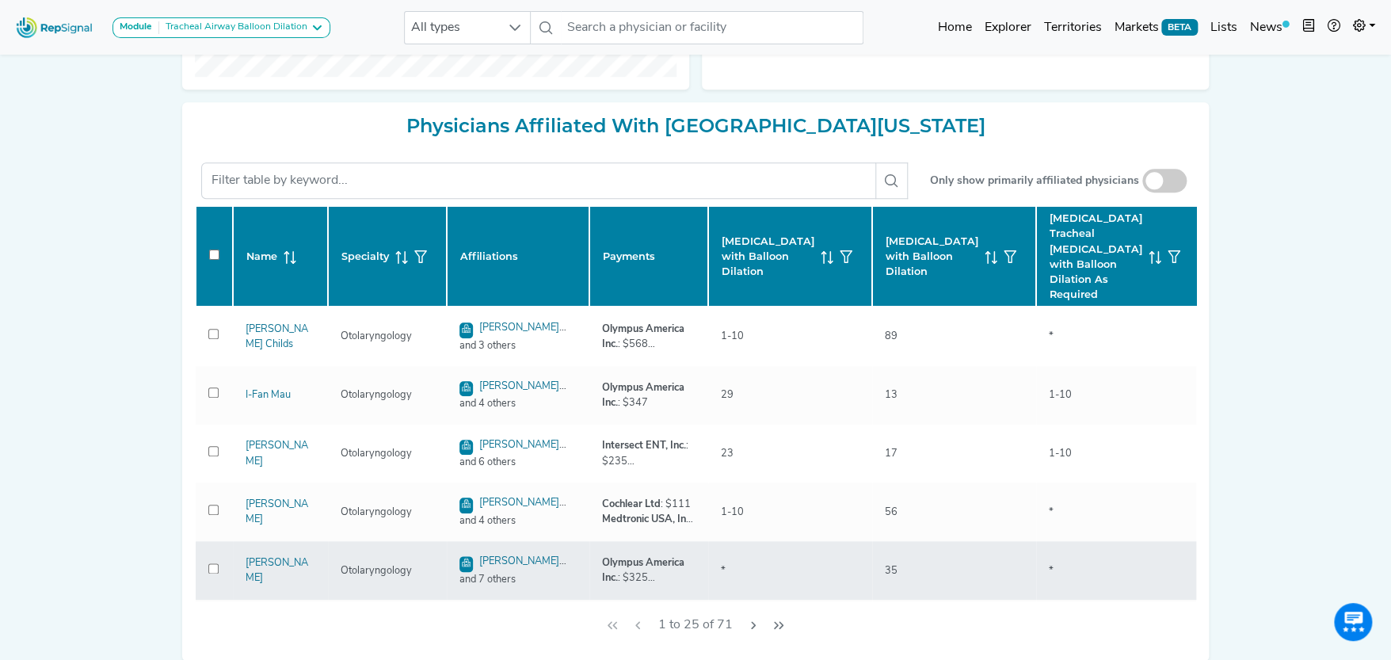
scroll to position [711, 0]
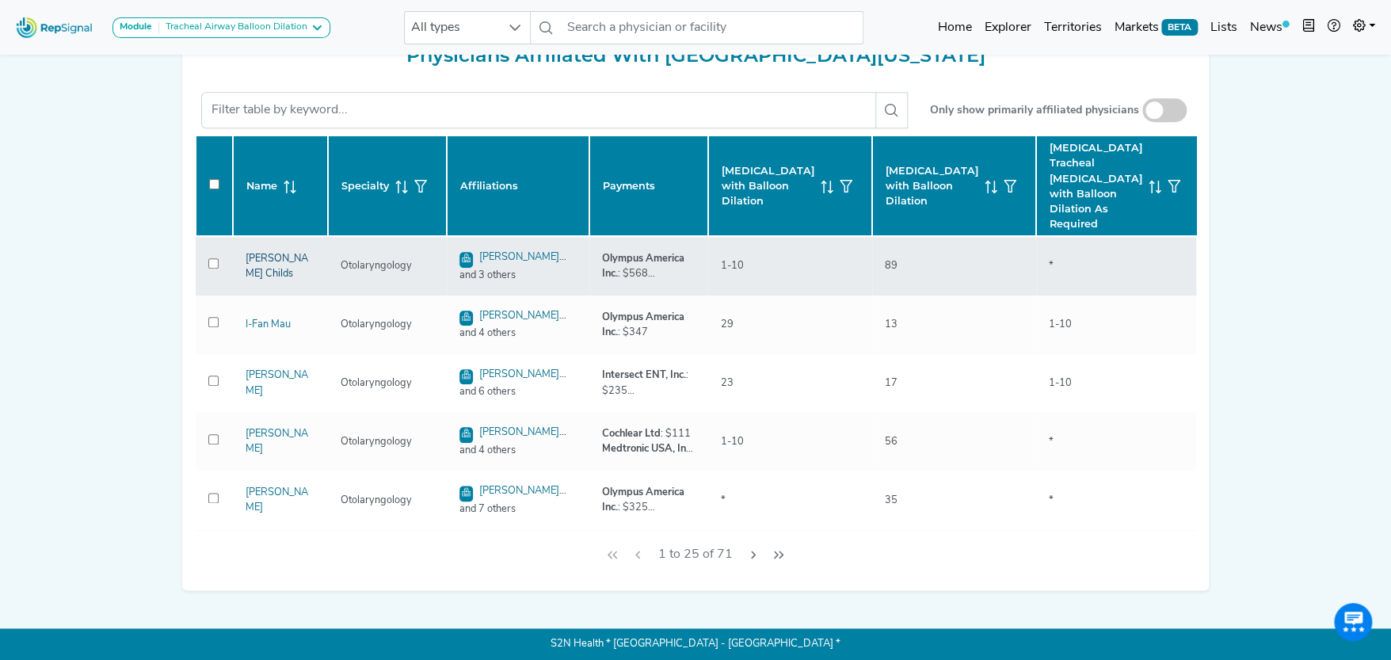
click at [294, 265] on link "Lesley Childs" at bounding box center [277, 266] width 63 height 25
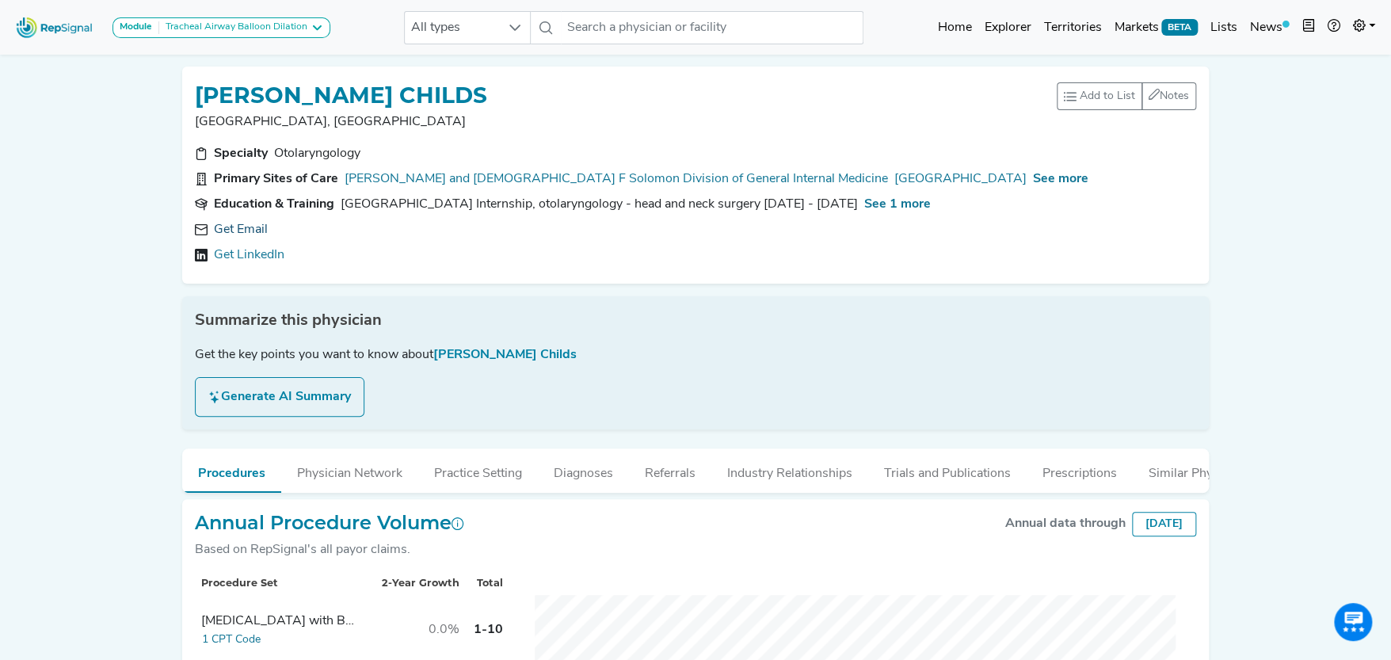
click at [247, 224] on link "Get Email" at bounding box center [241, 229] width 54 height 19
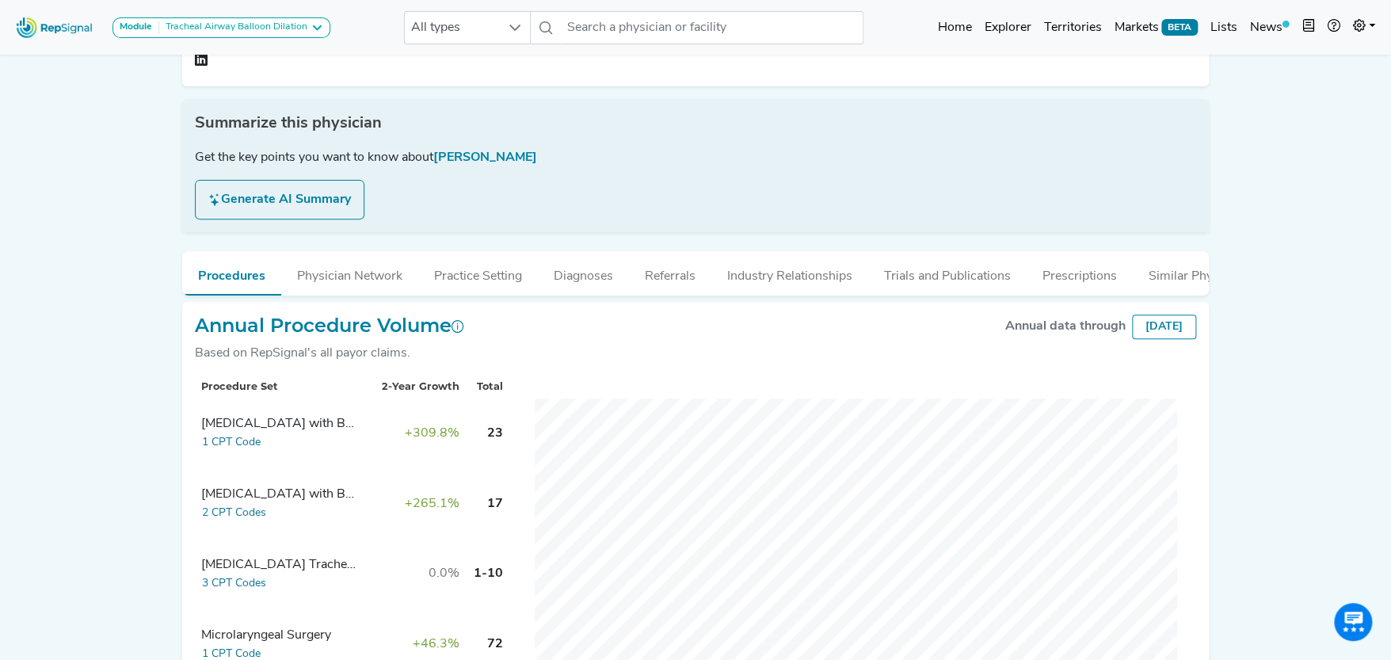
scroll to position [56, 0]
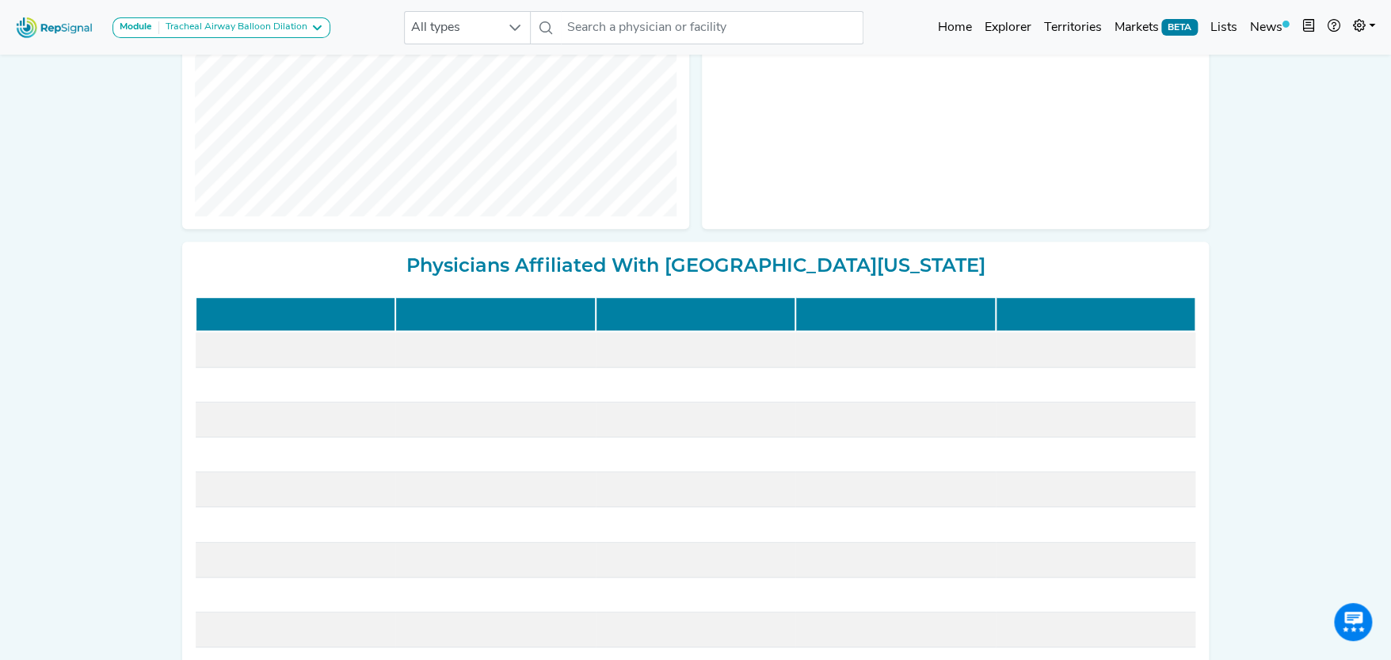
scroll to position [475, 0]
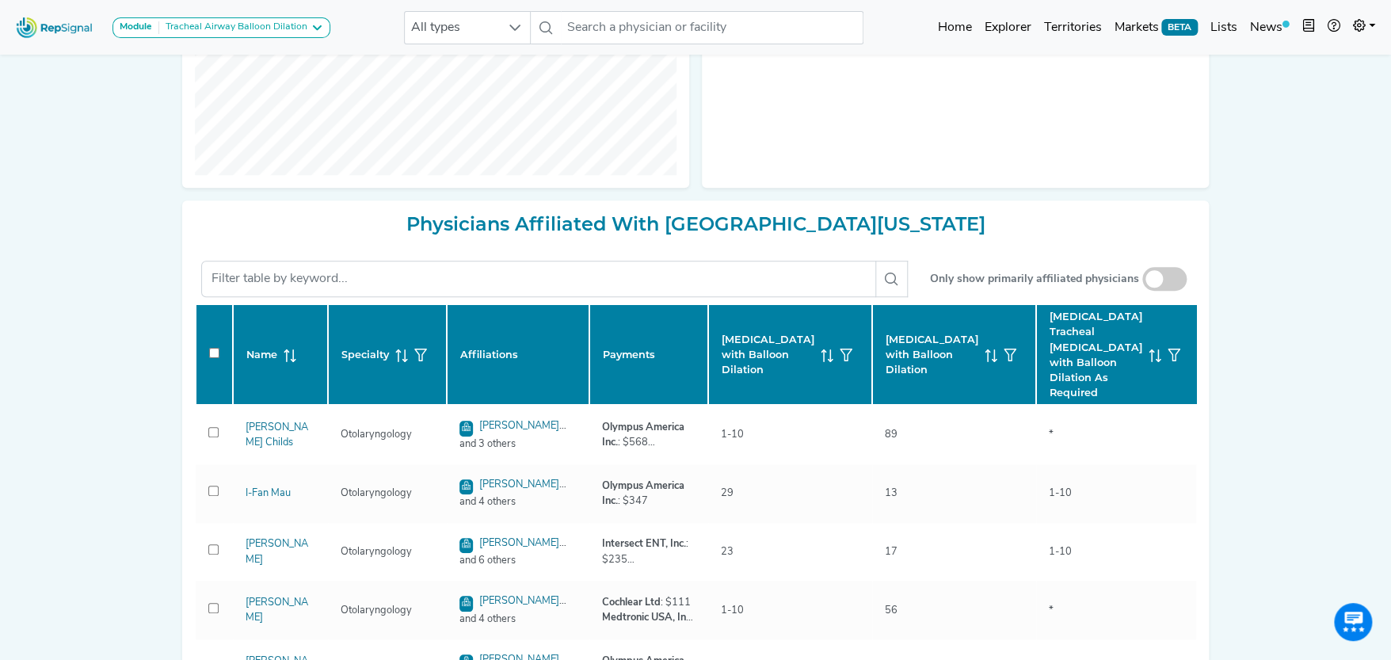
checkbox input "false"
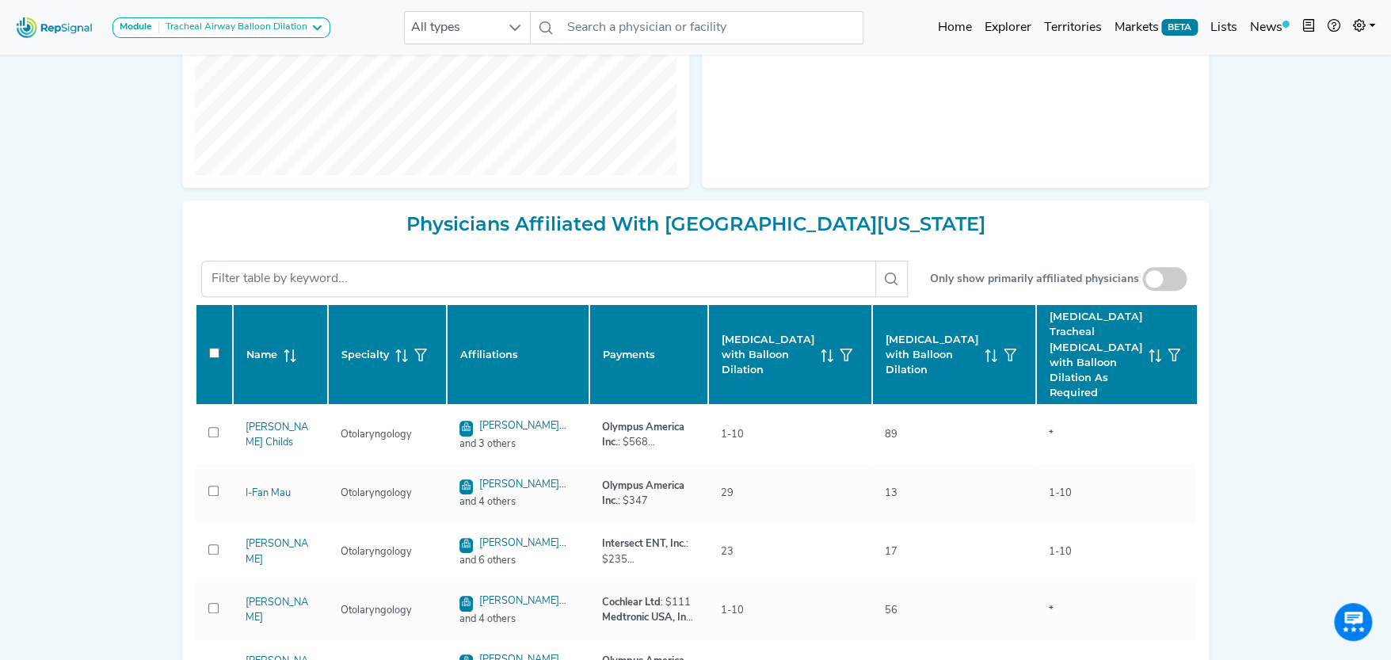
checkbox input "false"
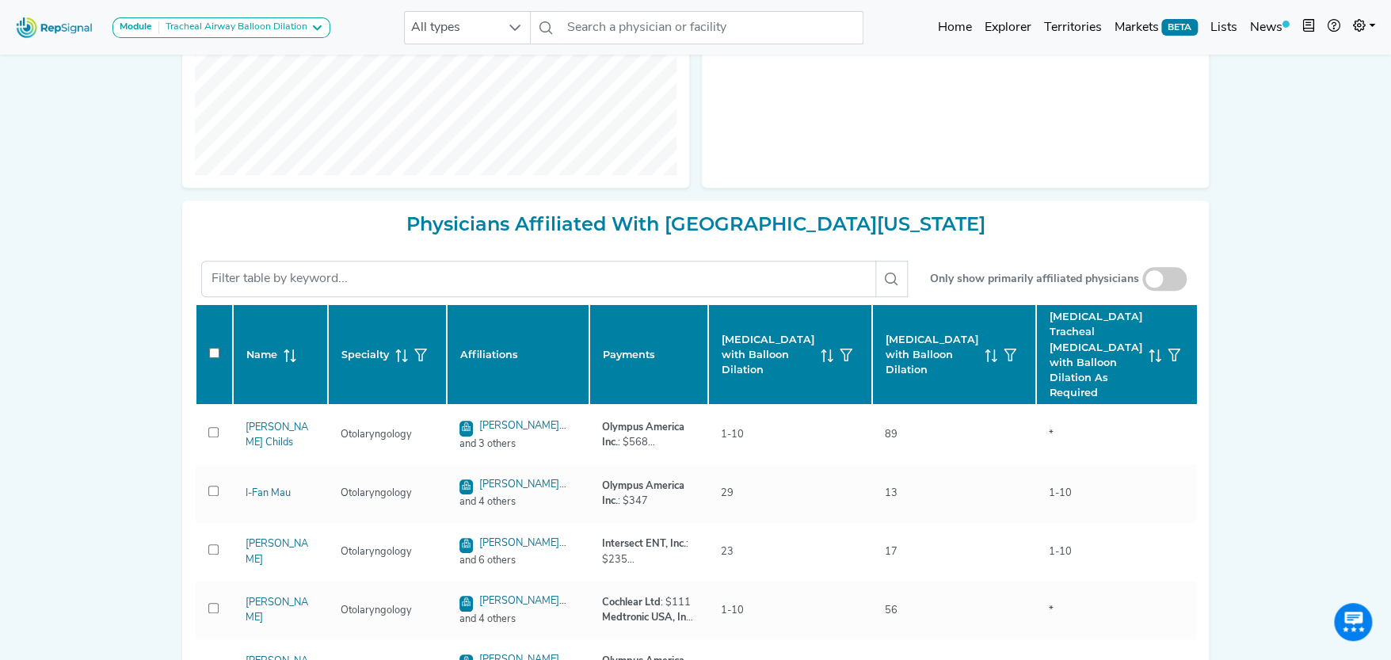
checkbox input "false"
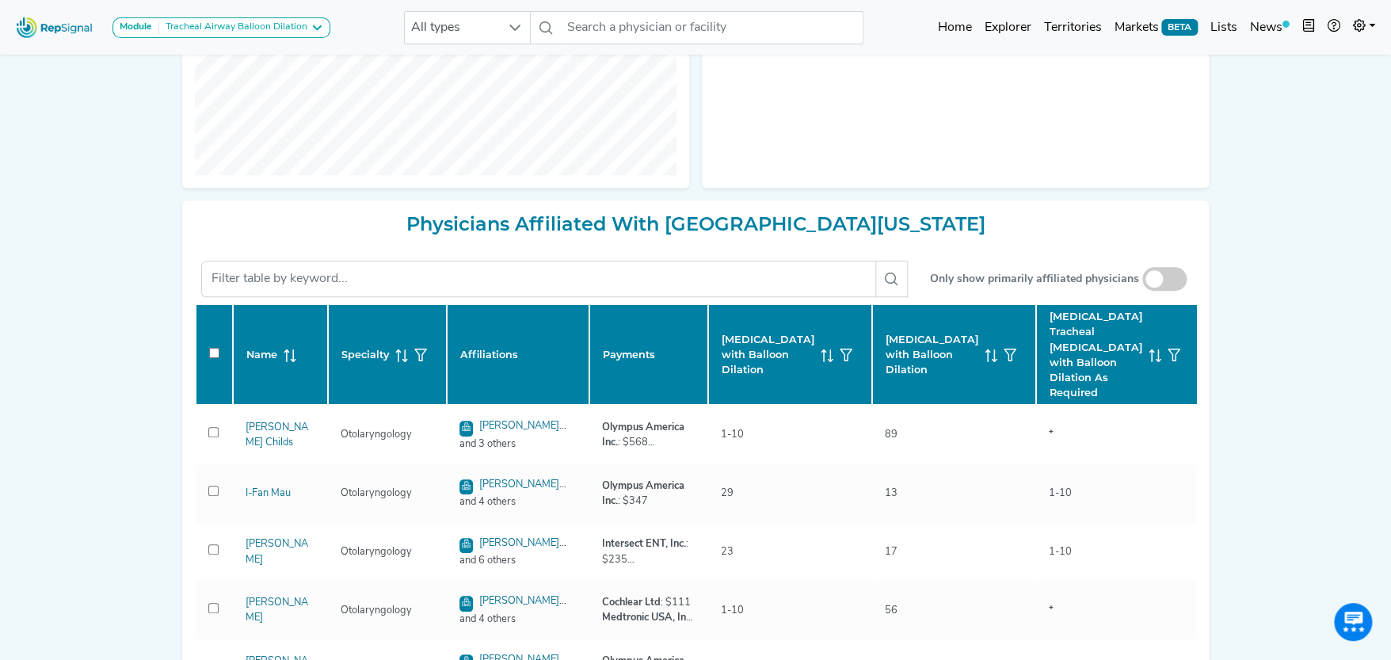
checkbox input "false"
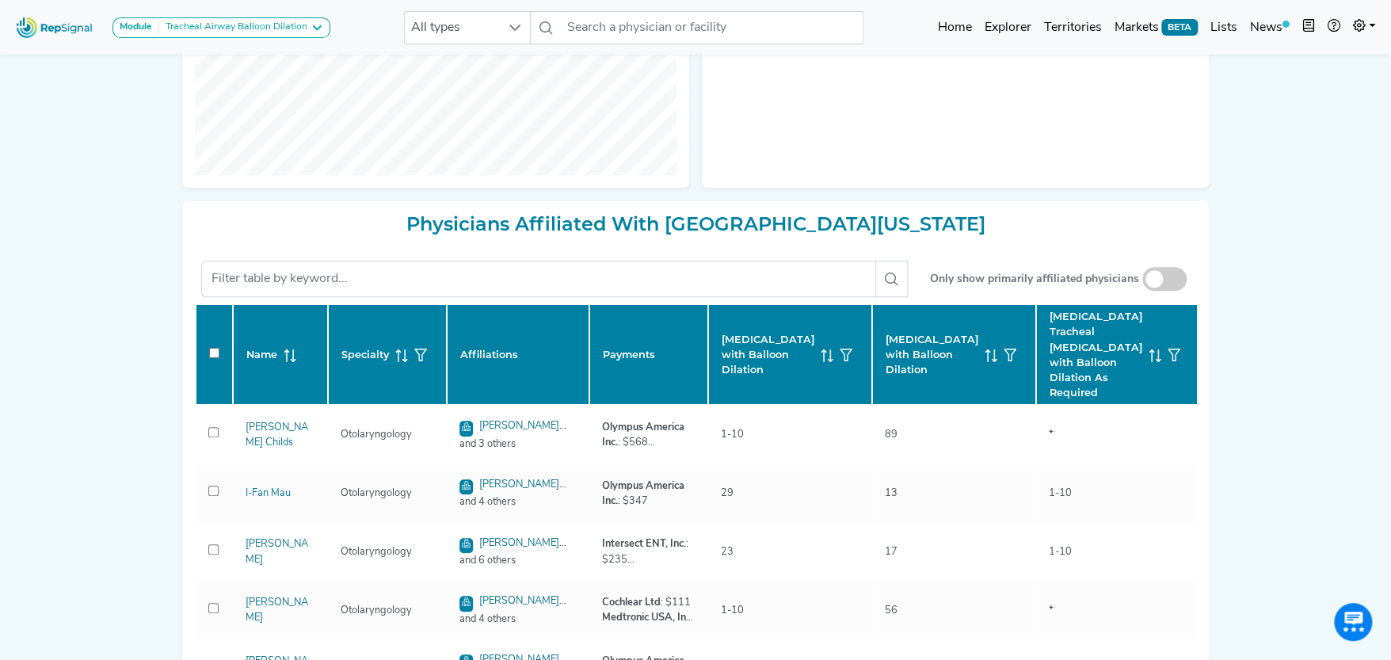
checkbox input "false"
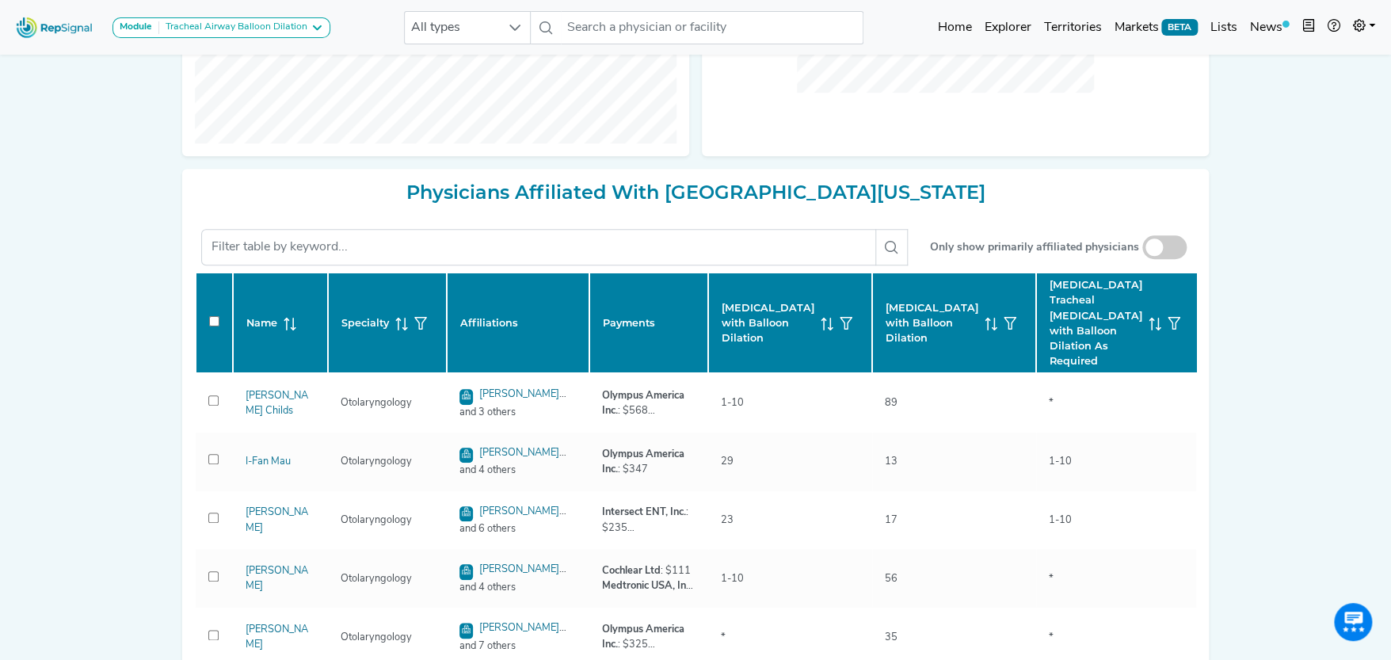
scroll to position [586, 0]
